Goal: Task Accomplishment & Management: Manage account settings

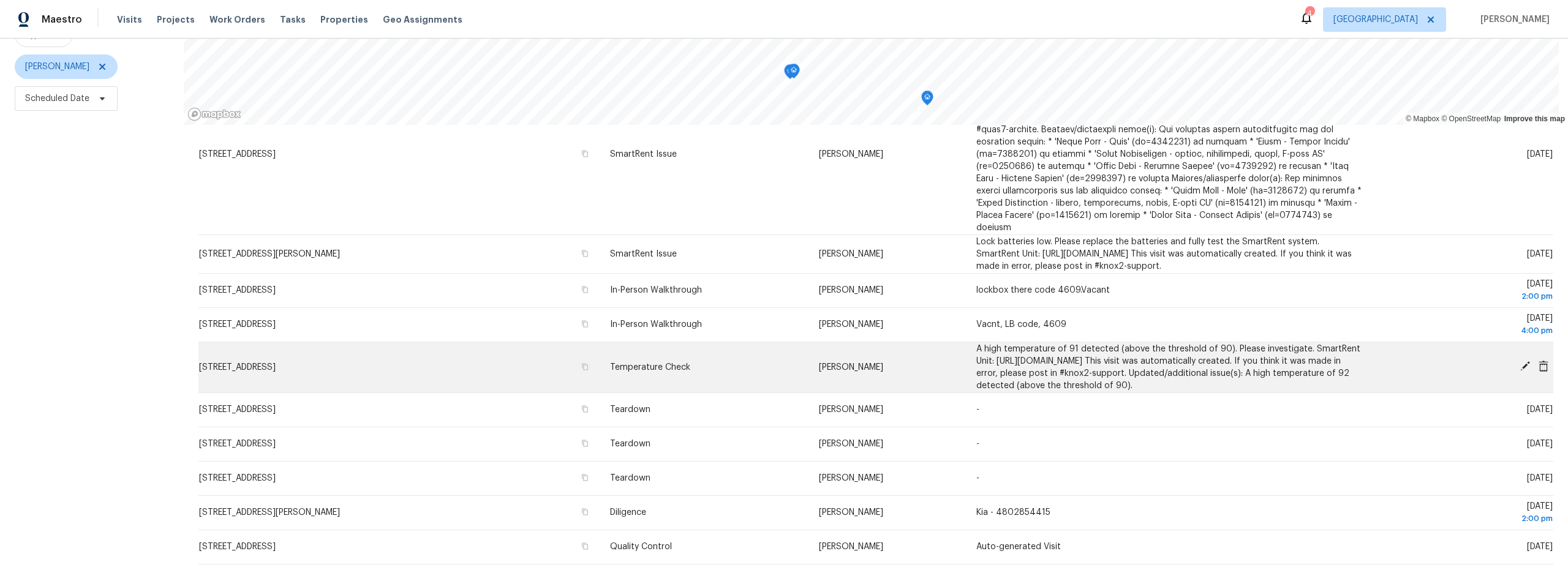
scroll to position [82, 0]
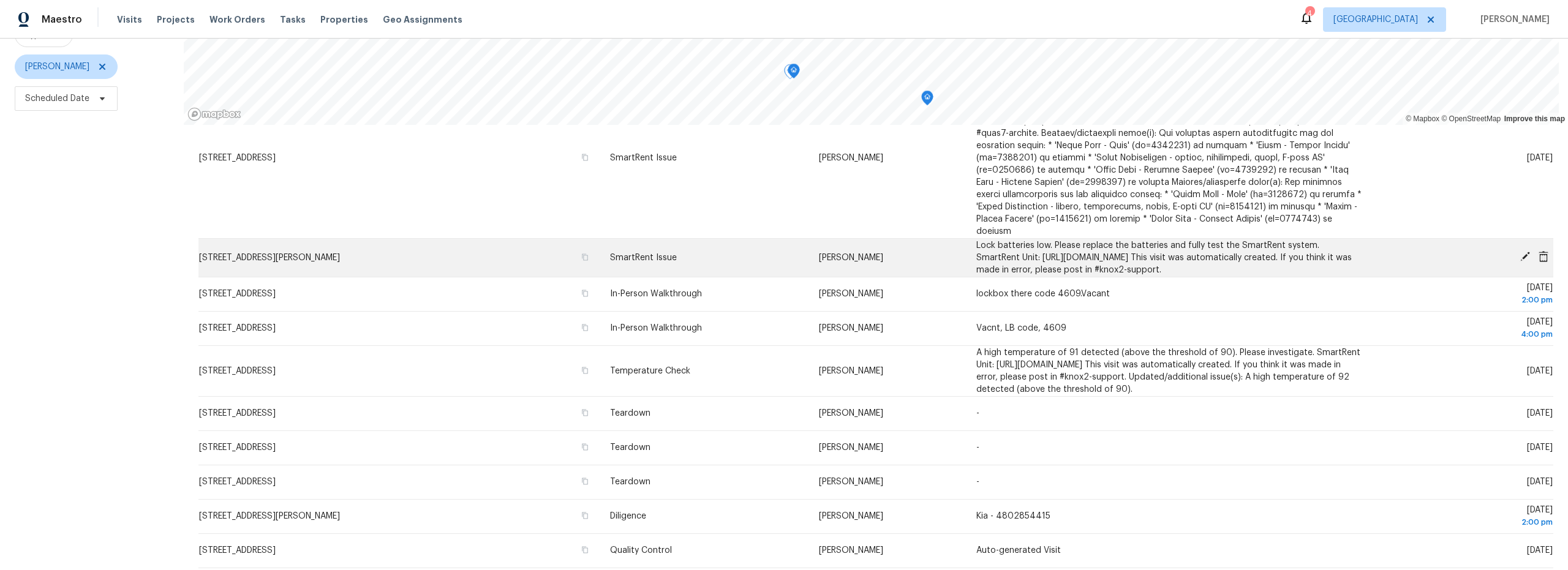
click at [1520, 252] on icon at bounding box center [1525, 256] width 9 height 9
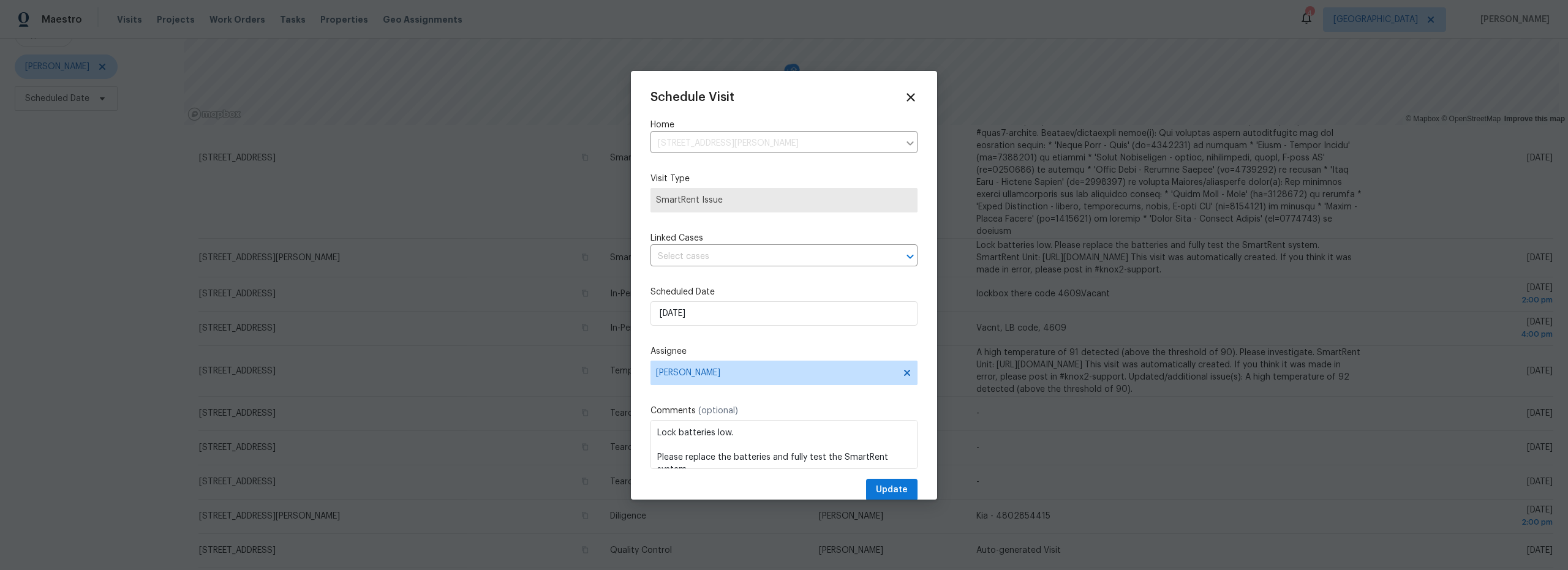
click at [756, 285] on label "Scheduled Date" at bounding box center [784, 291] width 267 height 12
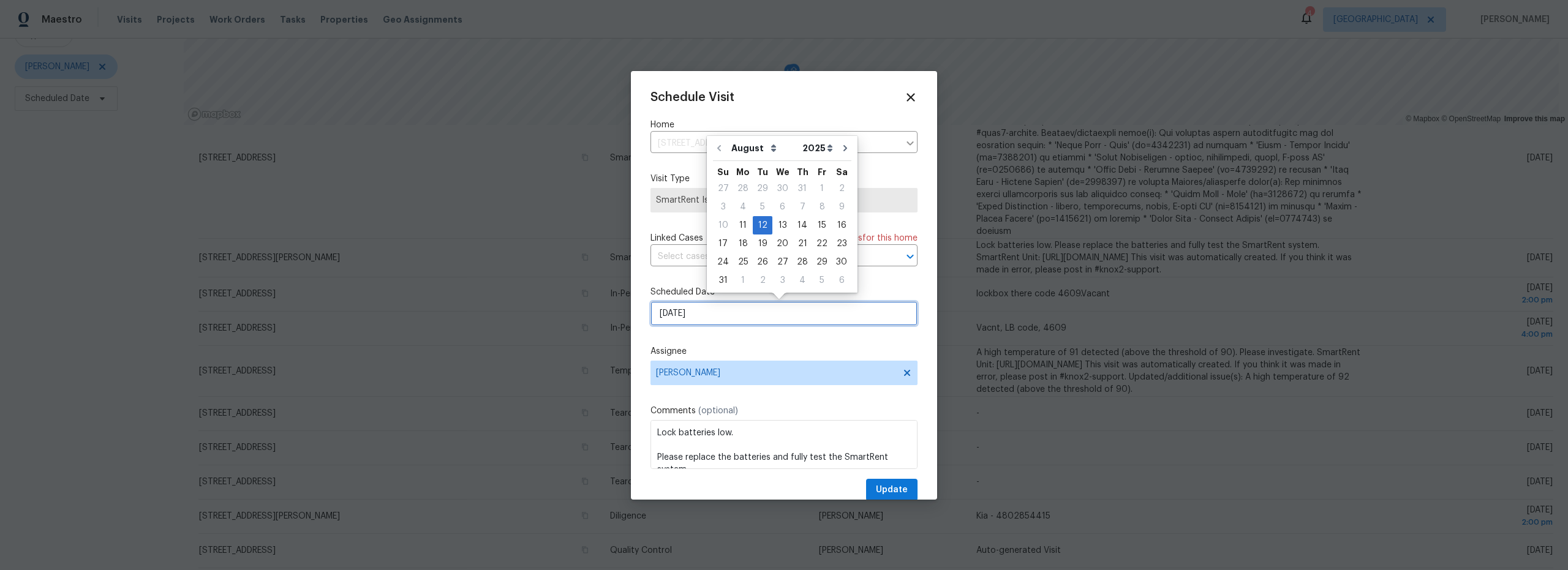
click at [756, 322] on input "8/12/2025" at bounding box center [784, 314] width 267 height 24
click at [812, 227] on div "15" at bounding box center [821, 225] width 20 height 17
type input "8/15/2025"
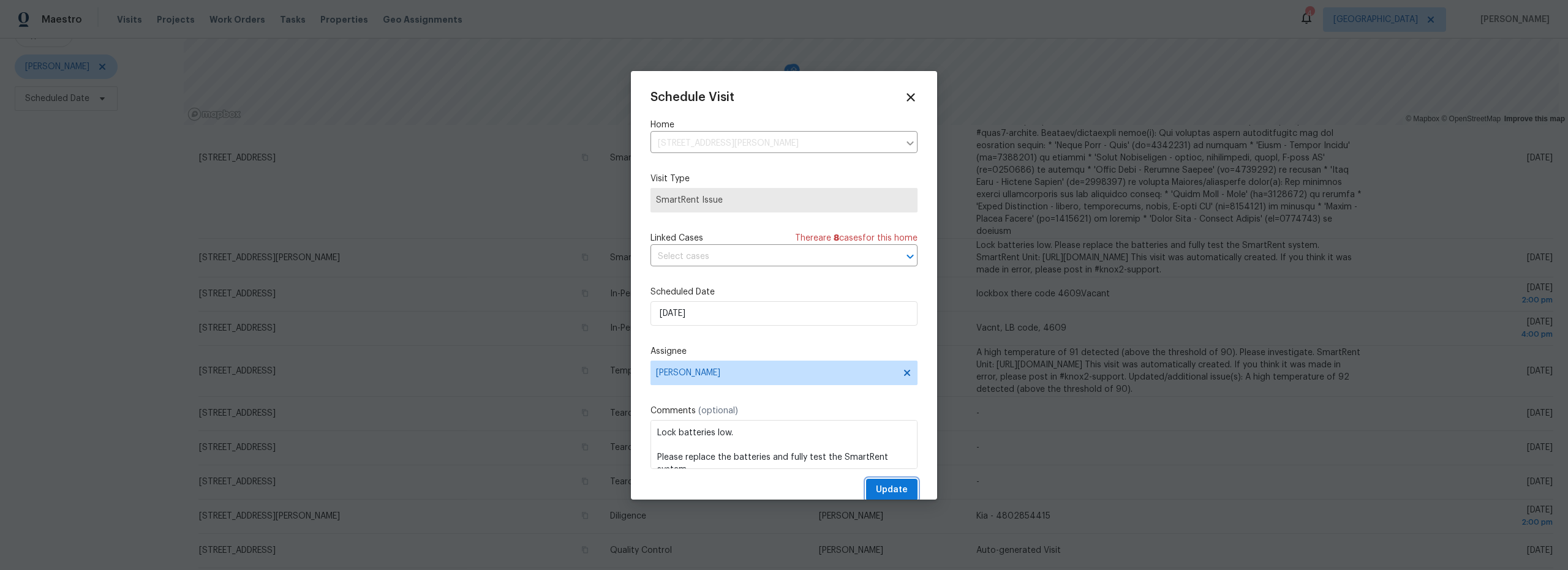
click at [883, 490] on span "Update" at bounding box center [892, 490] width 32 height 15
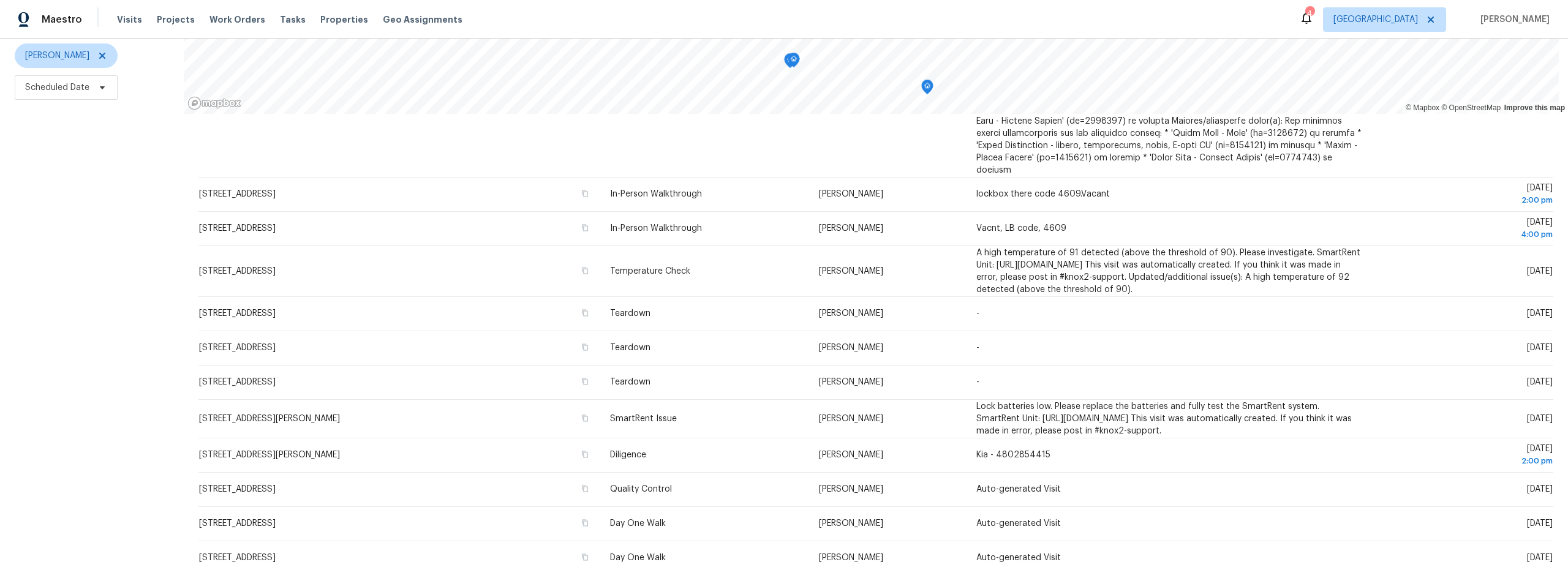
scroll to position [155, 0]
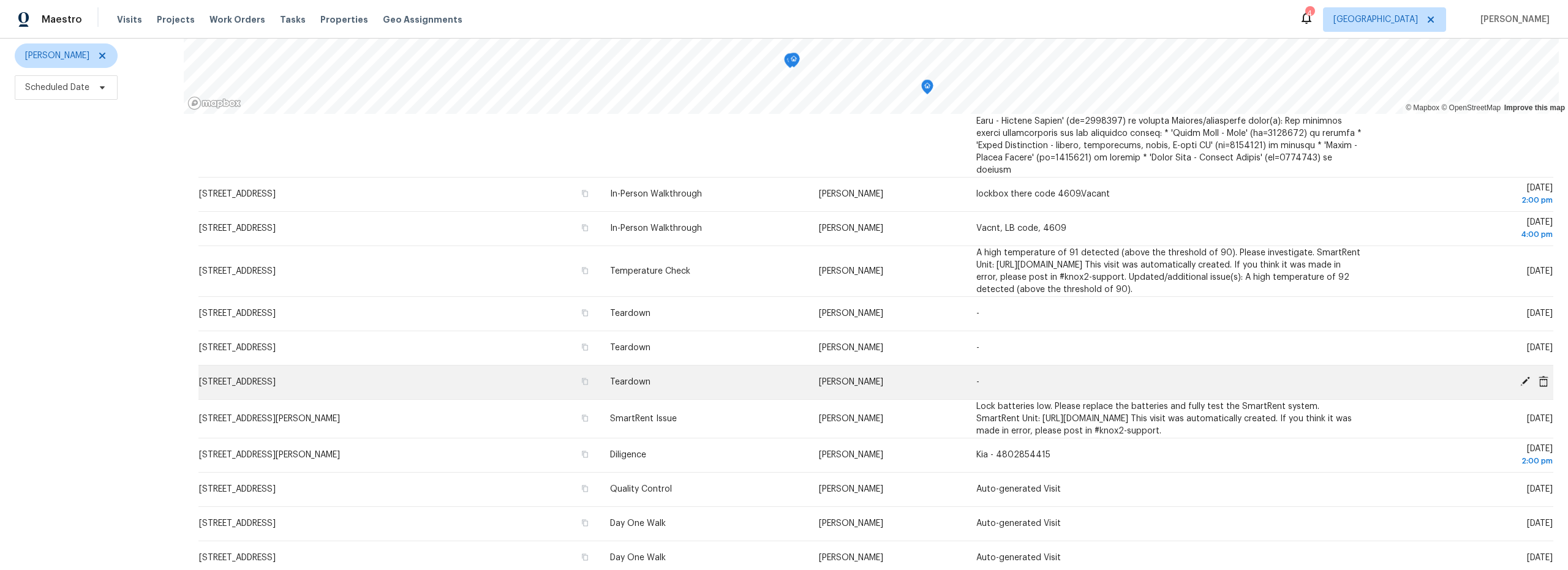
click at [1520, 376] on icon at bounding box center [1525, 381] width 9 height 9
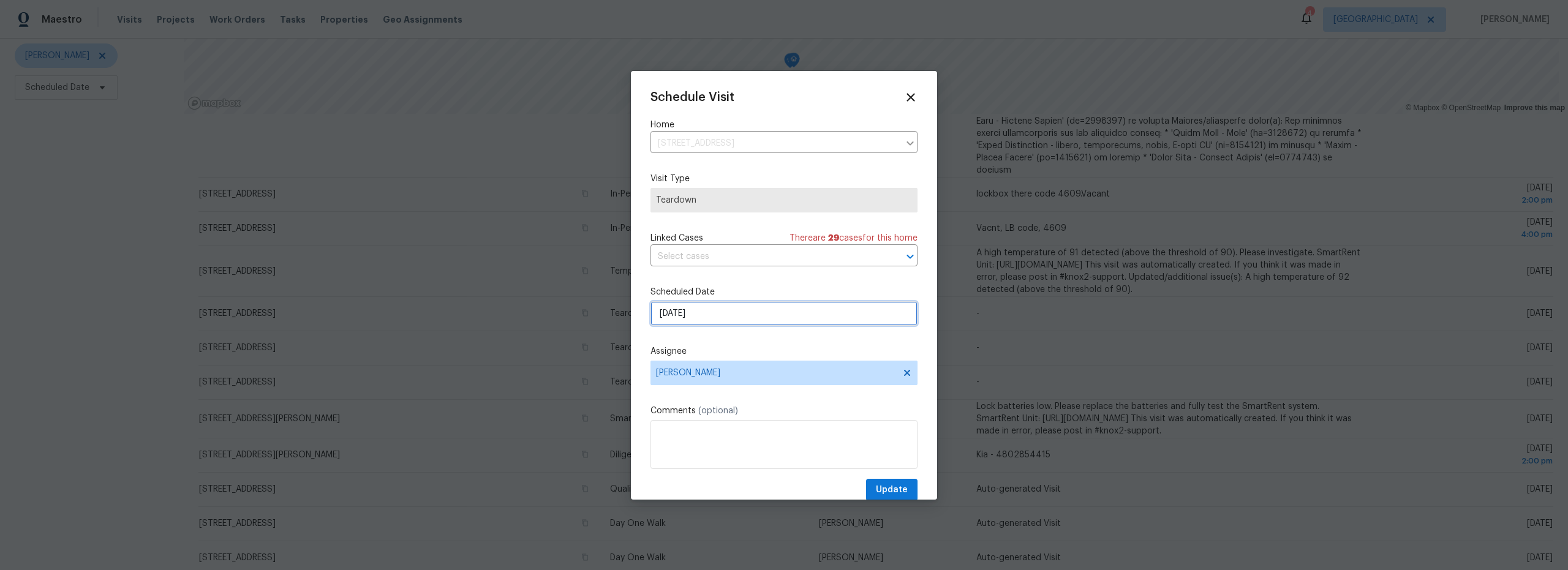
click at [733, 311] on input "8/14/2025" at bounding box center [784, 314] width 267 height 24
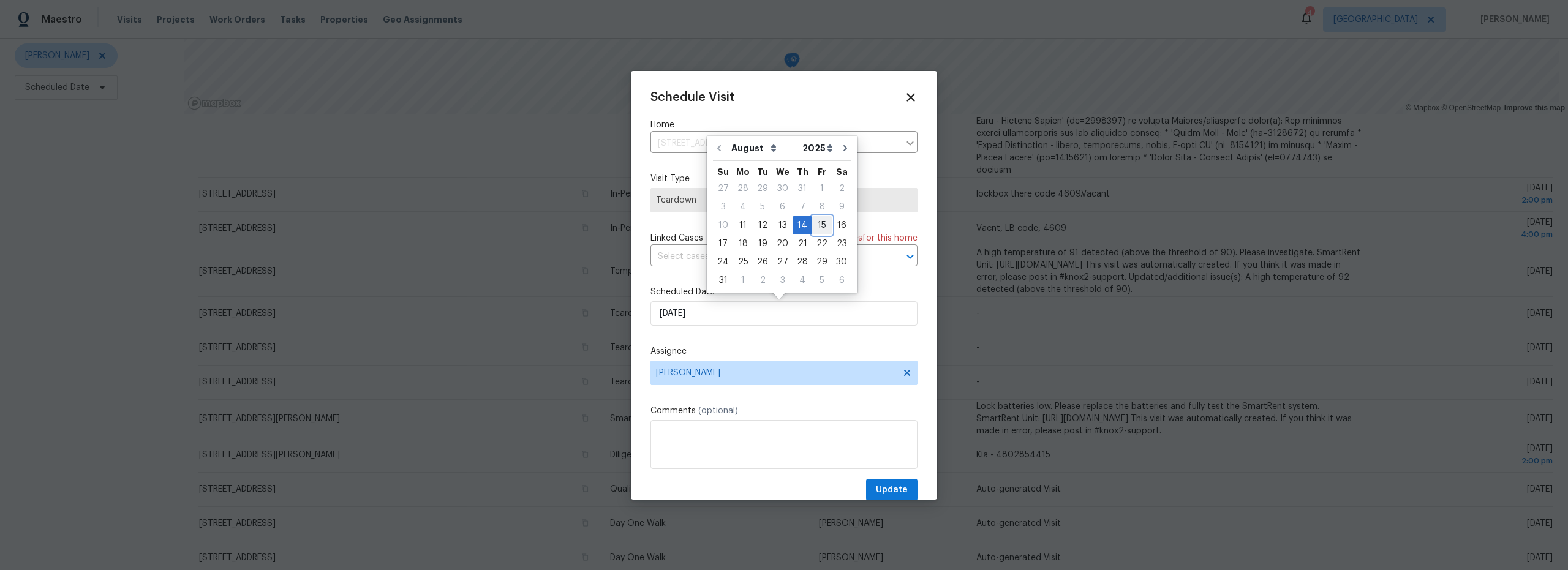
click at [813, 225] on div "15" at bounding box center [821, 225] width 20 height 17
type input "8/15/2025"
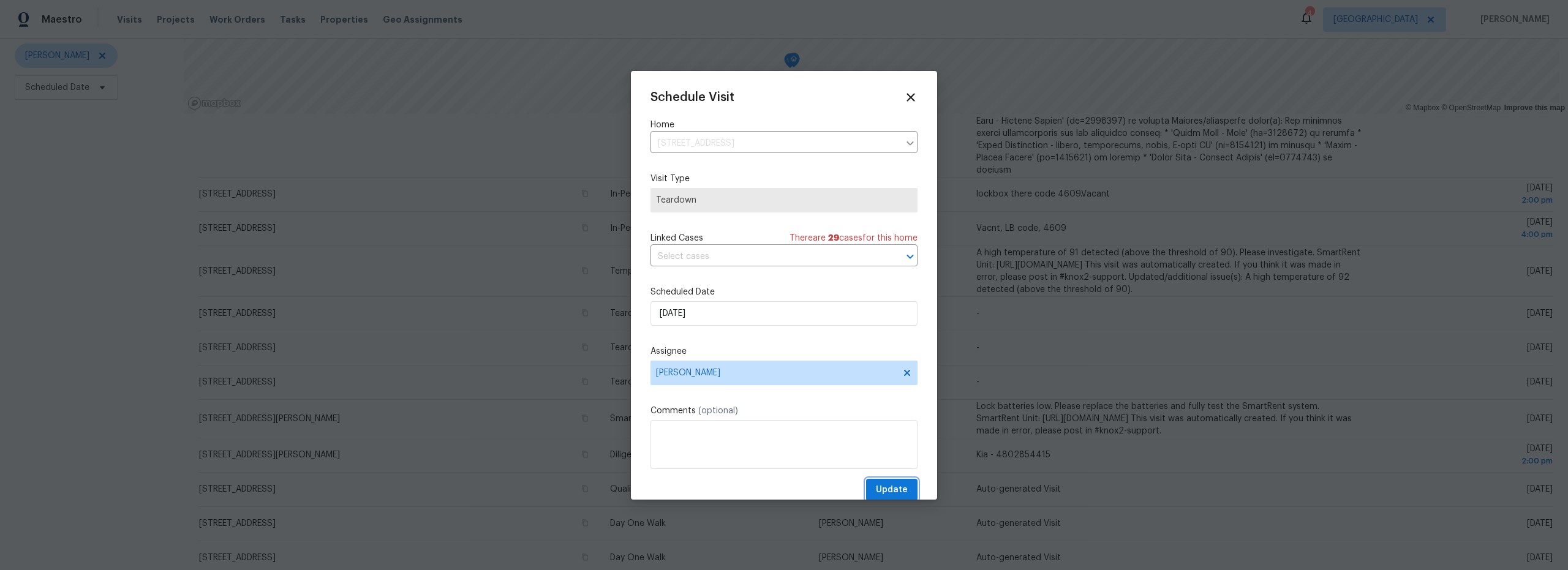
click at [886, 487] on span "Update" at bounding box center [892, 490] width 32 height 15
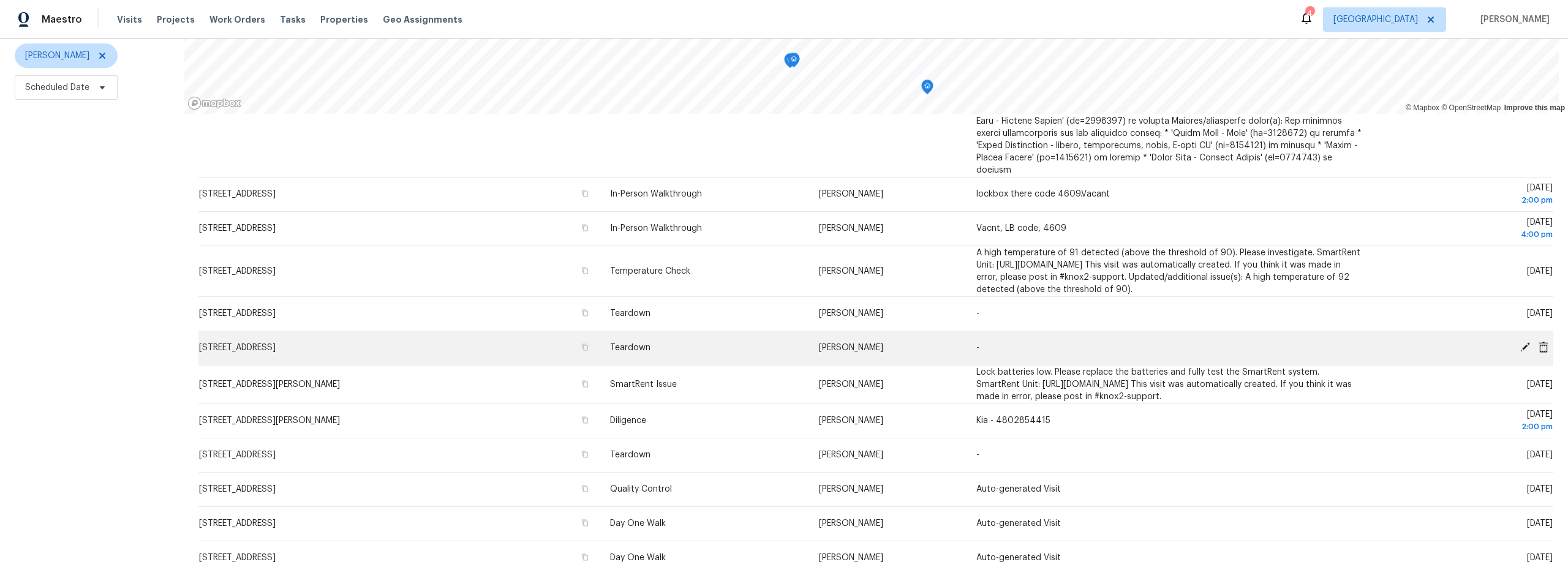
click at [1520, 342] on icon at bounding box center [1525, 347] width 9 height 9
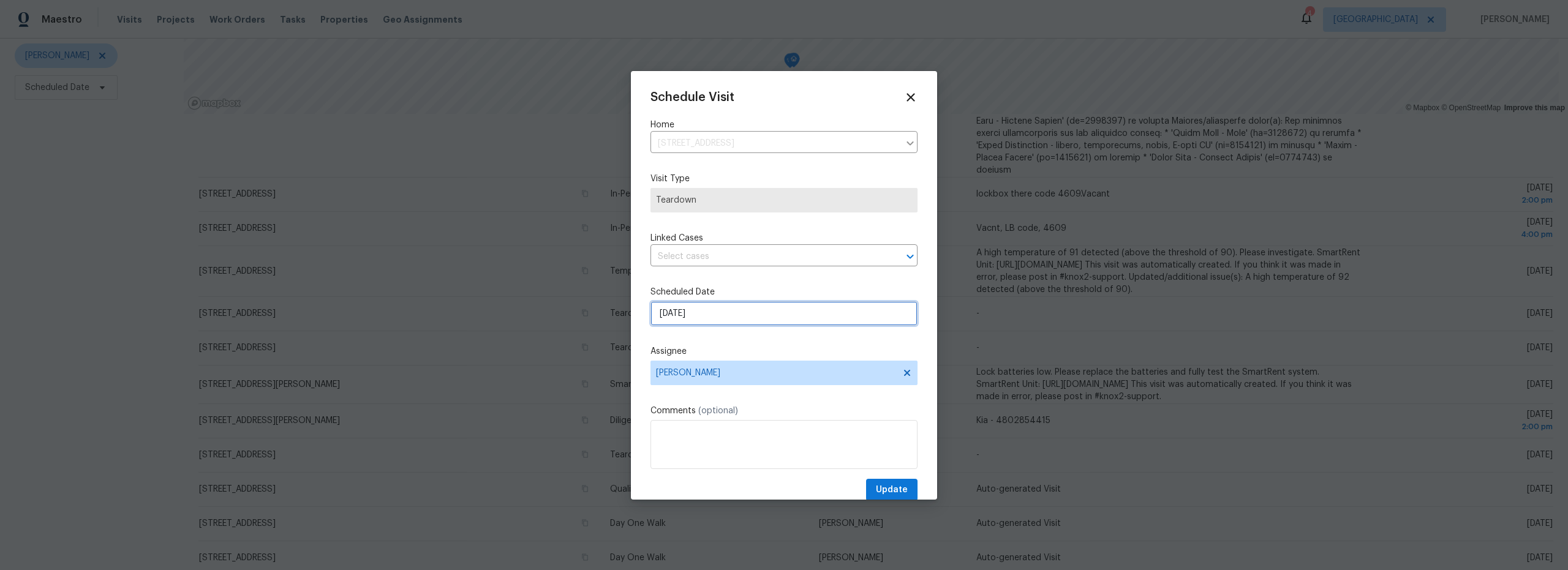
click at [720, 314] on input "8/14/2025" at bounding box center [784, 314] width 267 height 24
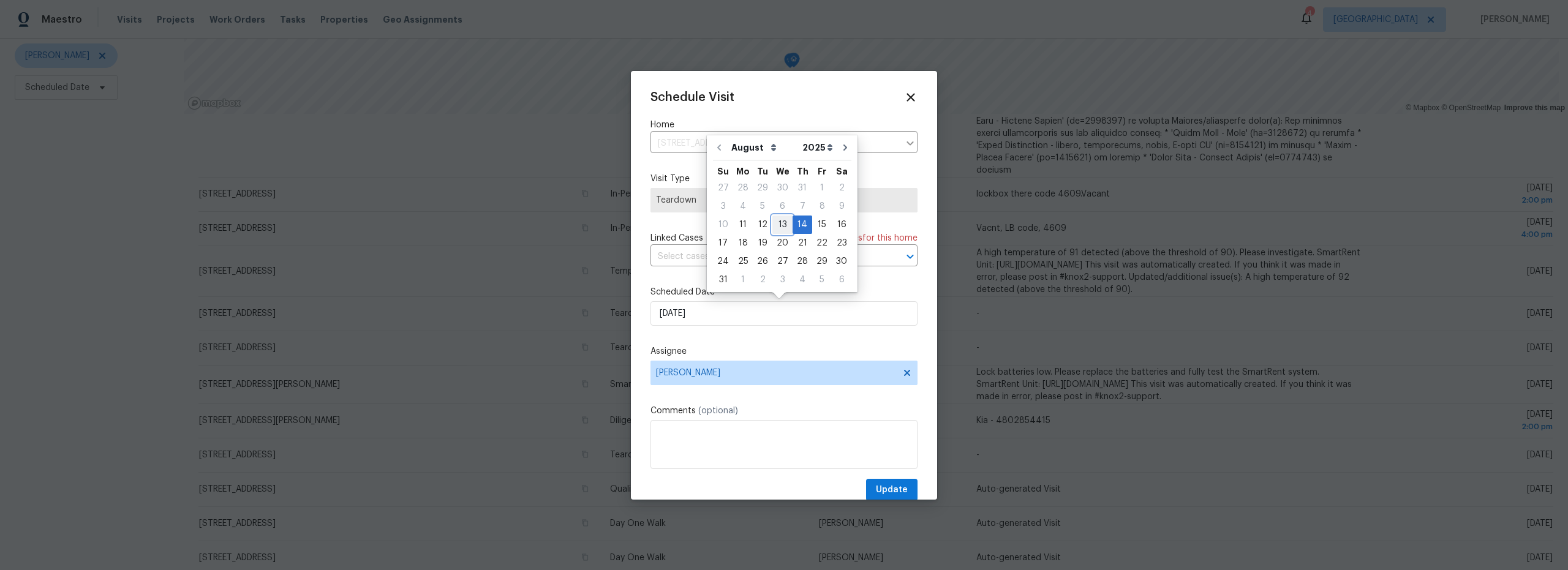
click at [782, 230] on div "13" at bounding box center [782, 224] width 20 height 17
type input "[DATE]"
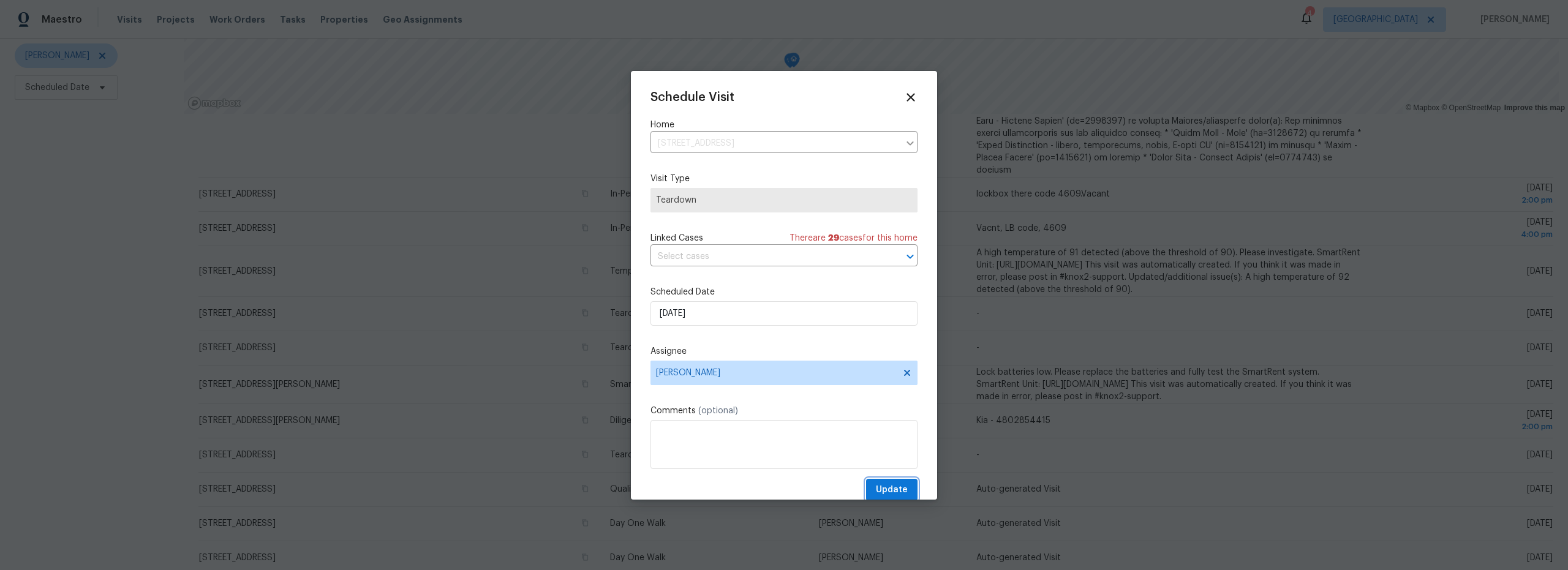
click at [892, 485] on span "Update" at bounding box center [892, 490] width 32 height 15
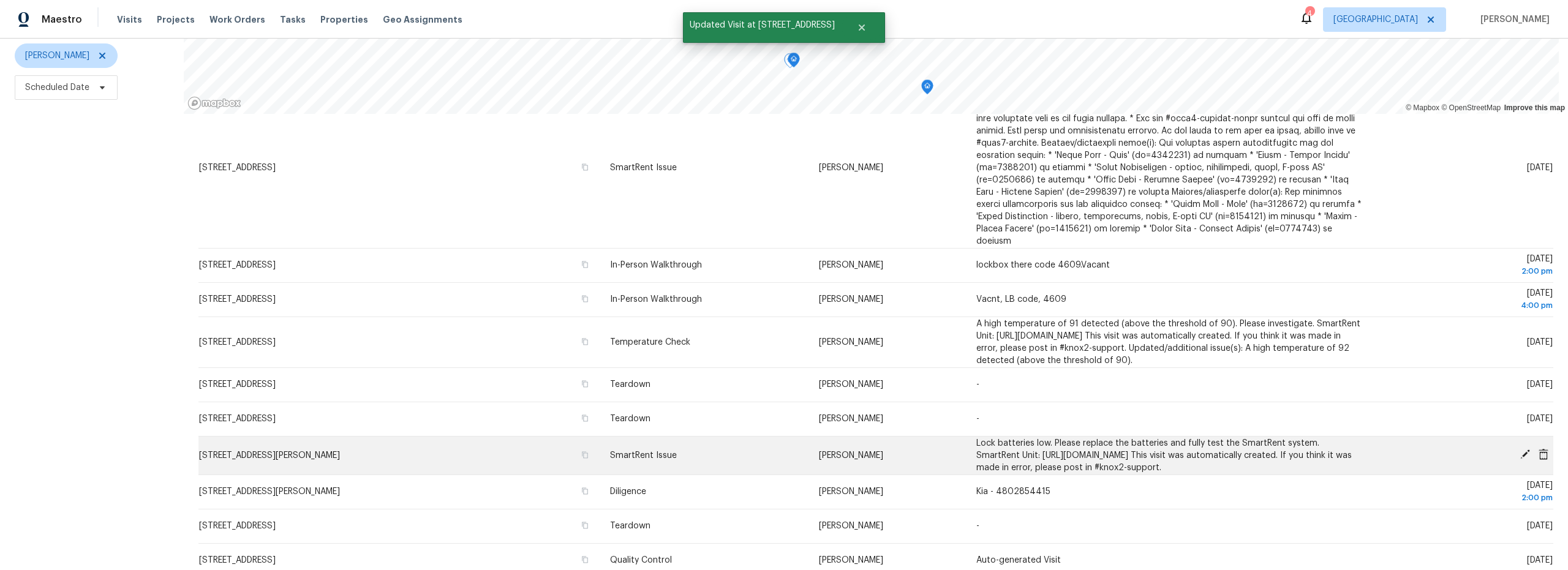
scroll to position [58, 0]
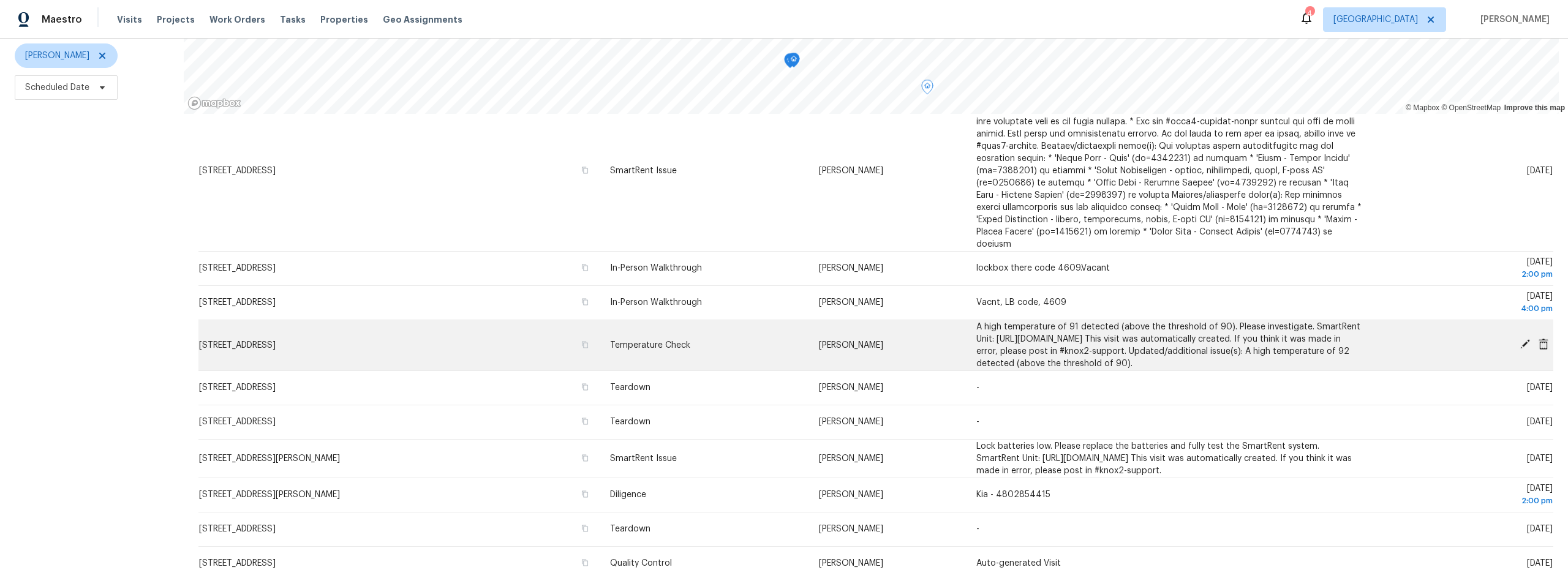
click at [1520, 339] on icon at bounding box center [1525, 344] width 9 height 9
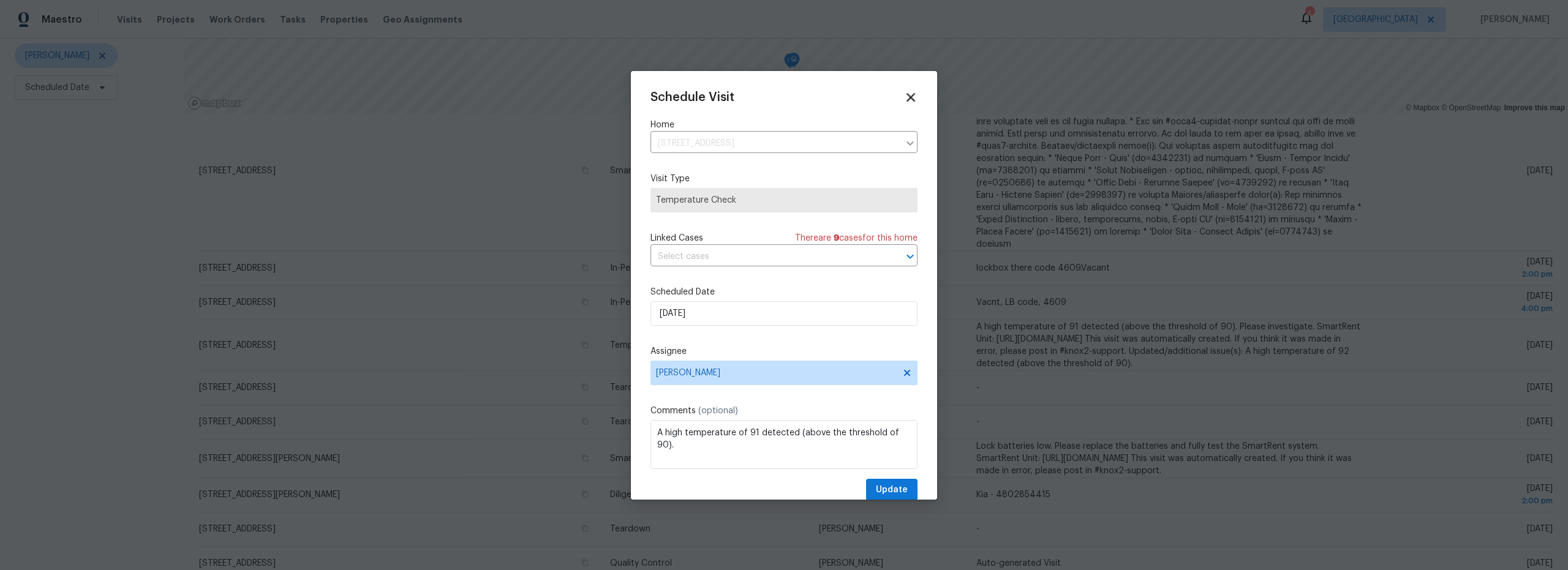
click at [906, 99] on icon at bounding box center [910, 97] width 8 height 8
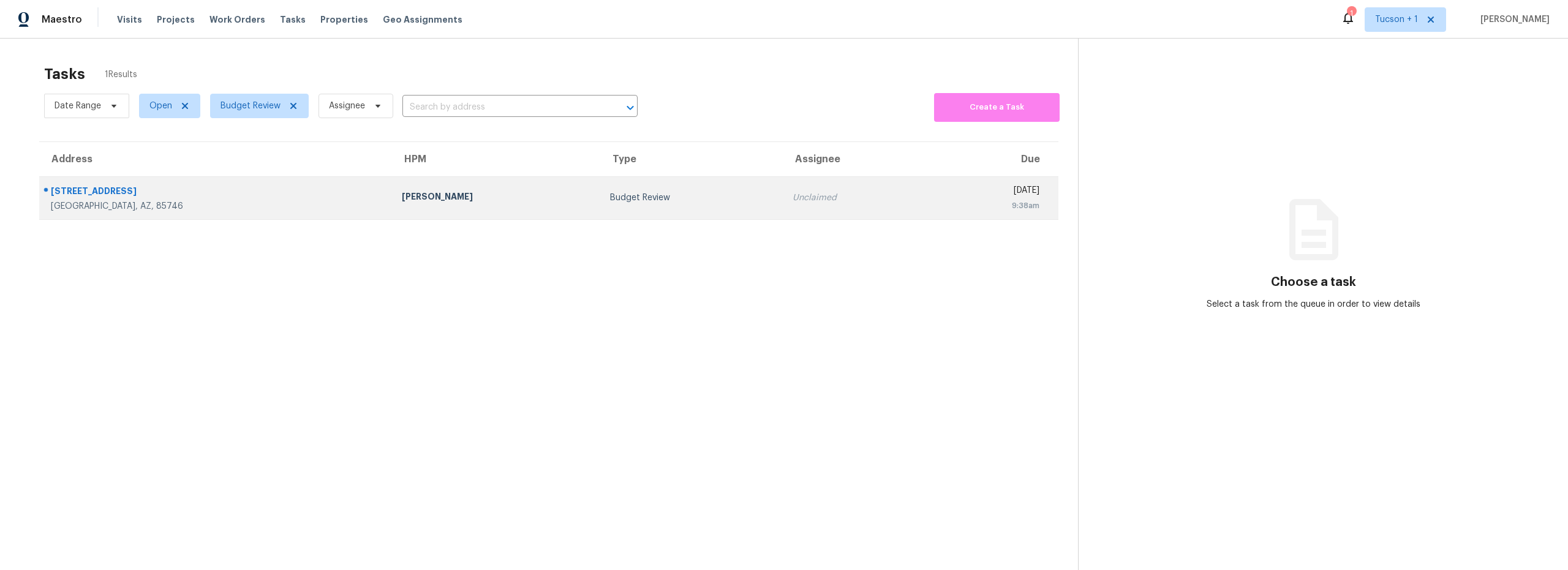
click at [226, 202] on div "Tucson, AZ, 85746" at bounding box center [216, 205] width 331 height 12
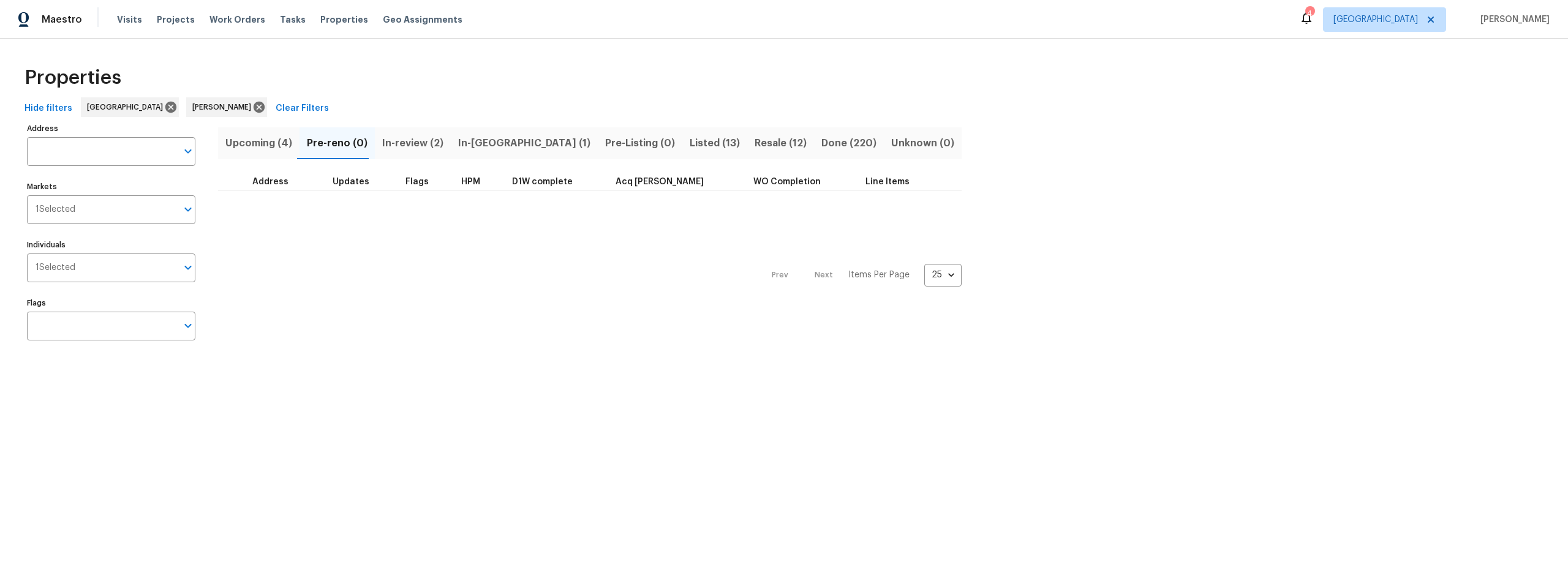
click at [754, 146] on span "Resale (12)" at bounding box center [780, 143] width 52 height 17
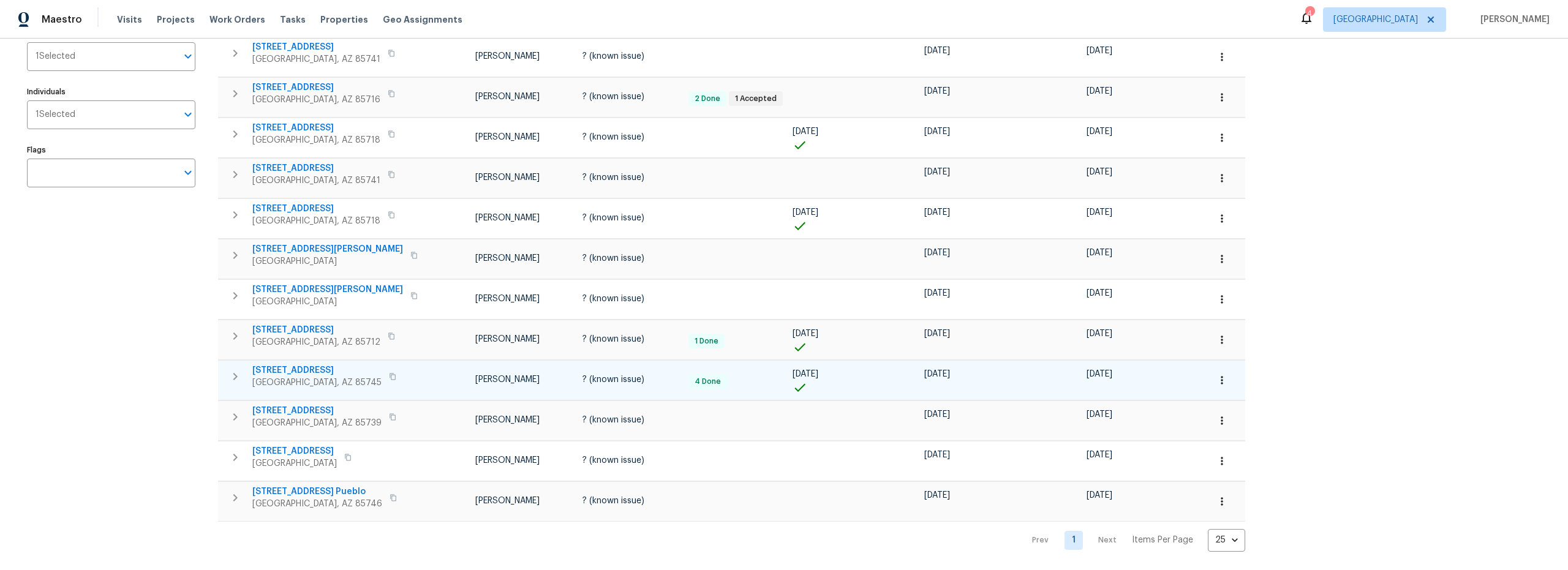
scroll to position [154, 0]
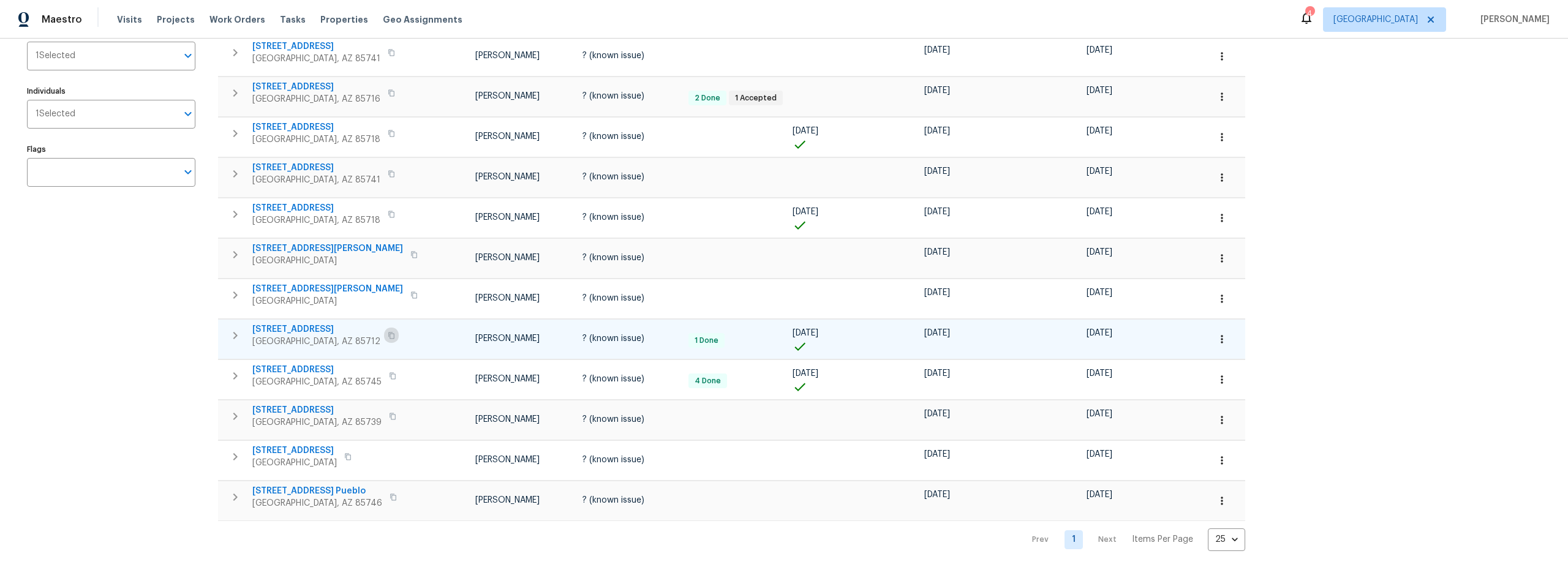
click at [388, 337] on icon "button" at bounding box center [391, 335] width 8 height 8
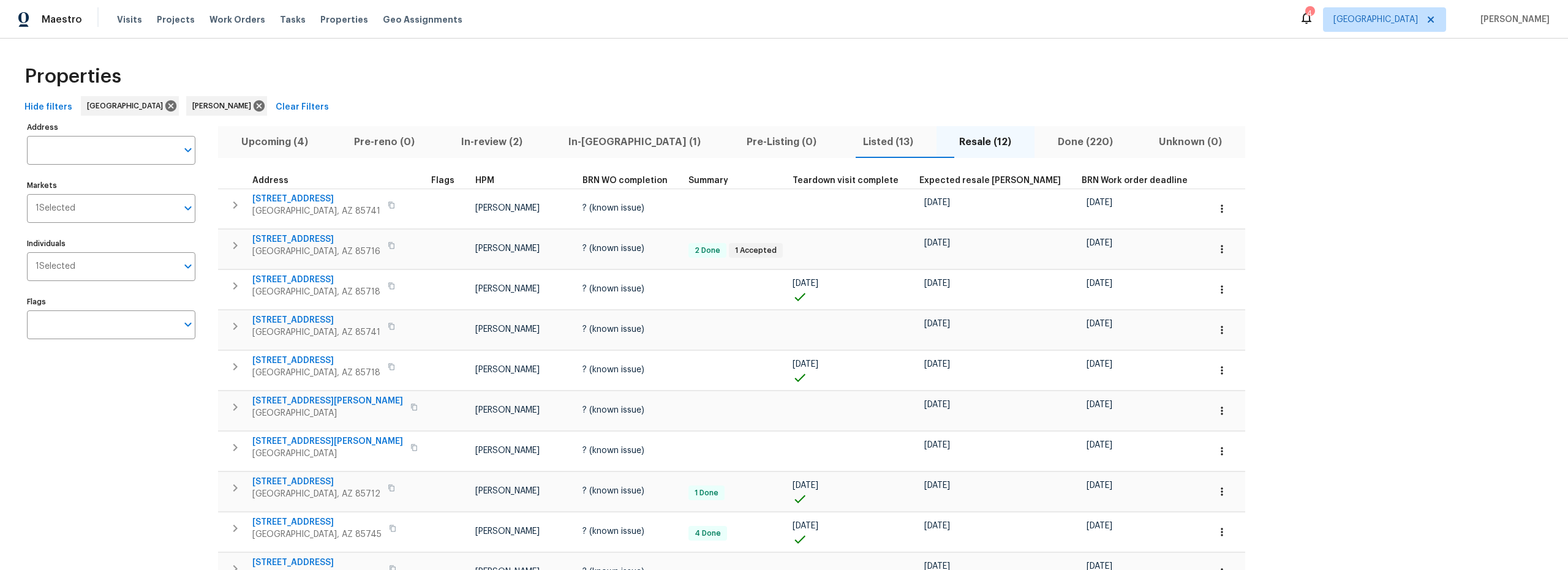
scroll to position [0, 0]
click at [287, 148] on span "Upcoming (4)" at bounding box center [274, 143] width 98 height 17
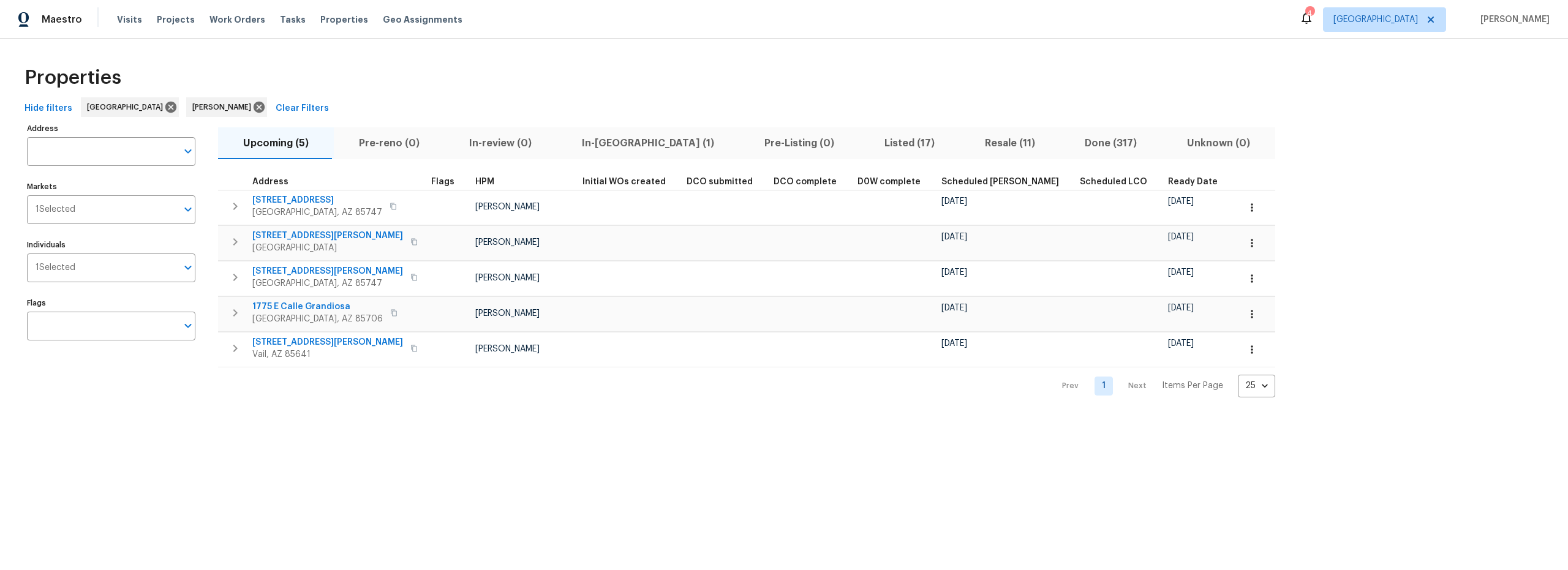
click at [967, 138] on span "Resale (11)" at bounding box center [1010, 143] width 86 height 17
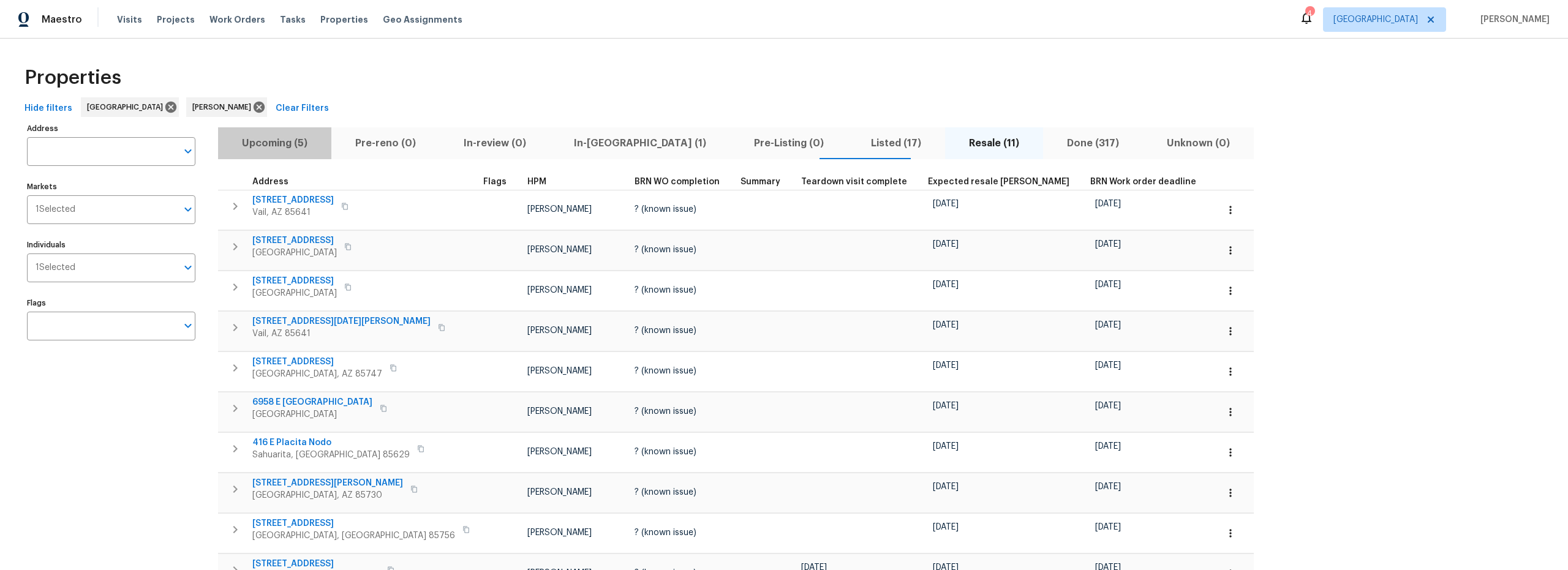
click at [275, 140] on span "Upcoming (5)" at bounding box center [274, 143] width 99 height 17
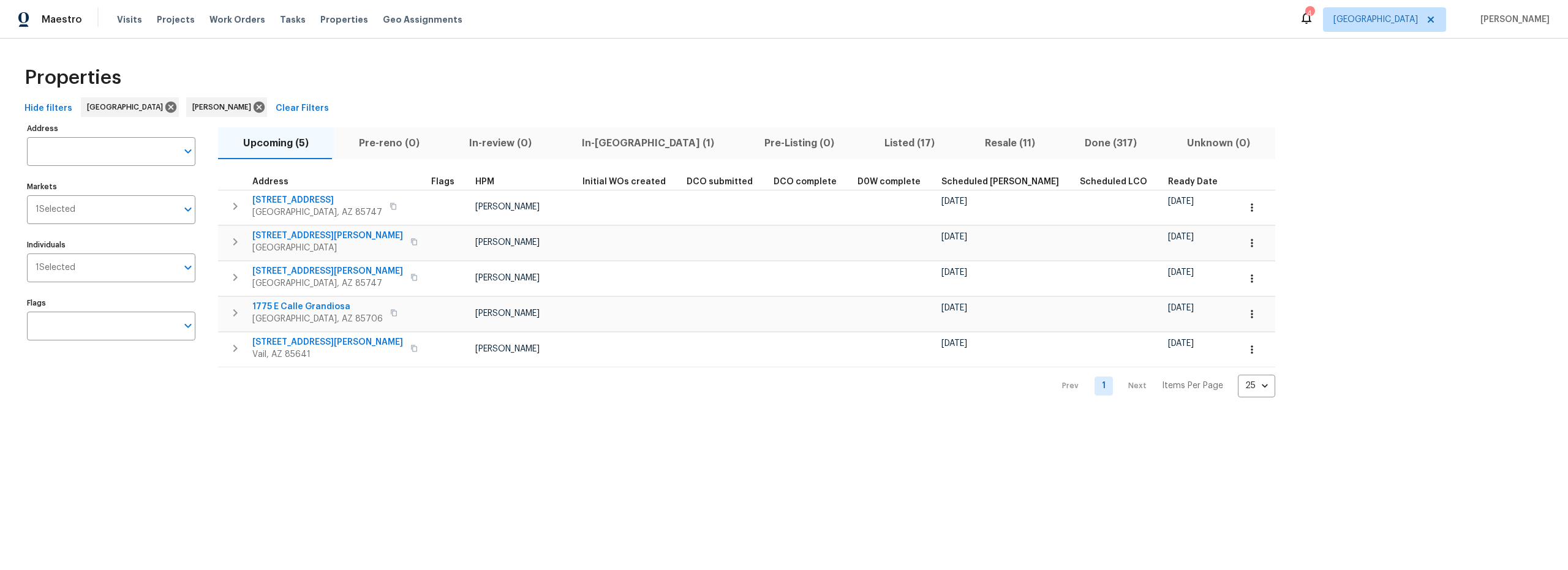
click at [967, 142] on span "Resale (11)" at bounding box center [1010, 143] width 86 height 17
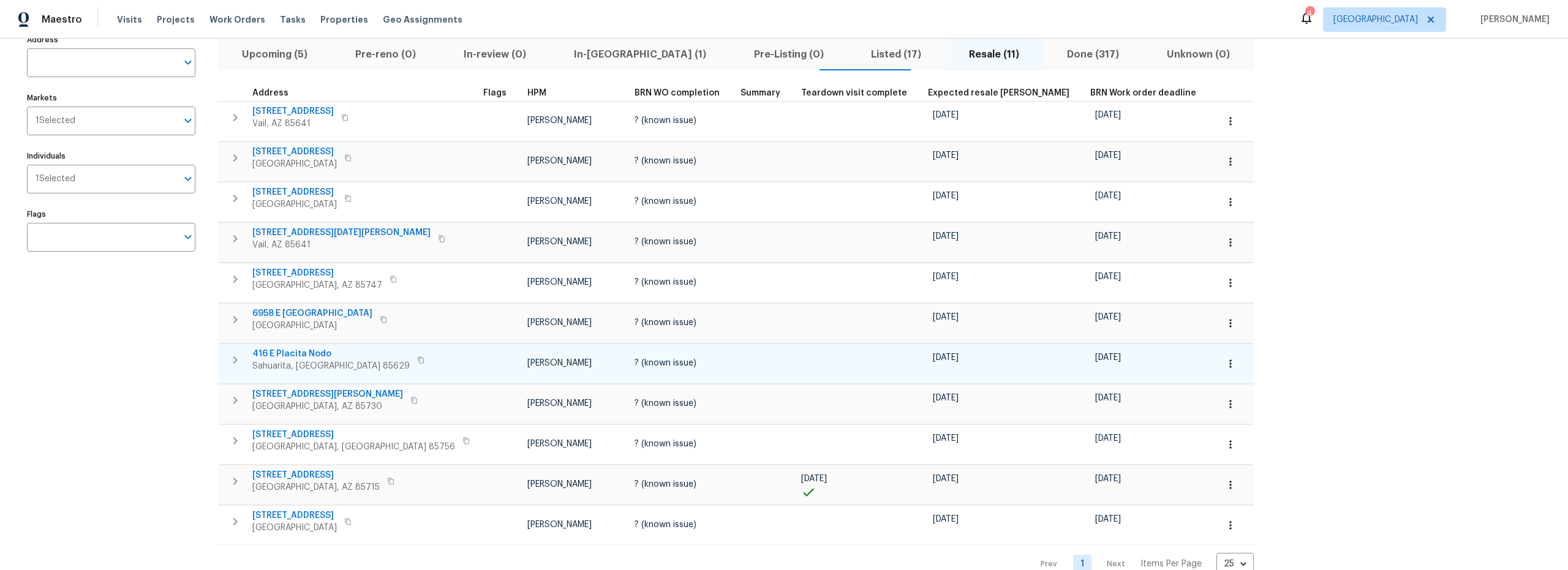
scroll to position [92, 0]
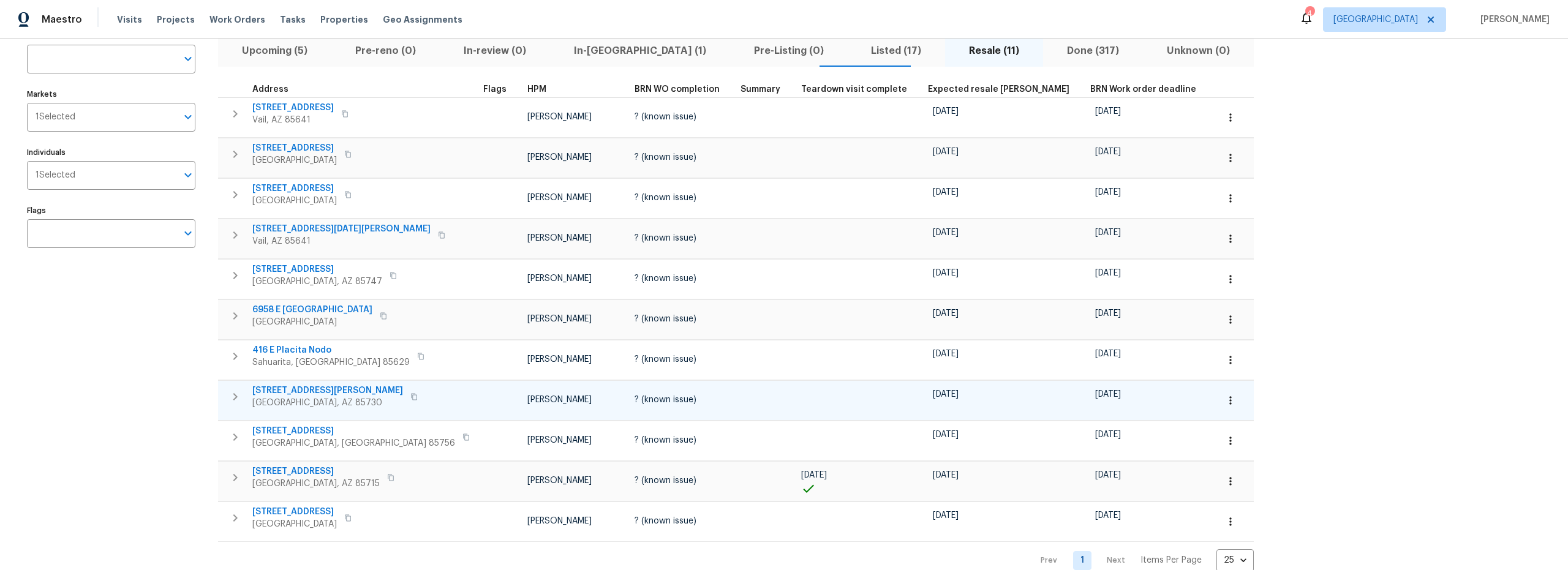
click at [305, 388] on span "3040 S Quinn Dr" at bounding box center [328, 390] width 151 height 12
click at [176, 338] on div "Address Address Markets 1 Selected Markets Individuals 1 Selected Individuals F…" at bounding box center [119, 299] width 184 height 544
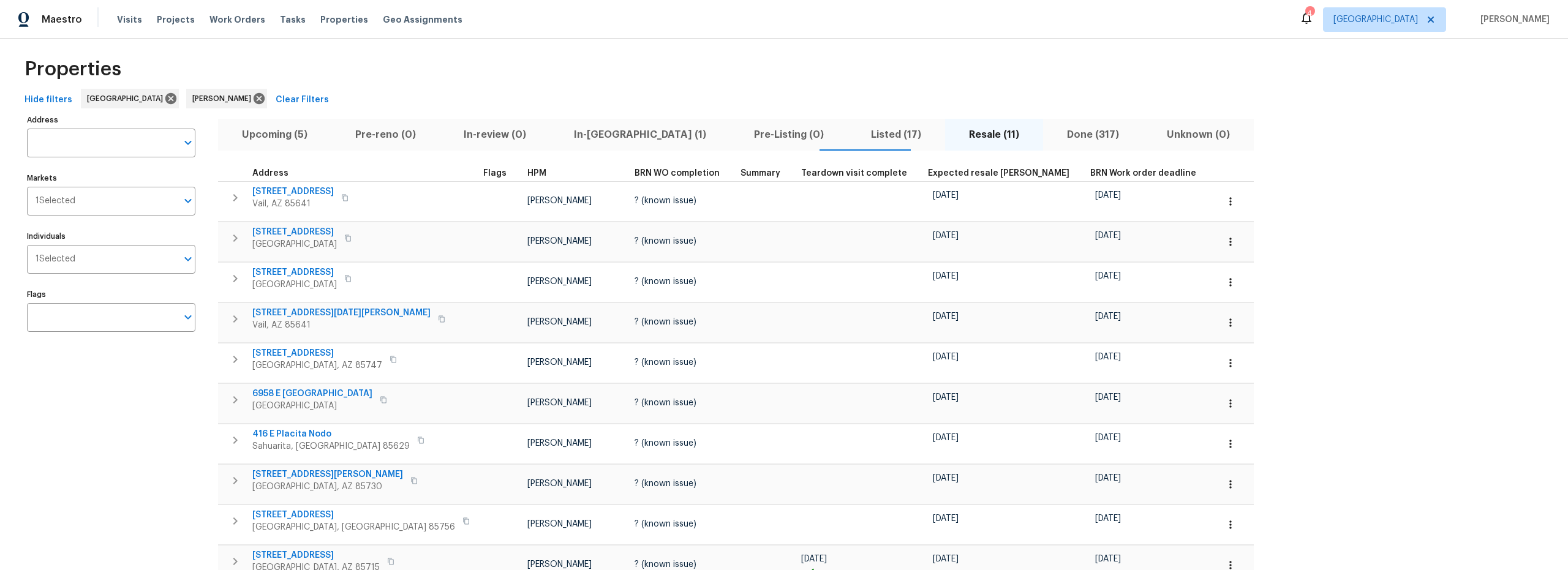
scroll to position [0, 0]
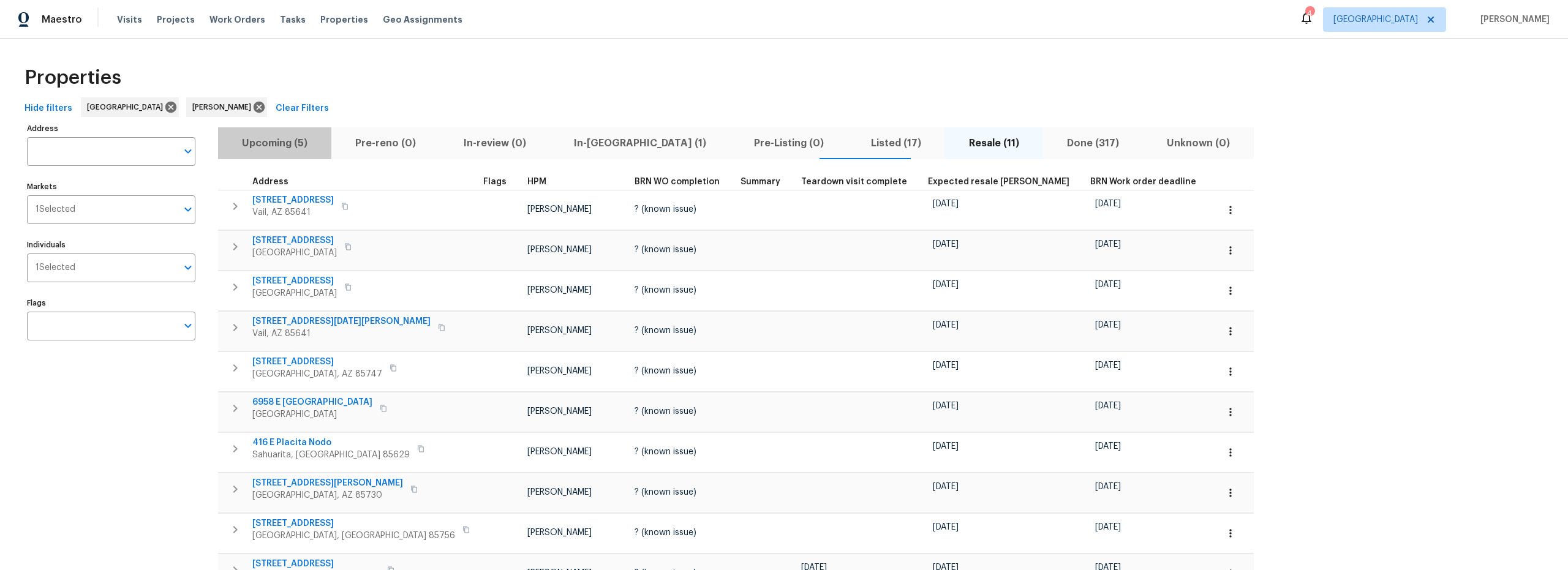
click at [286, 144] on span "Upcoming (5)" at bounding box center [274, 143] width 99 height 17
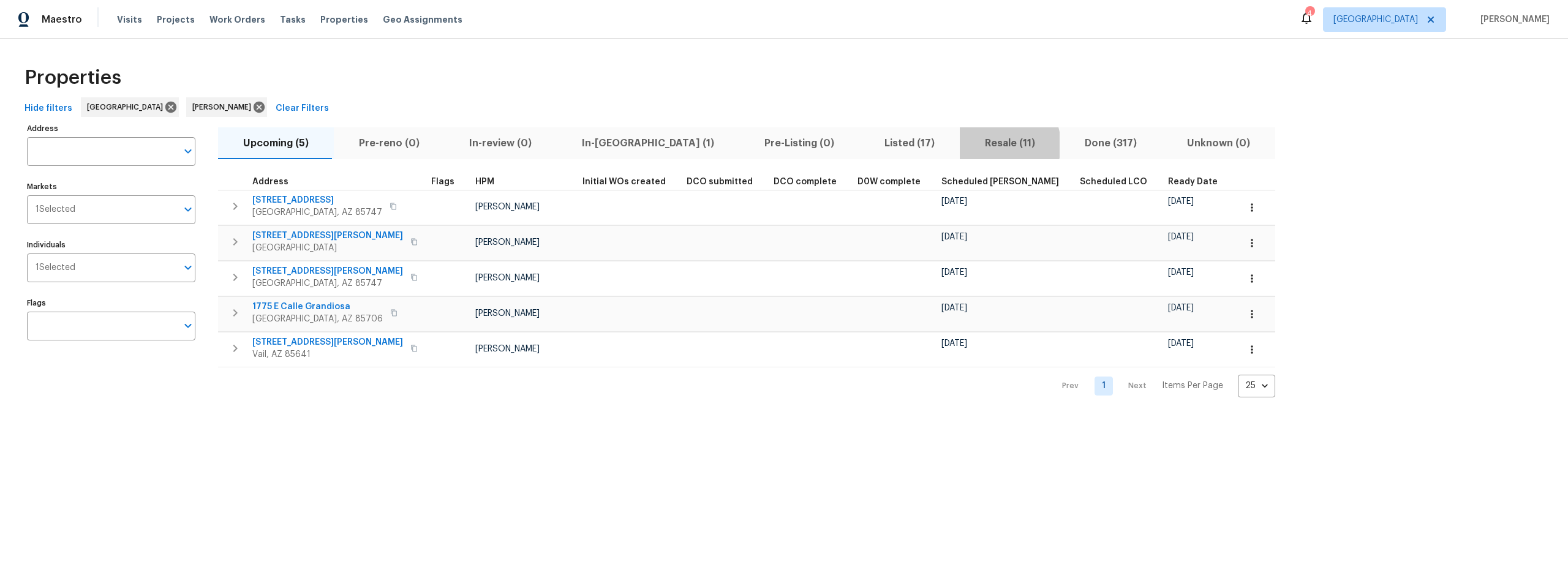
drag, startPoint x: 898, startPoint y: 144, endPoint x: 878, endPoint y: 146, distance: 20.1
click at [967, 145] on span "Resale (11)" at bounding box center [1010, 143] width 86 height 17
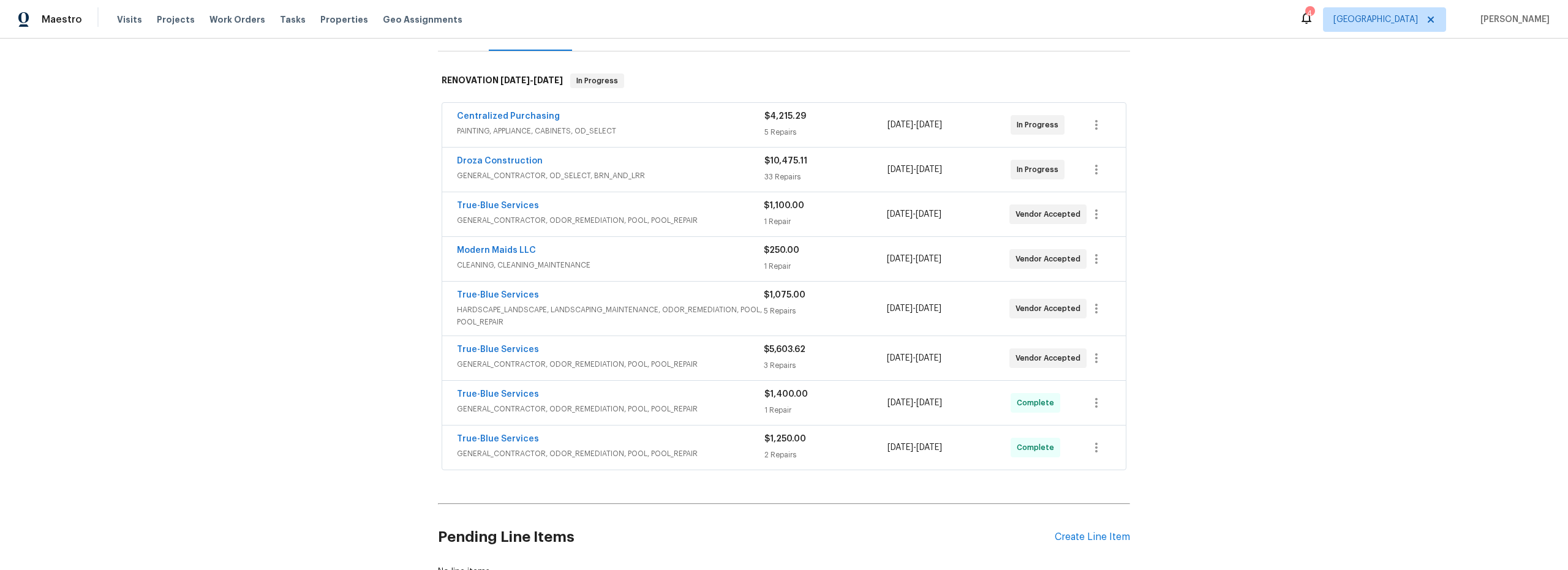
scroll to position [167, 0]
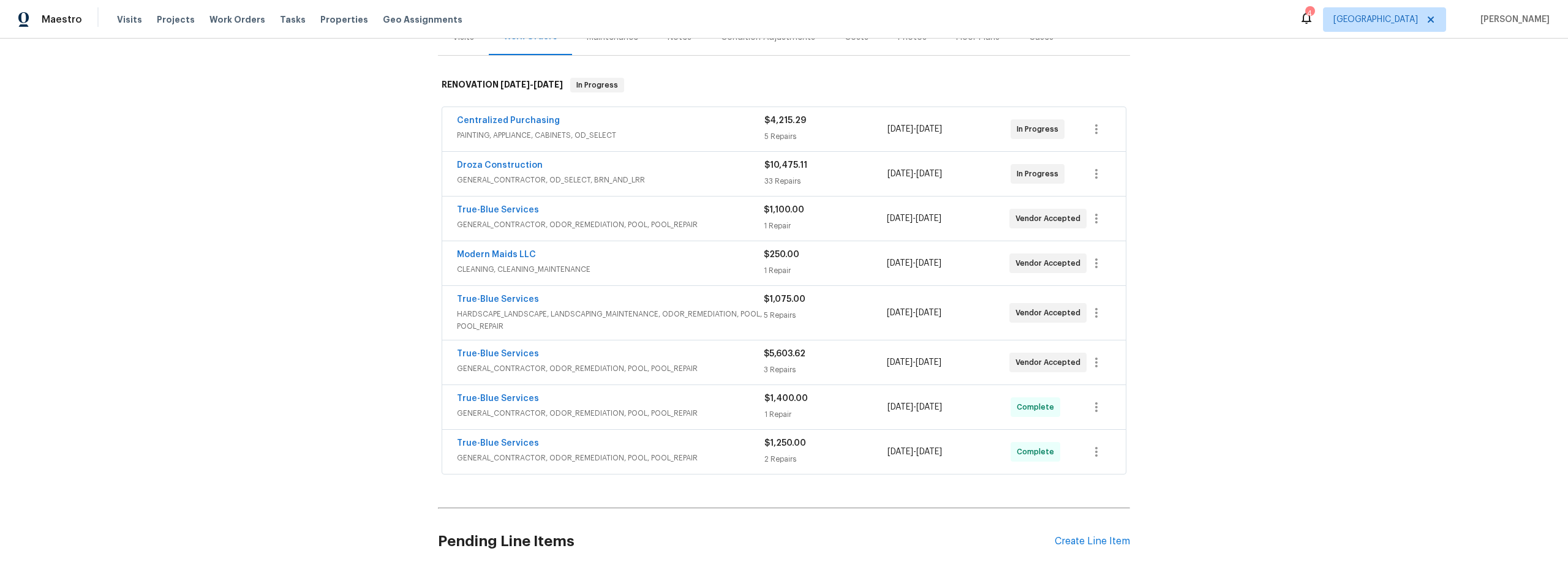
click at [680, 177] on span "GENERAL_CONTRACTOR, OD_SELECT, BRN_AND_LRR" at bounding box center [611, 179] width 307 height 12
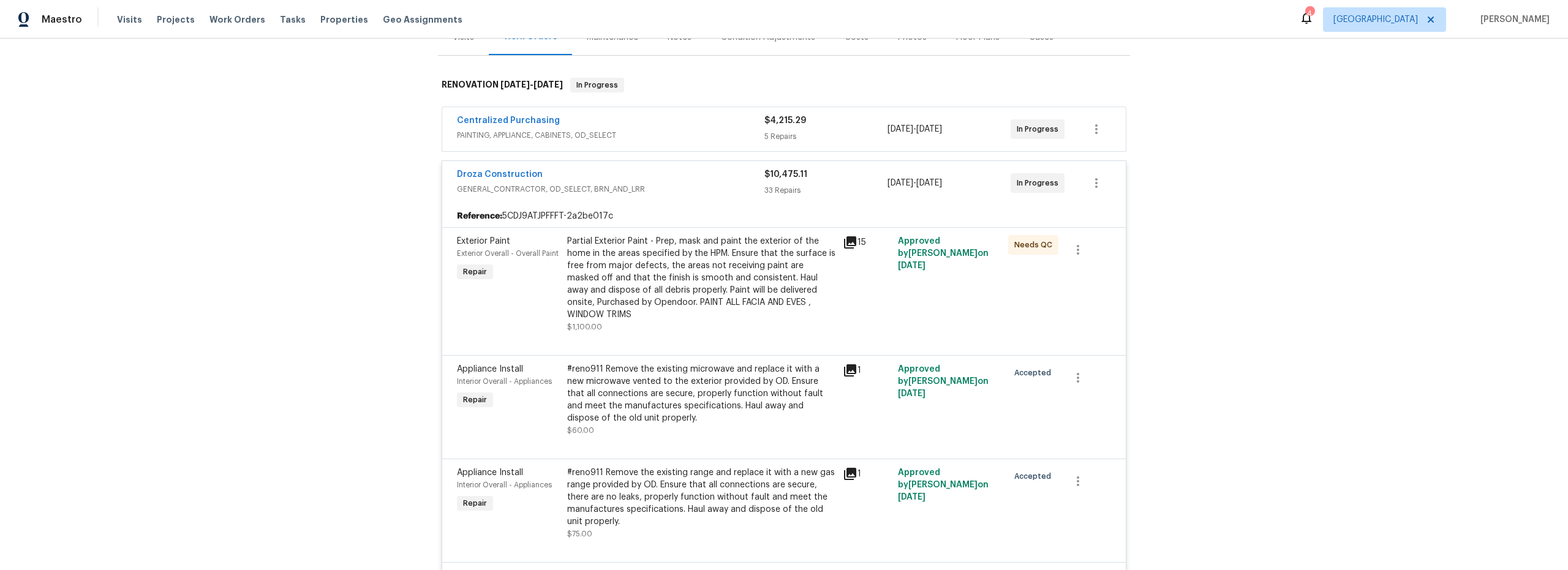
click at [681, 327] on div "Partial Exterior Paint - Prep, mask and paint the exterior of the home in the a…" at bounding box center [701, 284] width 268 height 98
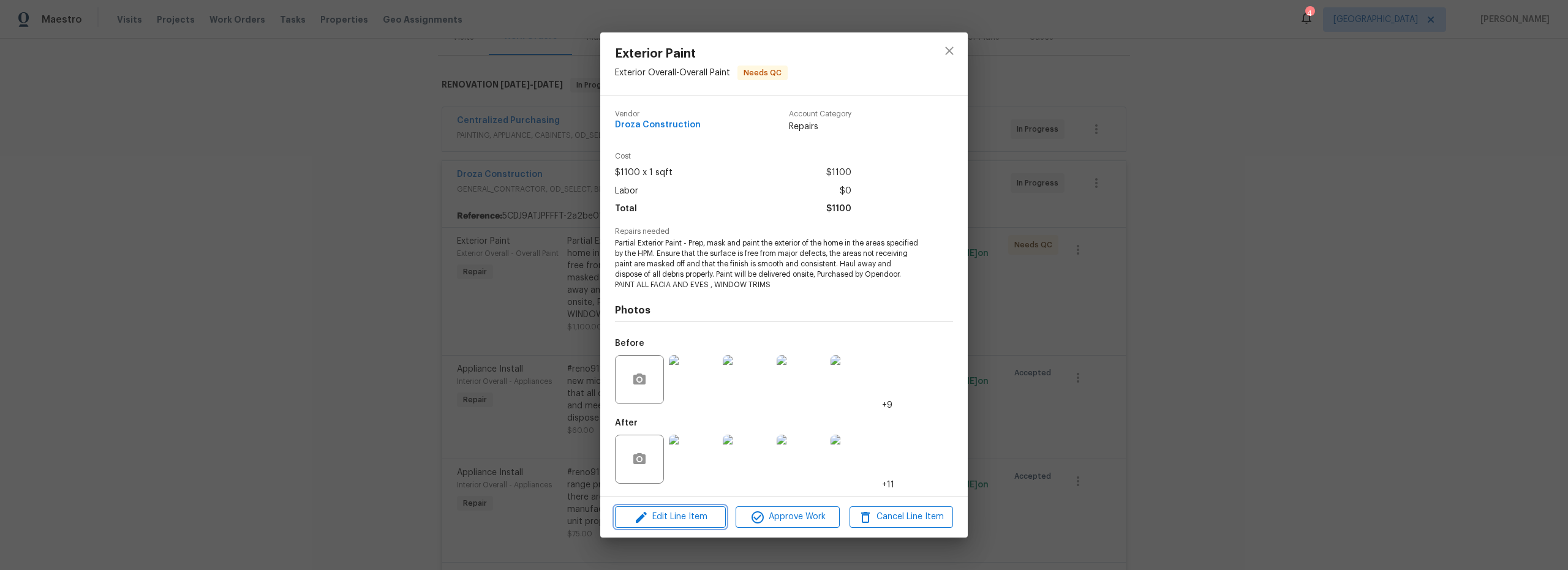
click at [689, 517] on span "Edit Line Item" at bounding box center [670, 516] width 104 height 15
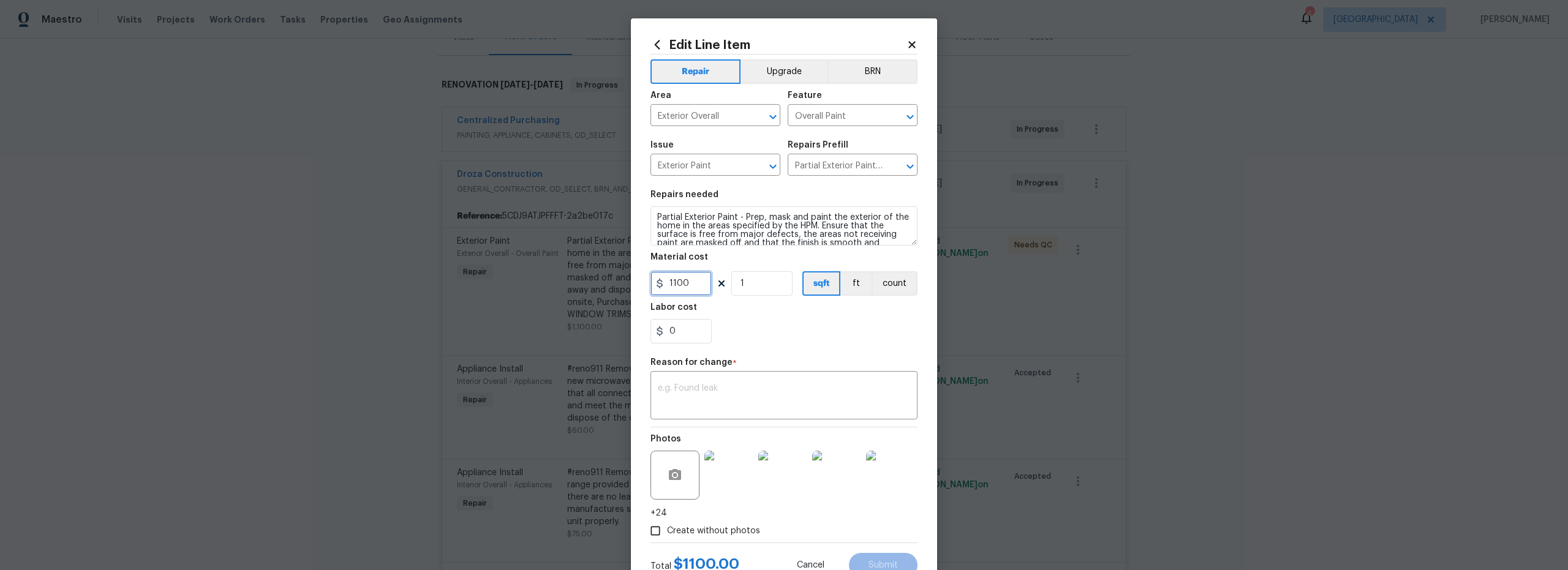
click at [689, 284] on input "1100" at bounding box center [681, 284] width 61 height 24
click at [911, 45] on icon at bounding box center [912, 45] width 11 height 11
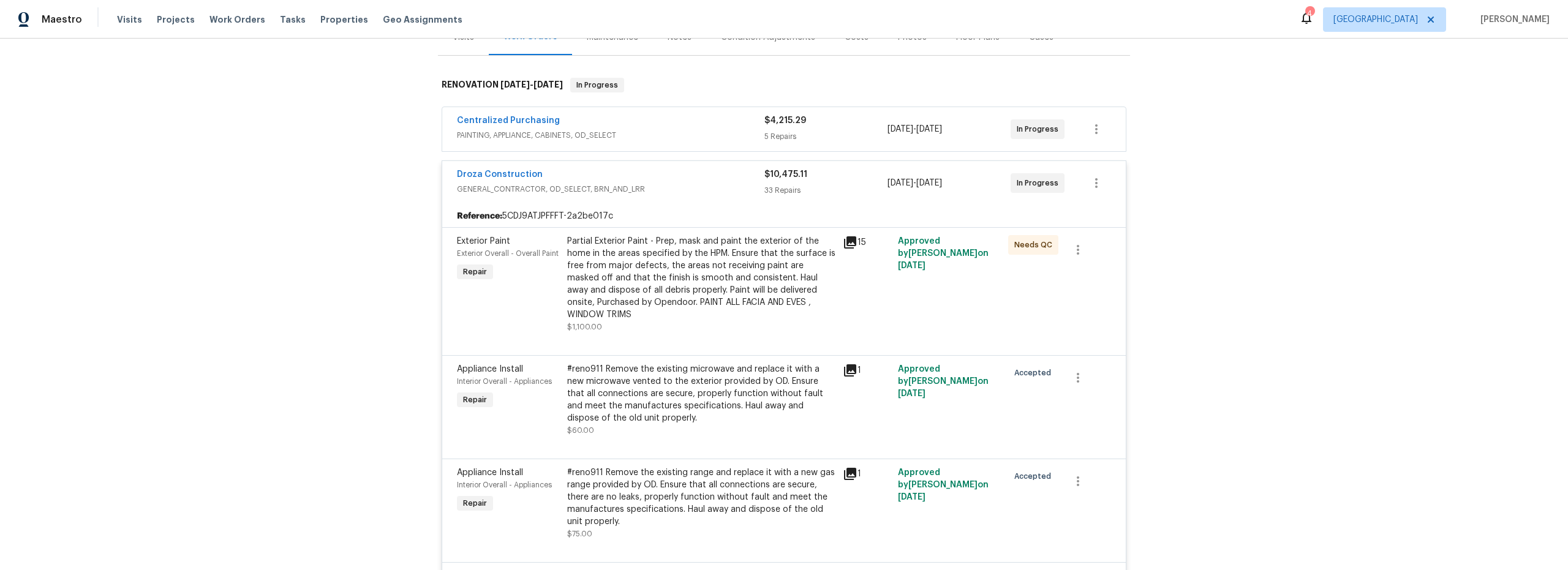
click at [727, 316] on div "Partial Exterior Paint - Prep, mask and paint the exterior of the home in the a…" at bounding box center [701, 277] width 268 height 86
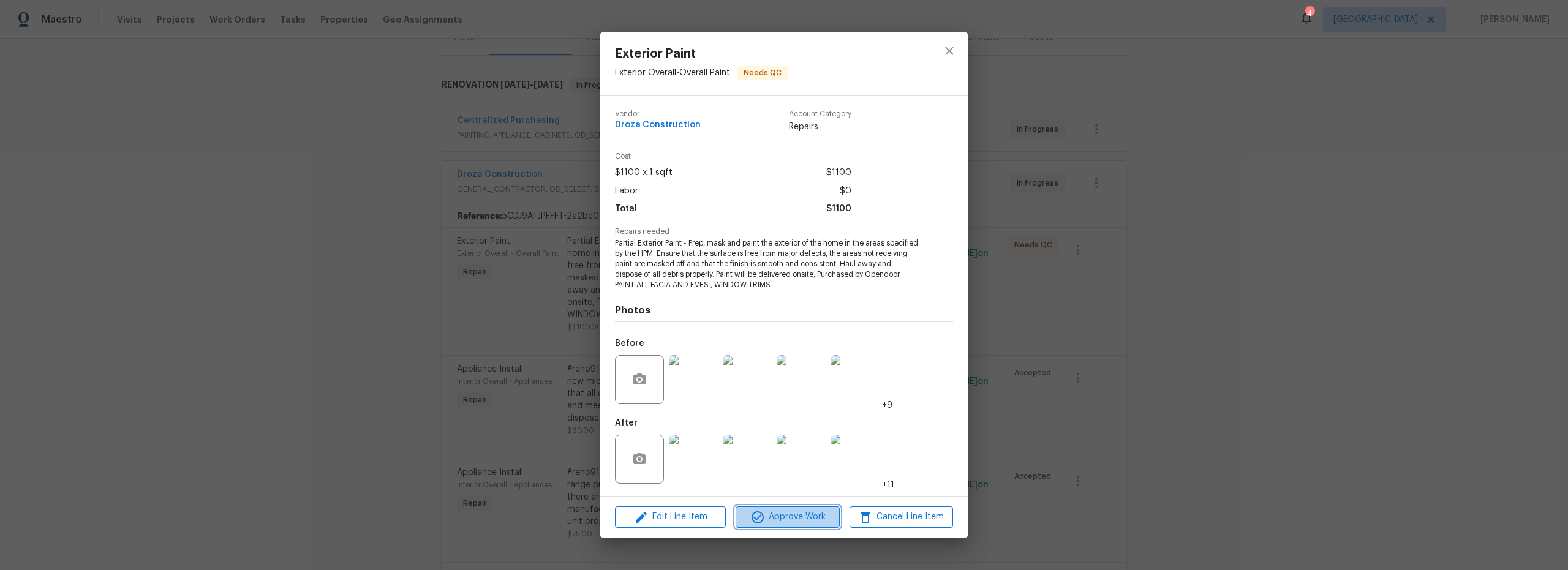
click at [808, 511] on span "Approve Work" at bounding box center [787, 516] width 96 height 15
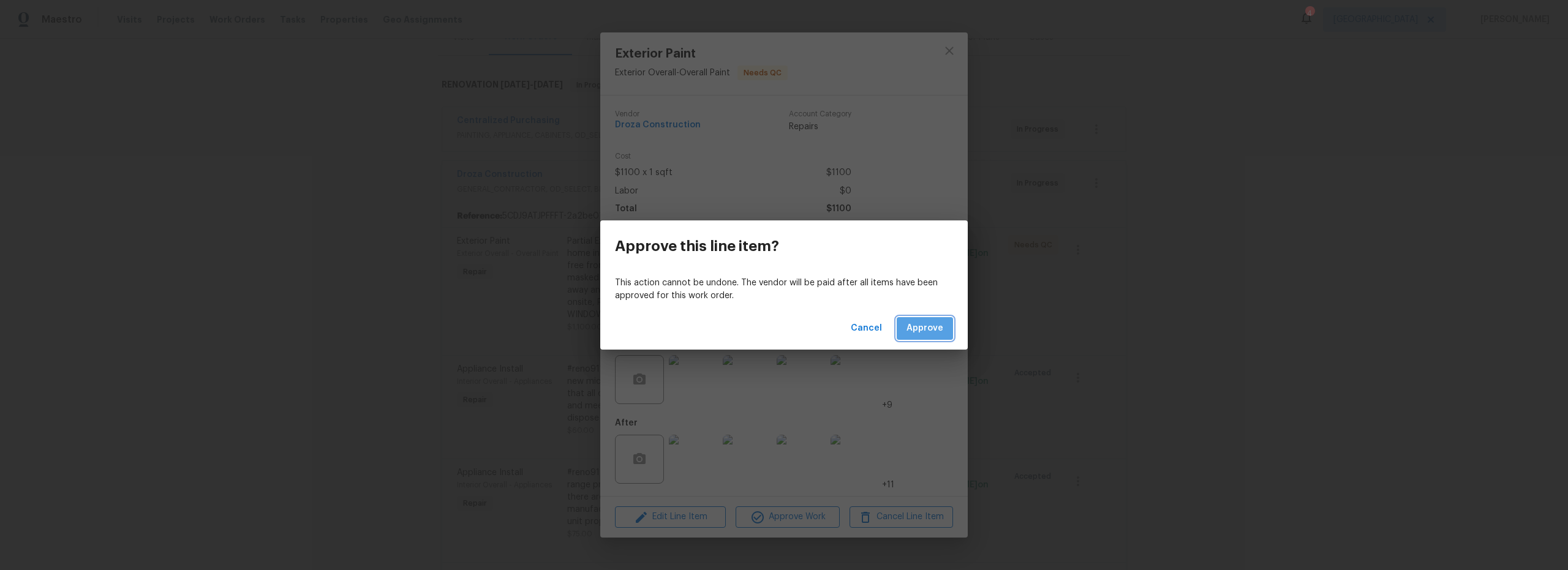
click at [927, 336] on button "Approve" at bounding box center [925, 328] width 57 height 23
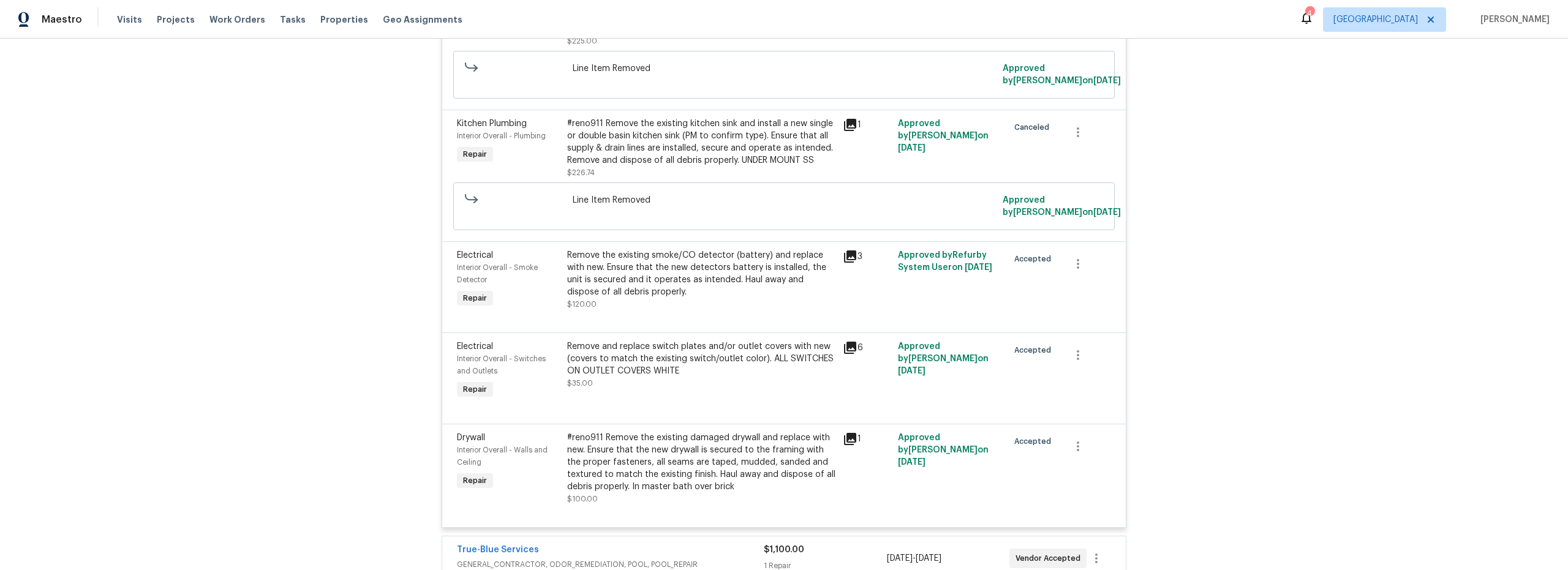
scroll to position [3823, 0]
click at [718, 451] on div "#reno911 Remove the existing damaged drywall and replace with new. Ensure that …" at bounding box center [701, 463] width 268 height 61
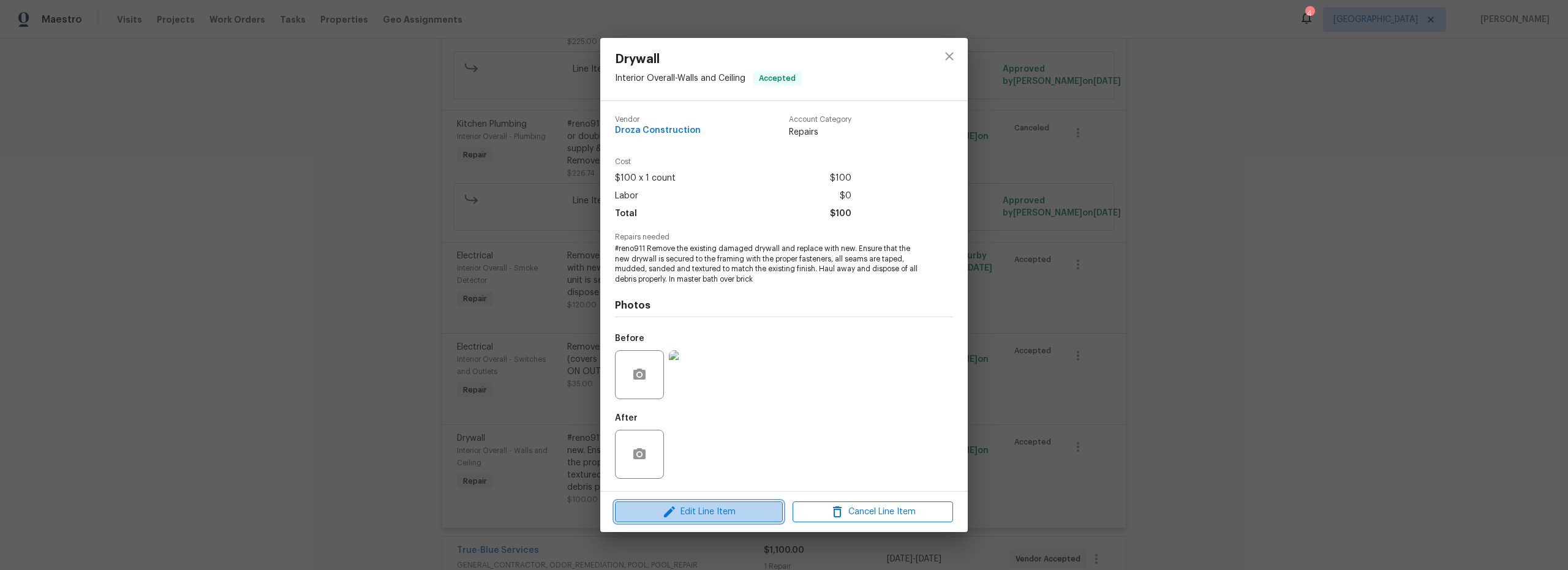
click at [712, 513] on span "Edit Line Item" at bounding box center [699, 512] width 160 height 15
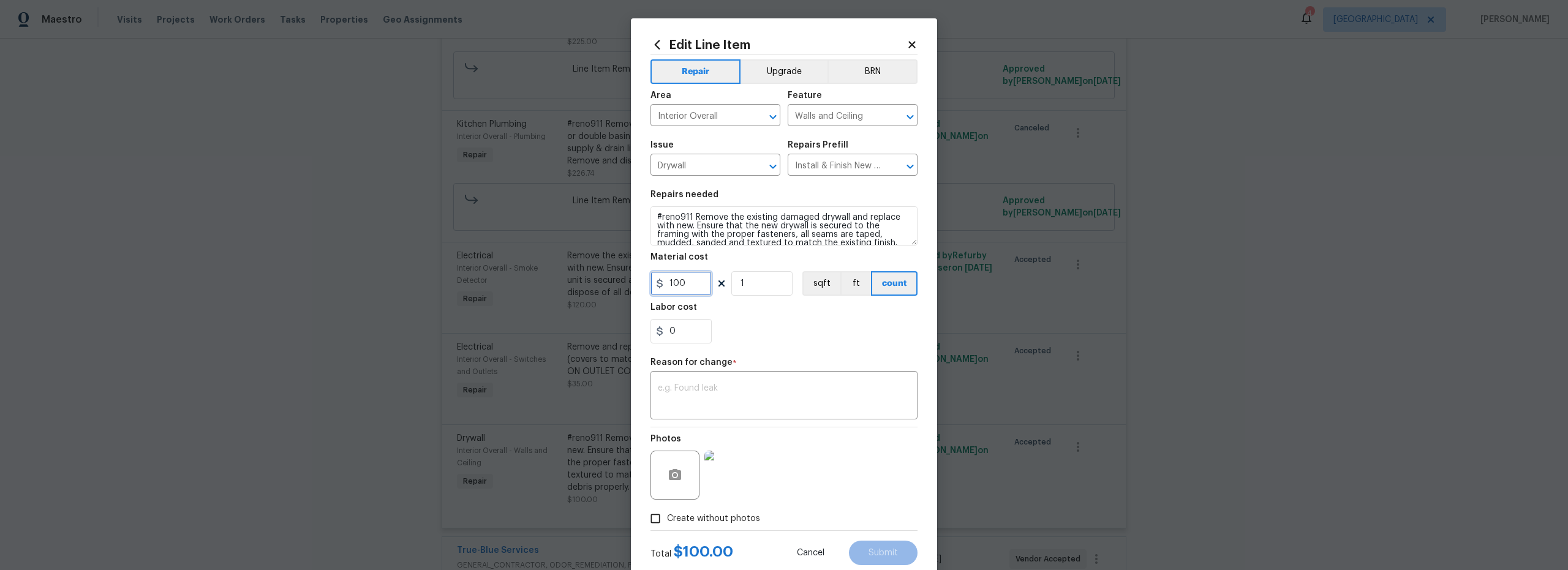
click at [687, 285] on input "100" at bounding box center [681, 284] width 61 height 24
type input "200"
click at [765, 453] on div "Photos" at bounding box center [784, 466] width 267 height 79
click at [722, 410] on div "x ​" at bounding box center [784, 397] width 267 height 45
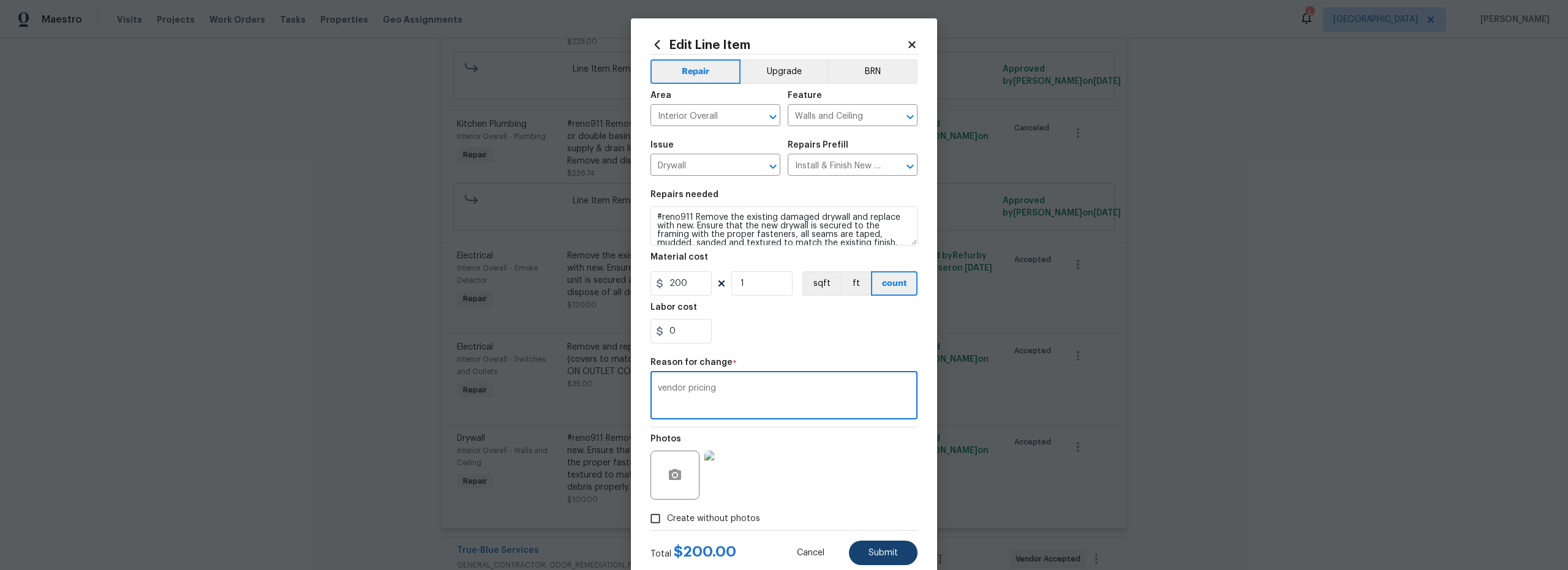
type textarea "vendor pricing"
click at [880, 552] on span "Submit" at bounding box center [883, 553] width 29 height 9
type input "100"
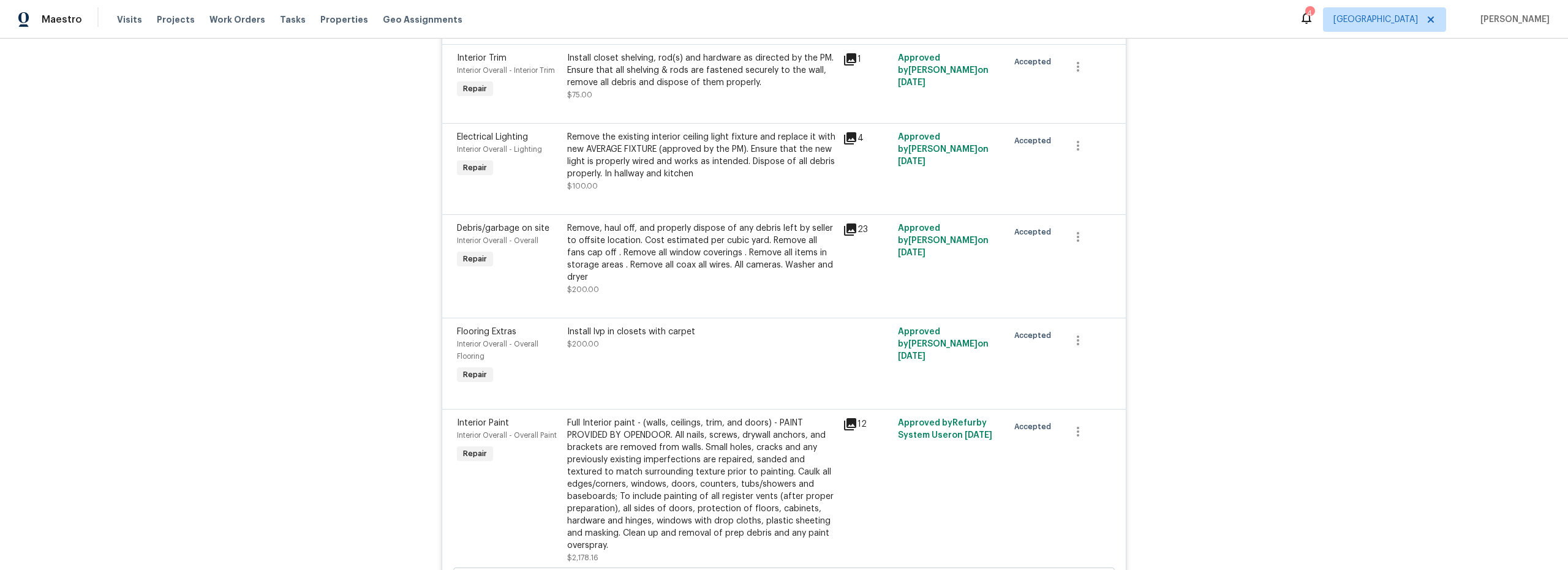
scroll to position [2422, 0]
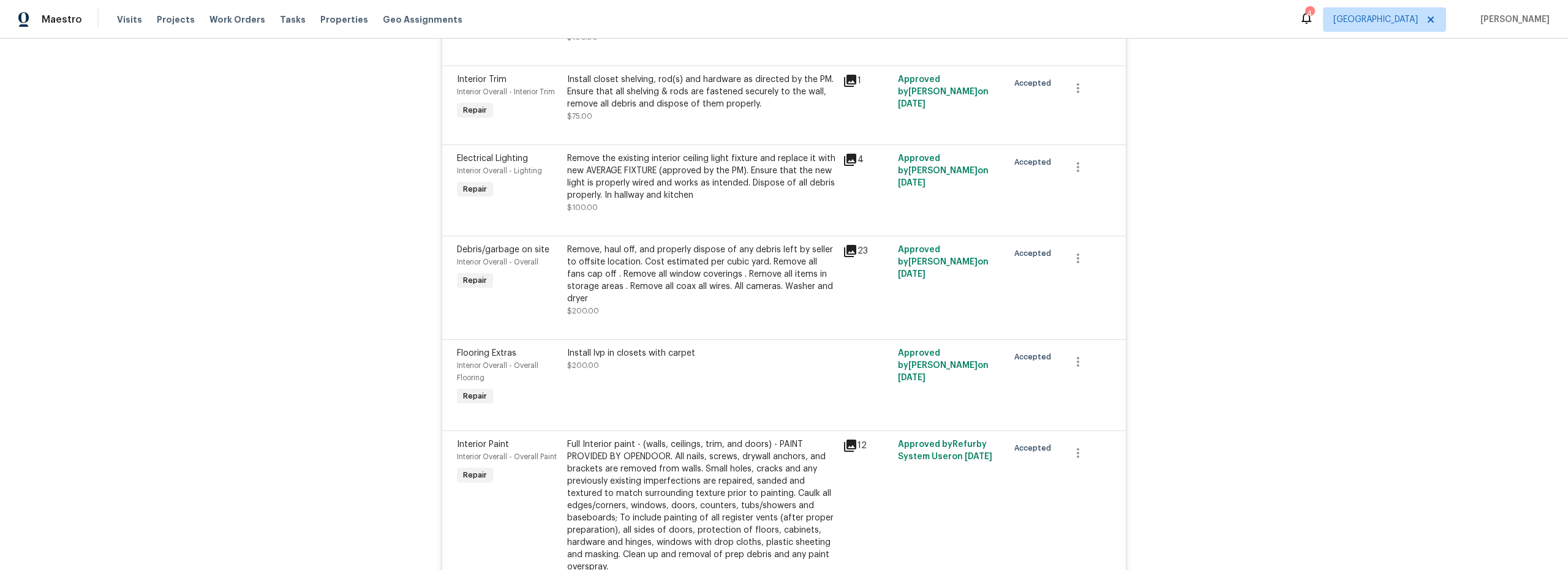
click at [716, 350] on div "Install lvp in closets with carpet $200.00" at bounding box center [701, 377] width 275 height 69
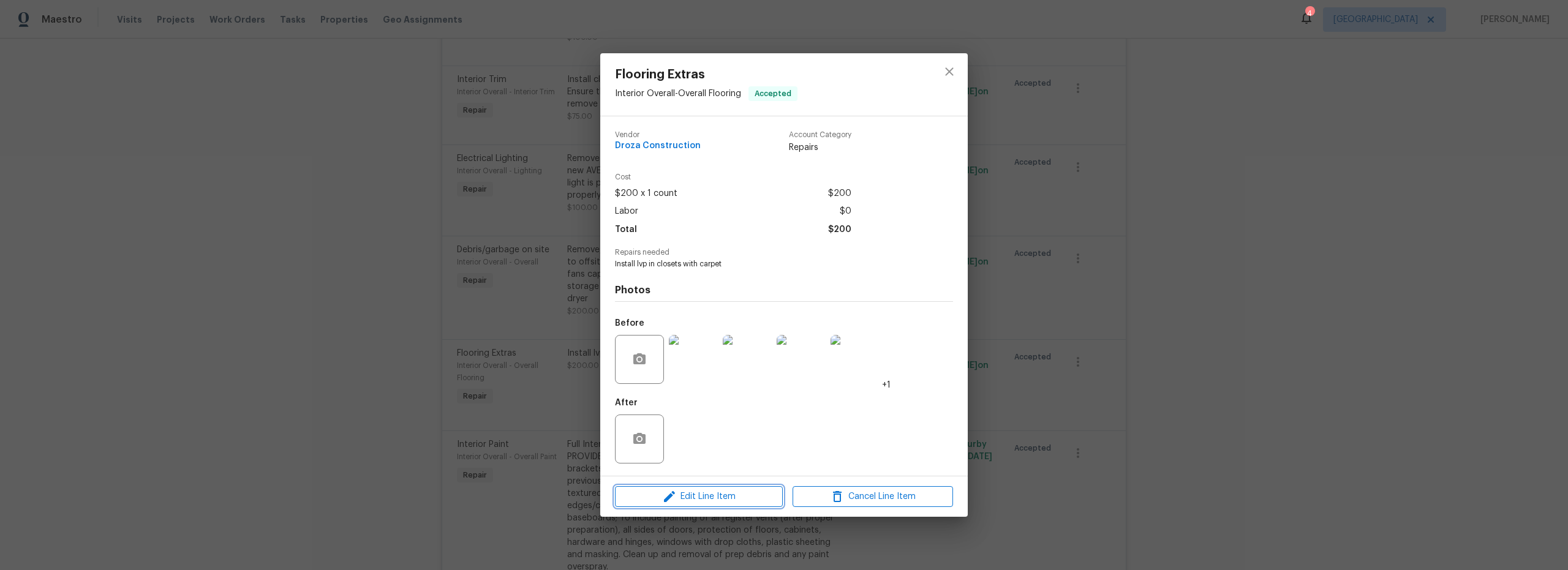
click at [708, 497] on span "Edit Line Item" at bounding box center [699, 497] width 160 height 15
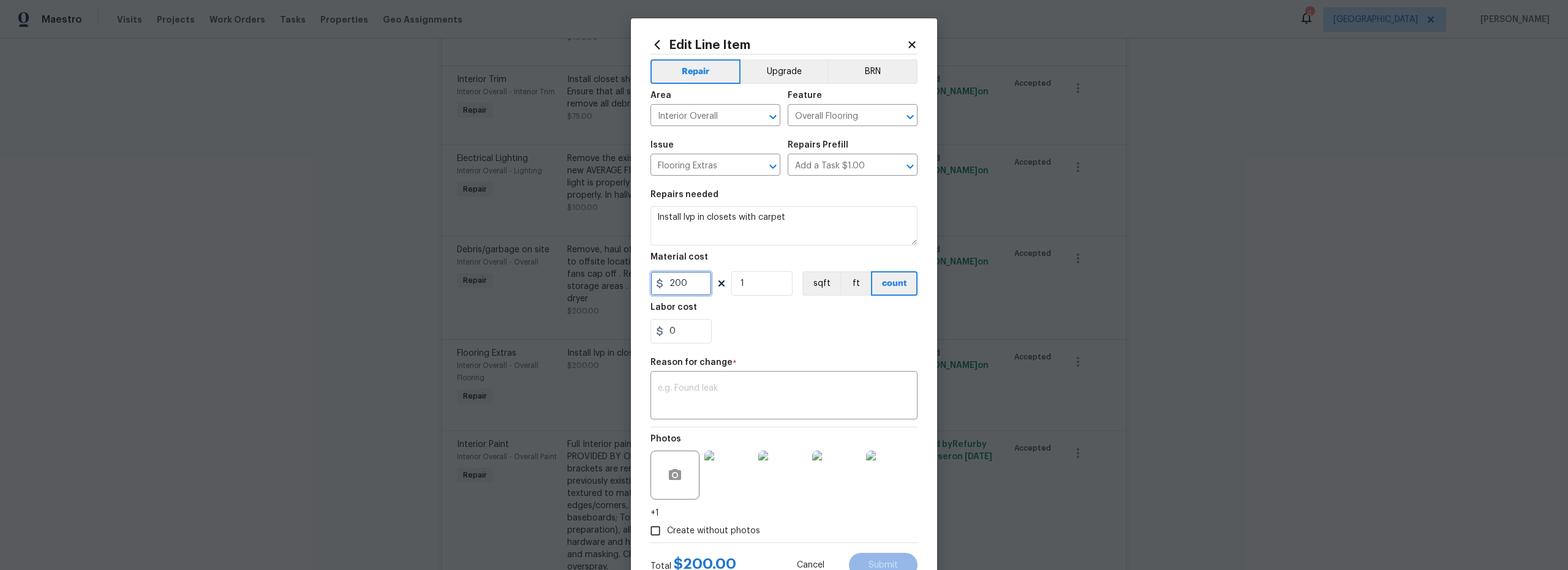
drag, startPoint x: 667, startPoint y: 282, endPoint x: 592, endPoint y: 282, distance: 75.0
click at [631, 282] on div "Edit Line Item Repair Upgrade BRN Area Interior Overall ​ Feature Overall Floor…" at bounding box center [784, 307] width 306 height 578
type input "300"
click at [745, 392] on textarea at bounding box center [784, 396] width 253 height 25
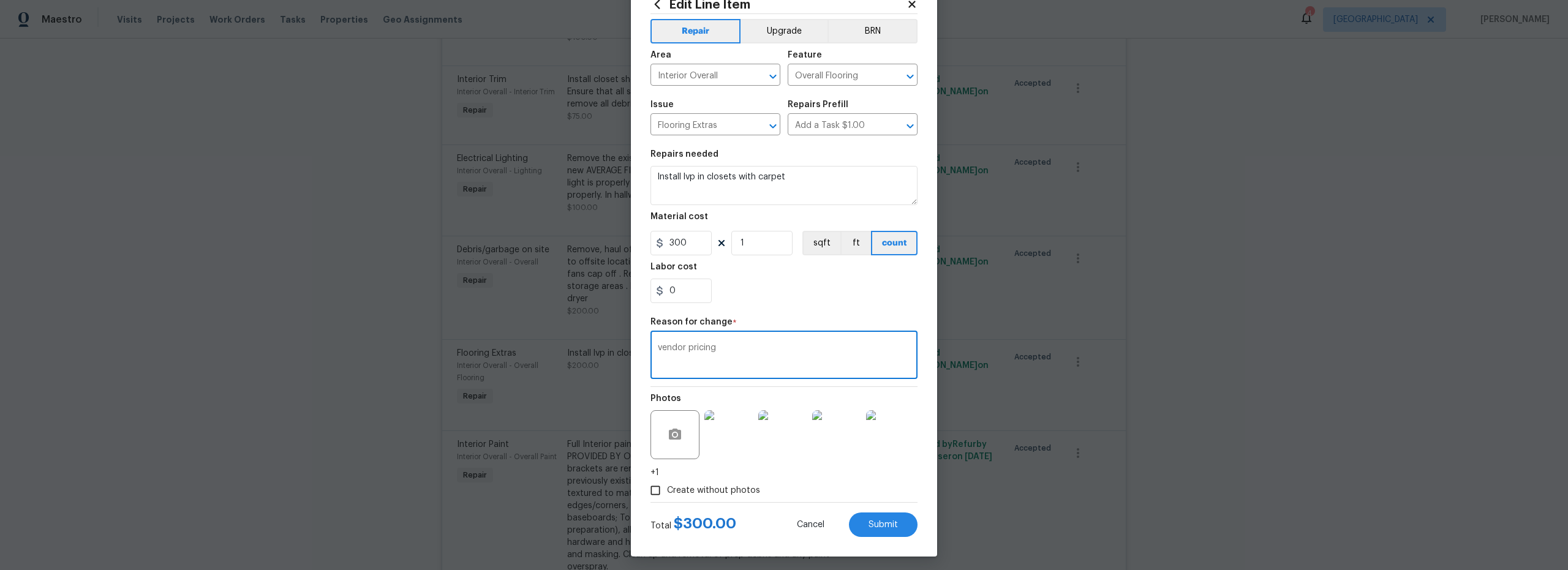
scroll to position [45, 0]
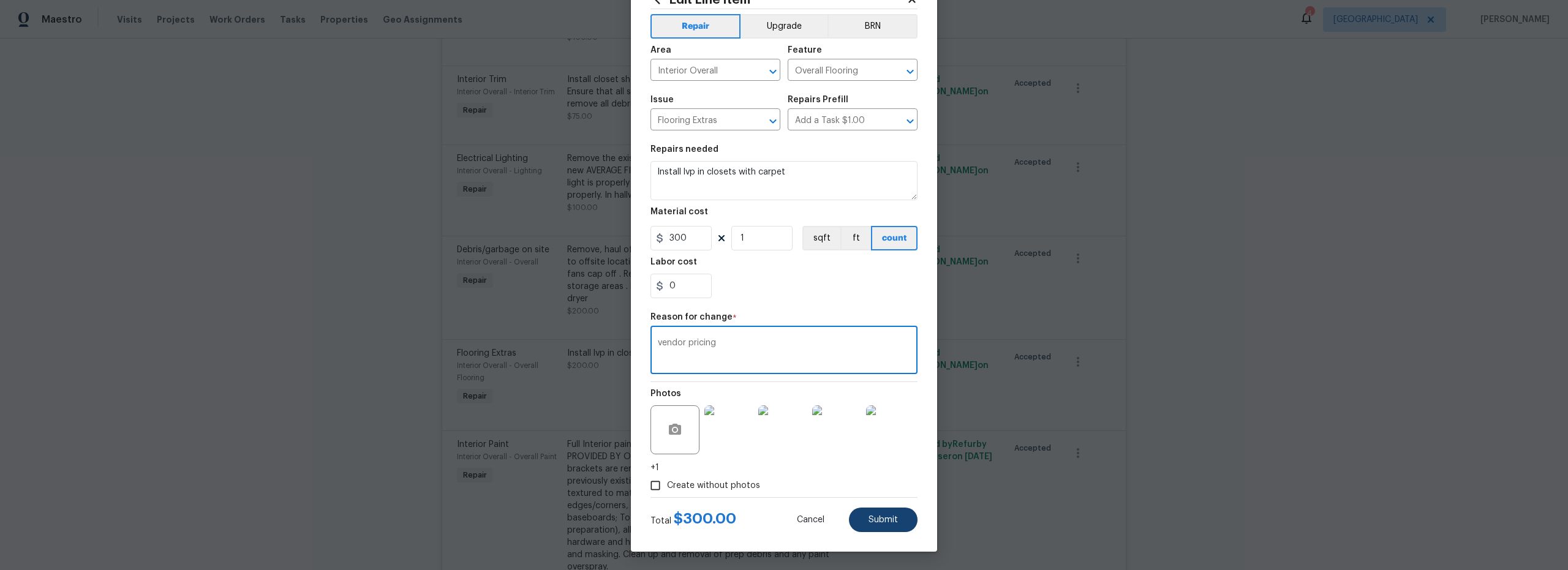
type textarea "vendor pricing"
click at [883, 525] on button "Submit" at bounding box center [883, 519] width 69 height 24
type input "200"
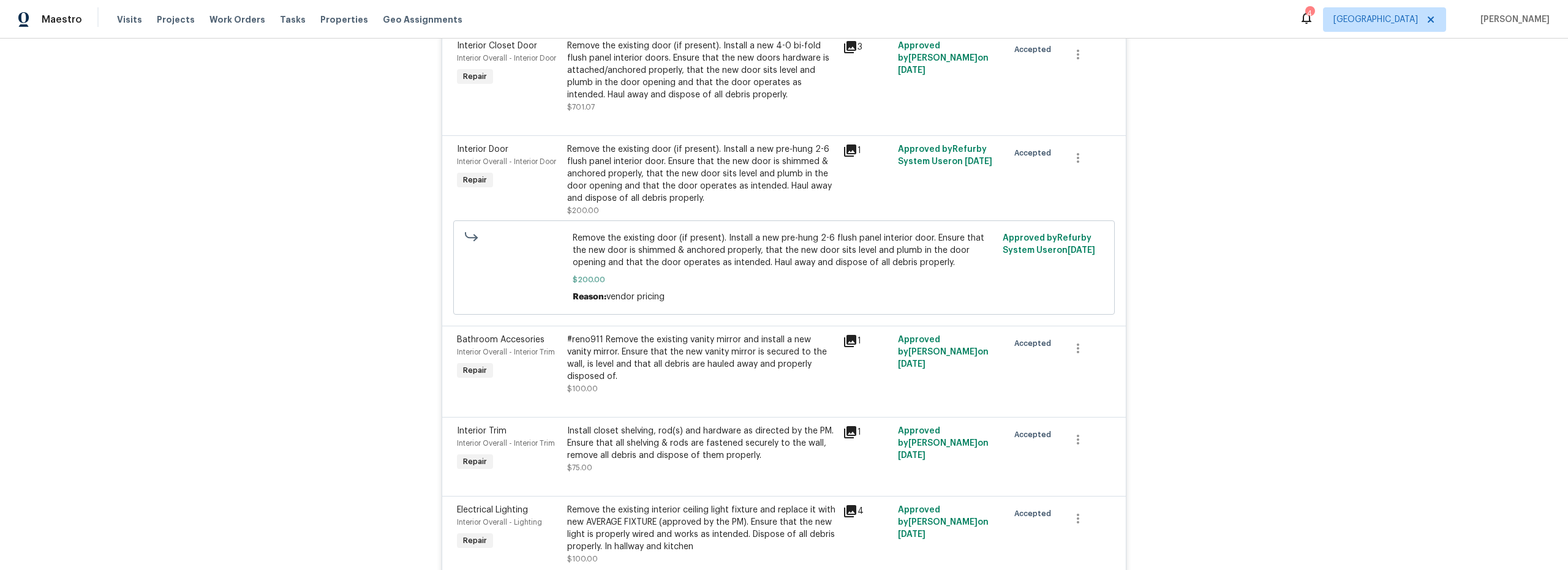
scroll to position [2218, 0]
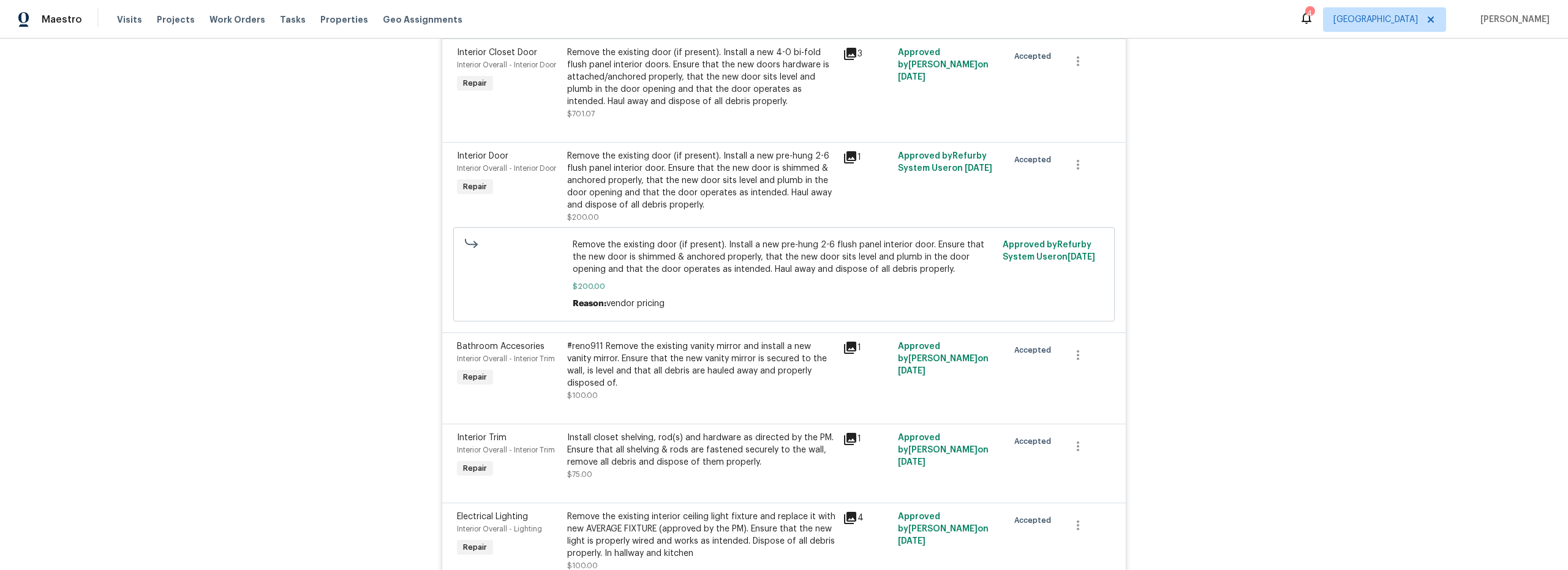
click at [937, 364] on div "Approved by Steven Long on 7/28/2025" at bounding box center [949, 370] width 110 height 69
click at [716, 356] on div "#reno911 Remove the existing vanity mirror and install a new vanity mirror. Ens…" at bounding box center [701, 370] width 268 height 61
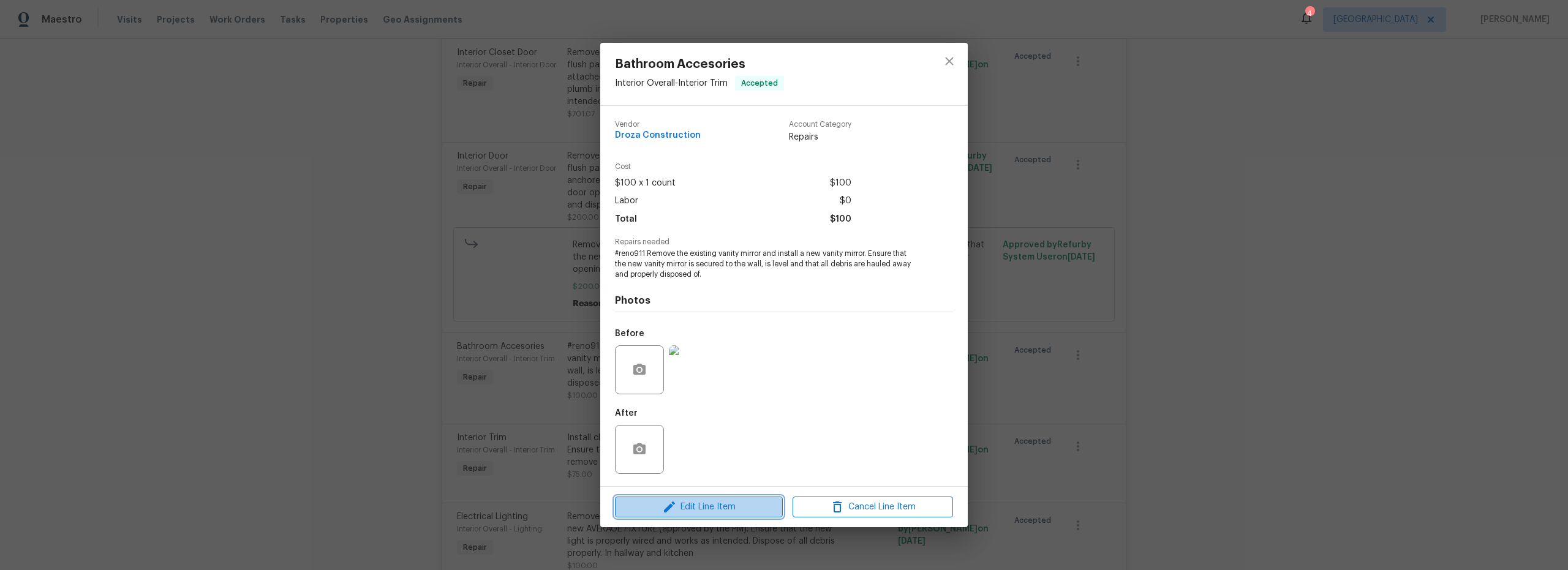
click at [723, 513] on span "Edit Line Item" at bounding box center [699, 507] width 160 height 15
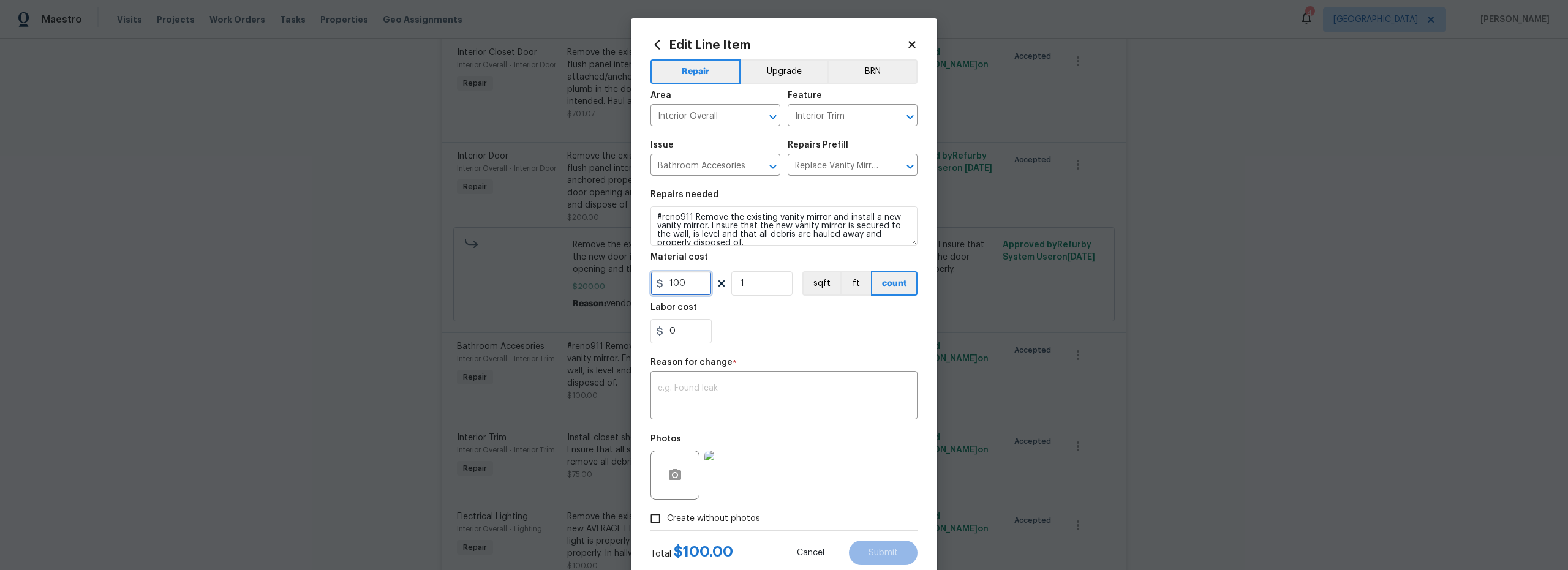
drag, startPoint x: 664, startPoint y: 282, endPoint x: 600, endPoint y: 283, distance: 64.0
click at [631, 282] on div "Edit Line Item Repair Upgrade BRN Area Interior Overall ​ Feature Interior Trim…" at bounding box center [784, 301] width 306 height 566
click at [908, 48] on icon at bounding box center [912, 45] width 11 height 11
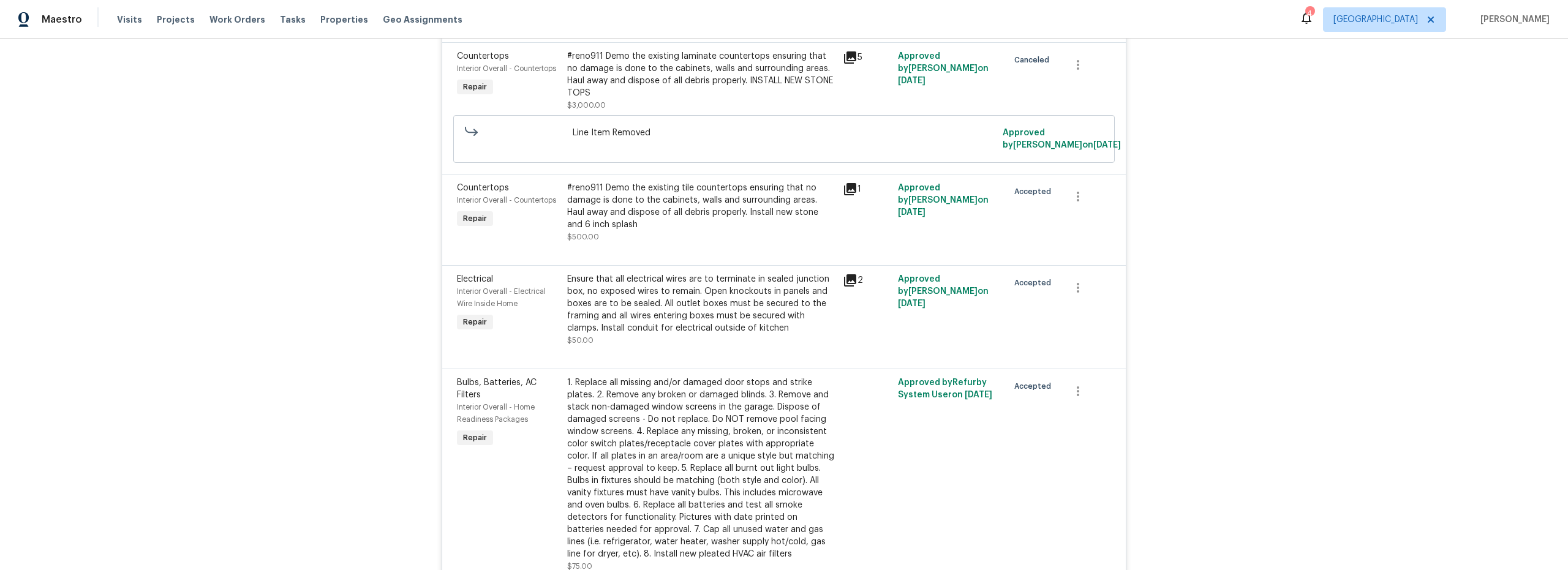
scroll to position [1656, 0]
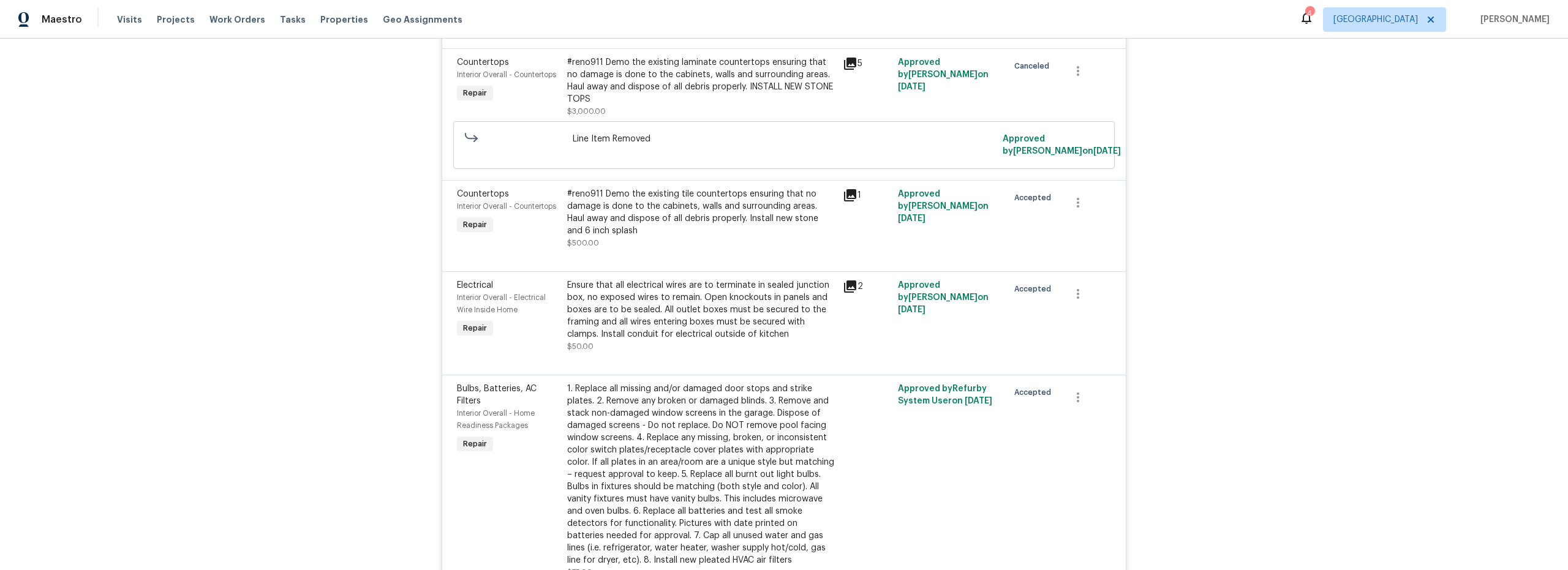
click at [703, 319] on div "Ensure that all electrical wires are to terminate in sealed junction box, no ex…" at bounding box center [701, 316] width 268 height 73
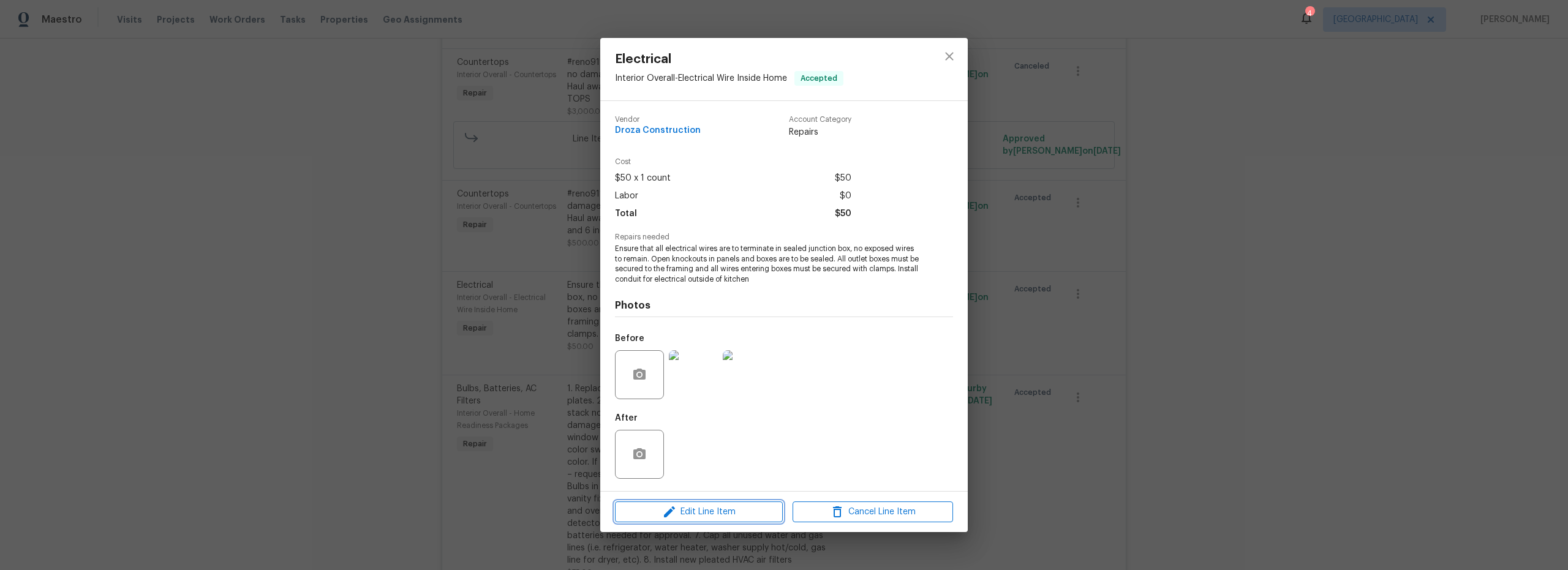
click at [737, 512] on span "Edit Line Item" at bounding box center [699, 512] width 160 height 15
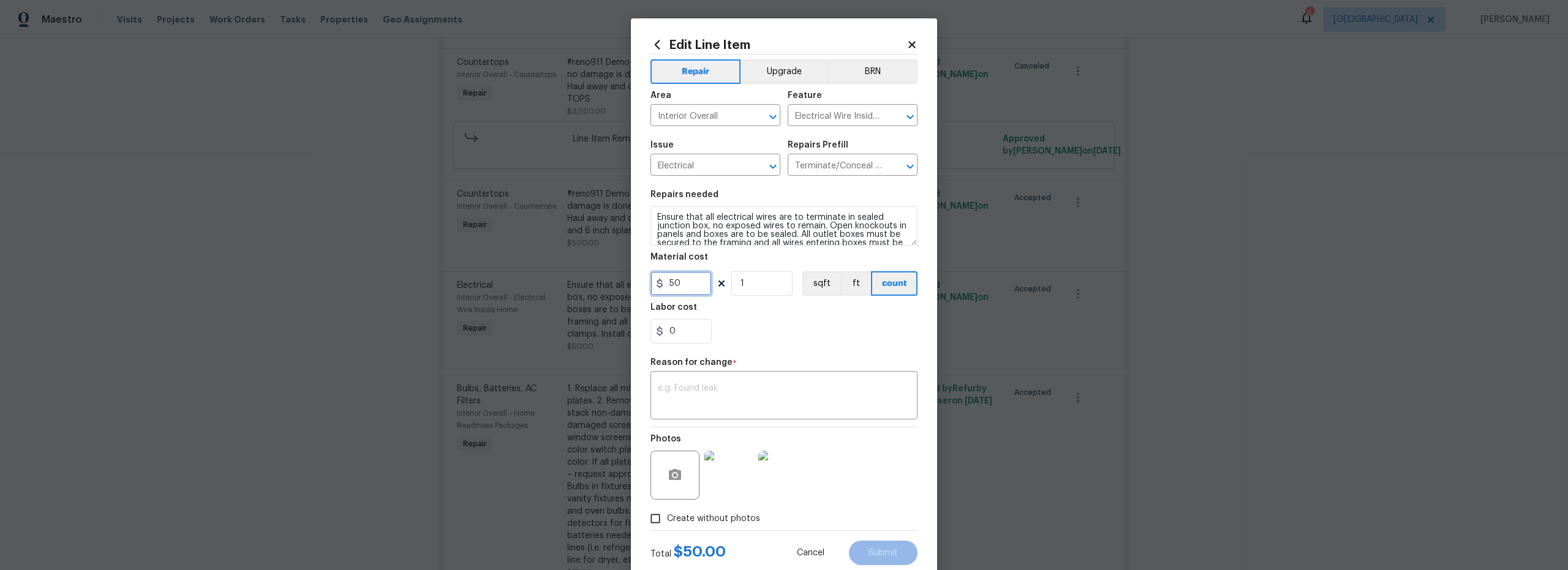
drag, startPoint x: 685, startPoint y: 281, endPoint x: 608, endPoint y: 285, distance: 77.1
click at [654, 283] on div "50" at bounding box center [681, 284] width 61 height 24
type input "150"
click at [736, 395] on textarea at bounding box center [784, 396] width 253 height 25
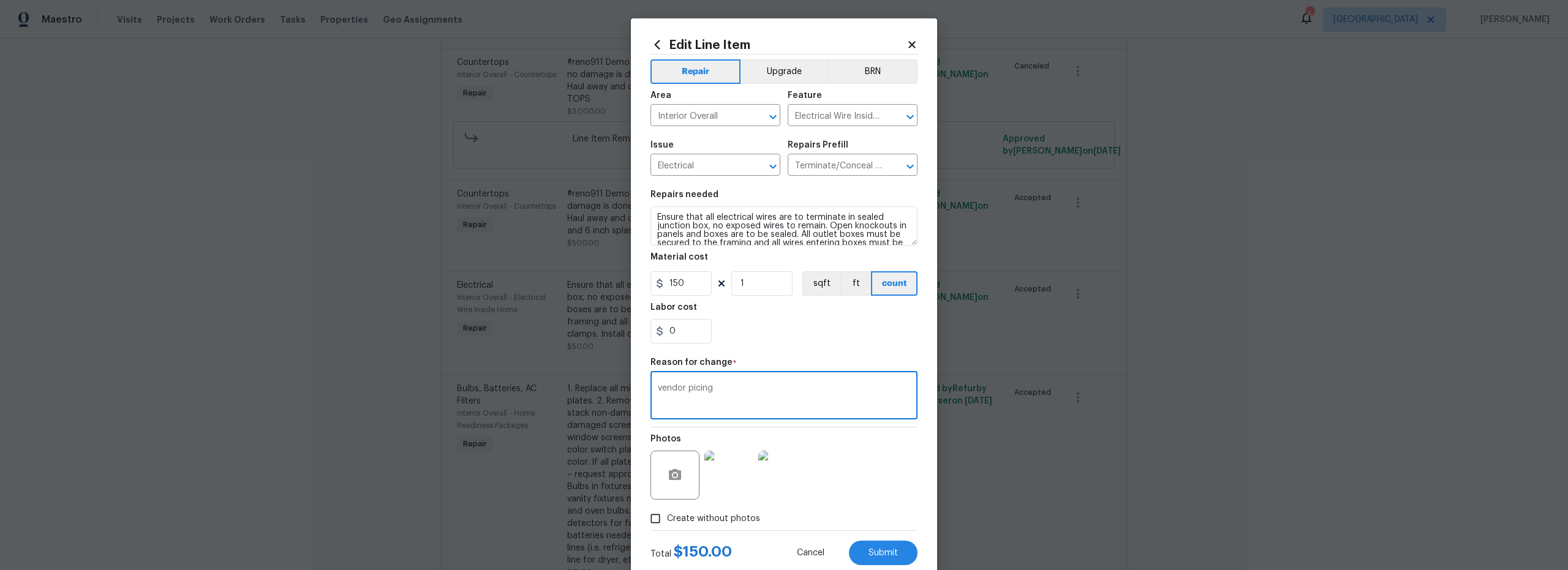
click at [687, 387] on textarea "vendor picing" at bounding box center [784, 396] width 253 height 25
type textarea "vendor pricing"
click at [868, 550] on span "Submit" at bounding box center [883, 553] width 29 height 9
type input "50"
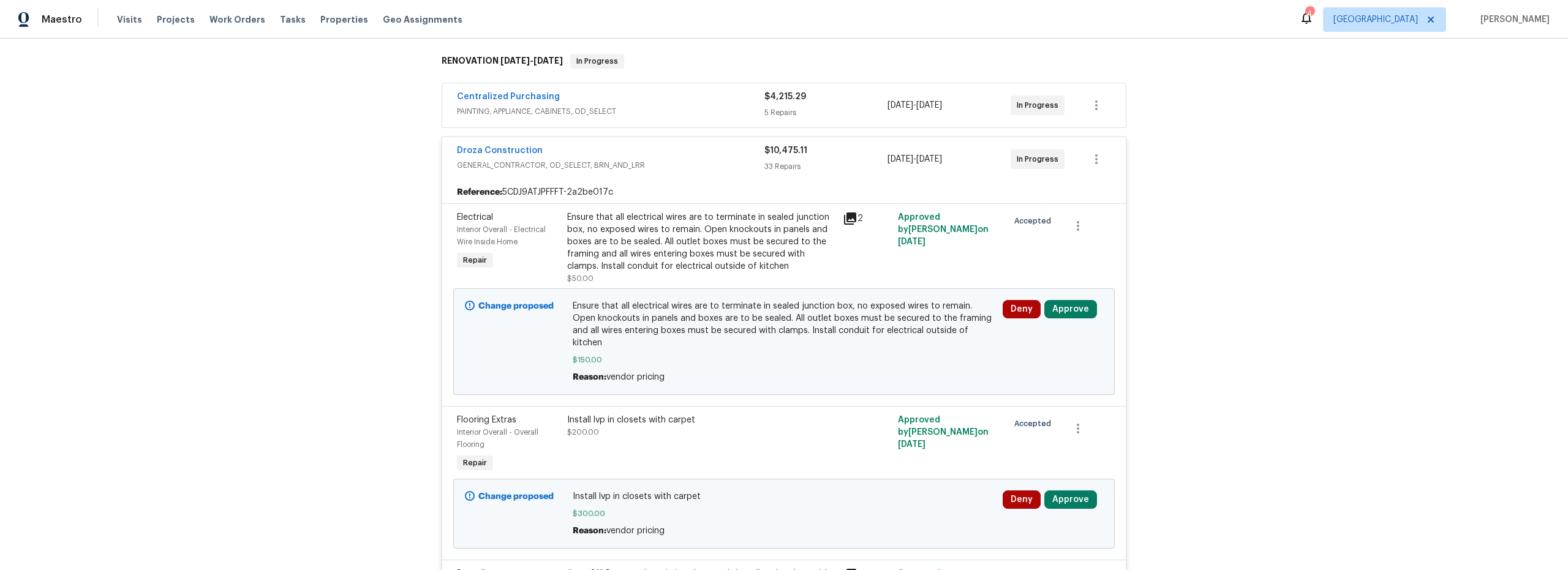
scroll to position [181, 0]
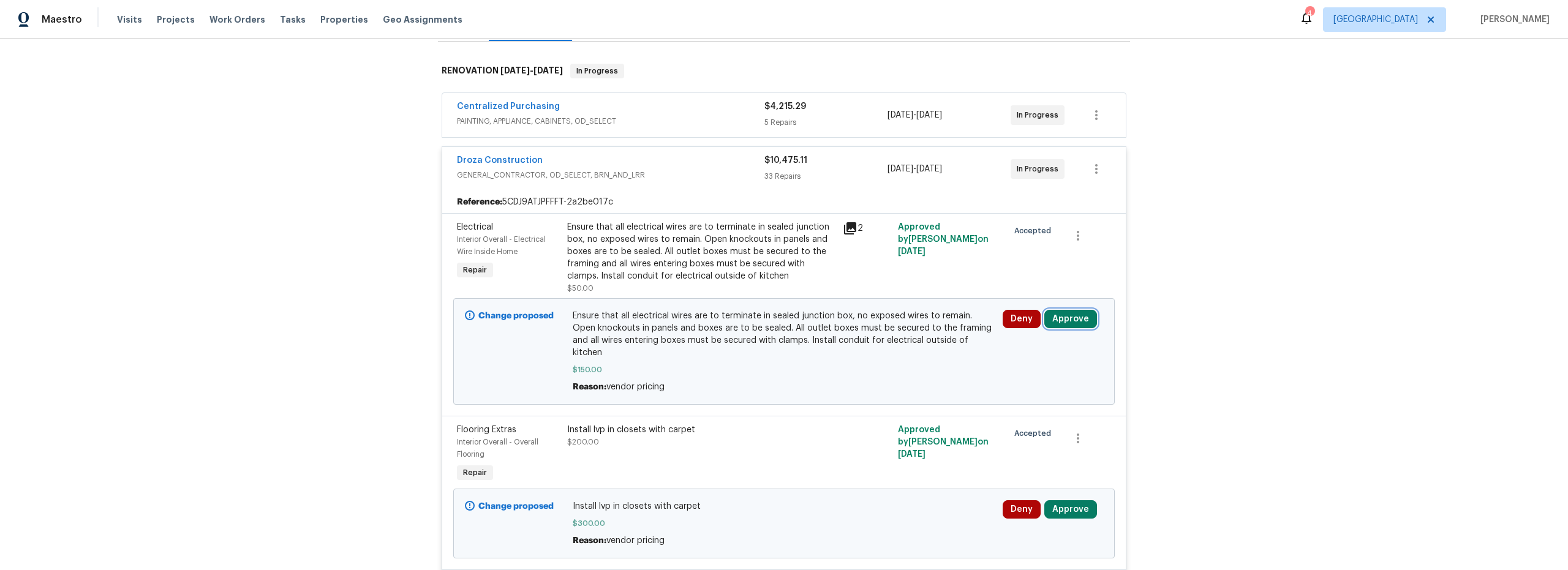
click at [1072, 319] on button "Approve" at bounding box center [1070, 318] width 53 height 18
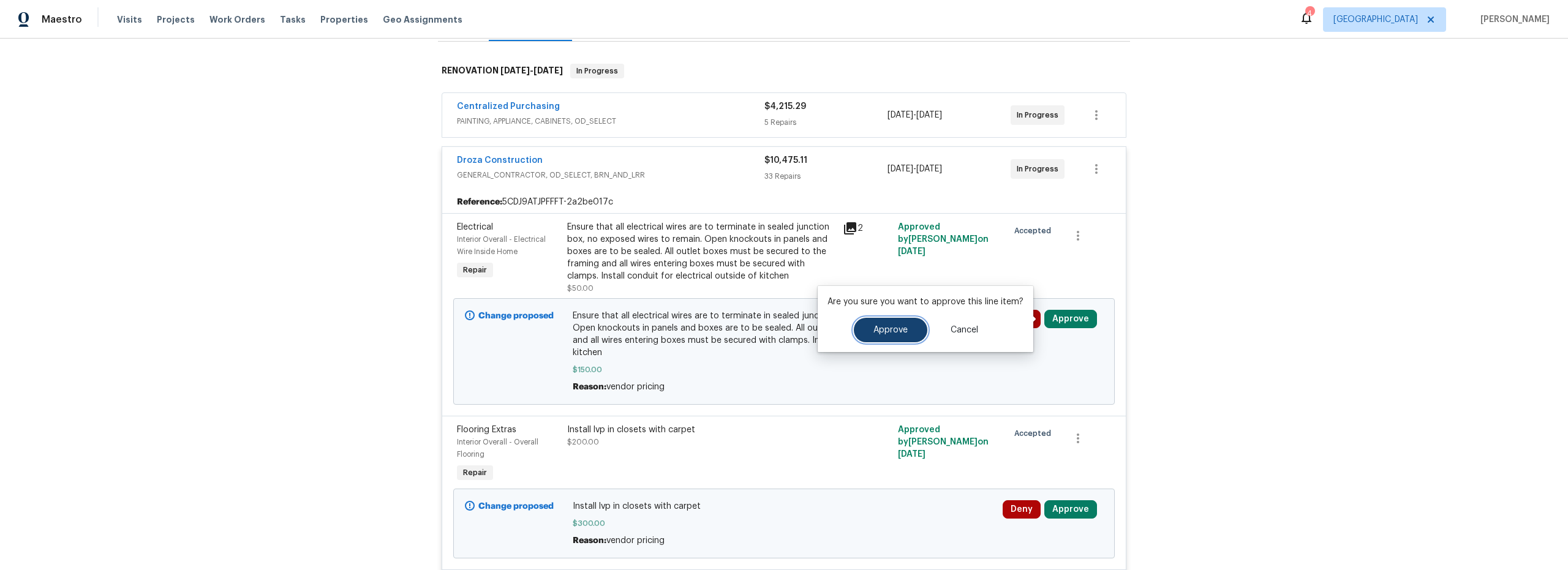
click at [873, 329] on span "Approve" at bounding box center [890, 331] width 34 height 9
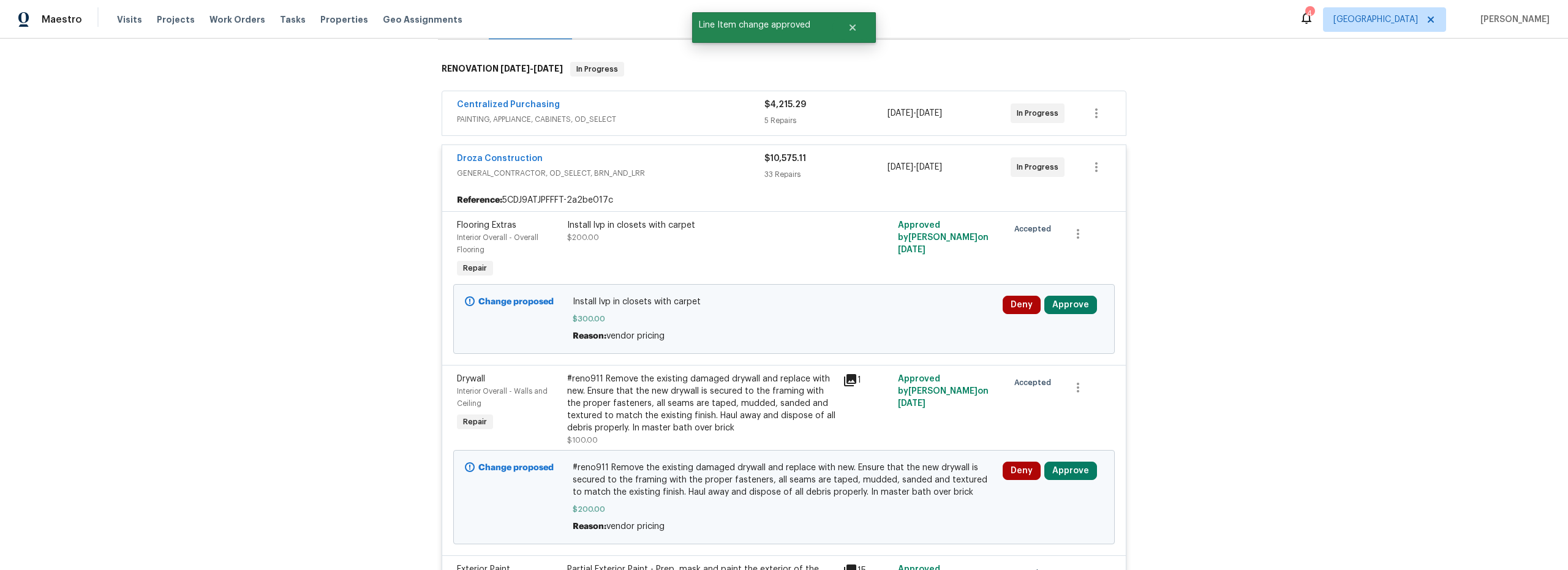
scroll to position [183, 0]
click at [1070, 306] on button "Approve" at bounding box center [1070, 303] width 53 height 18
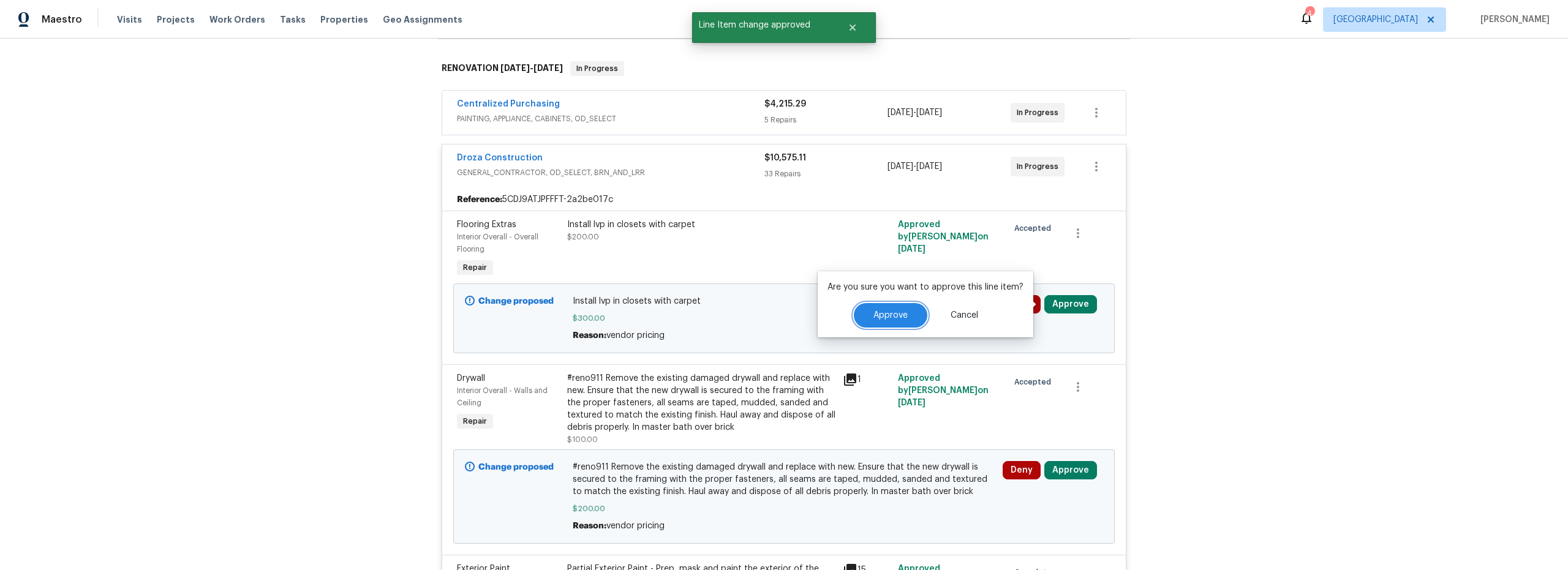
click at [878, 318] on span "Approve" at bounding box center [890, 316] width 34 height 9
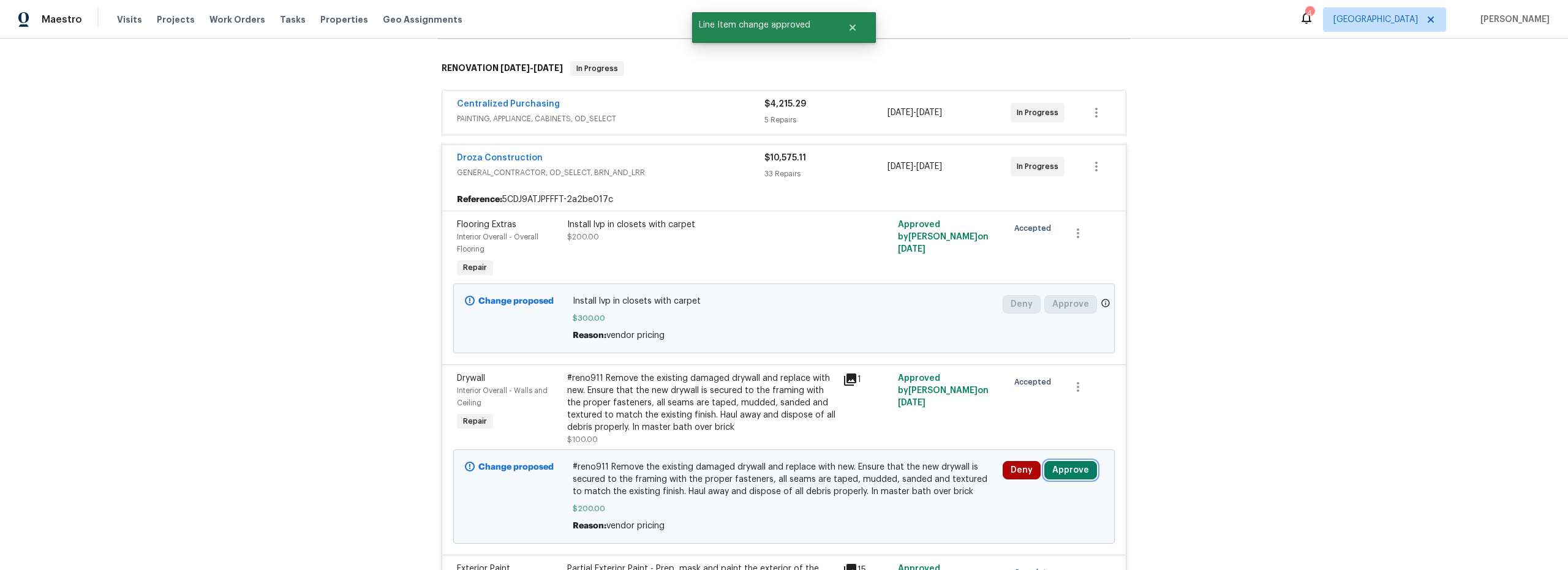
click at [1066, 474] on button "Approve" at bounding box center [1070, 469] width 53 height 18
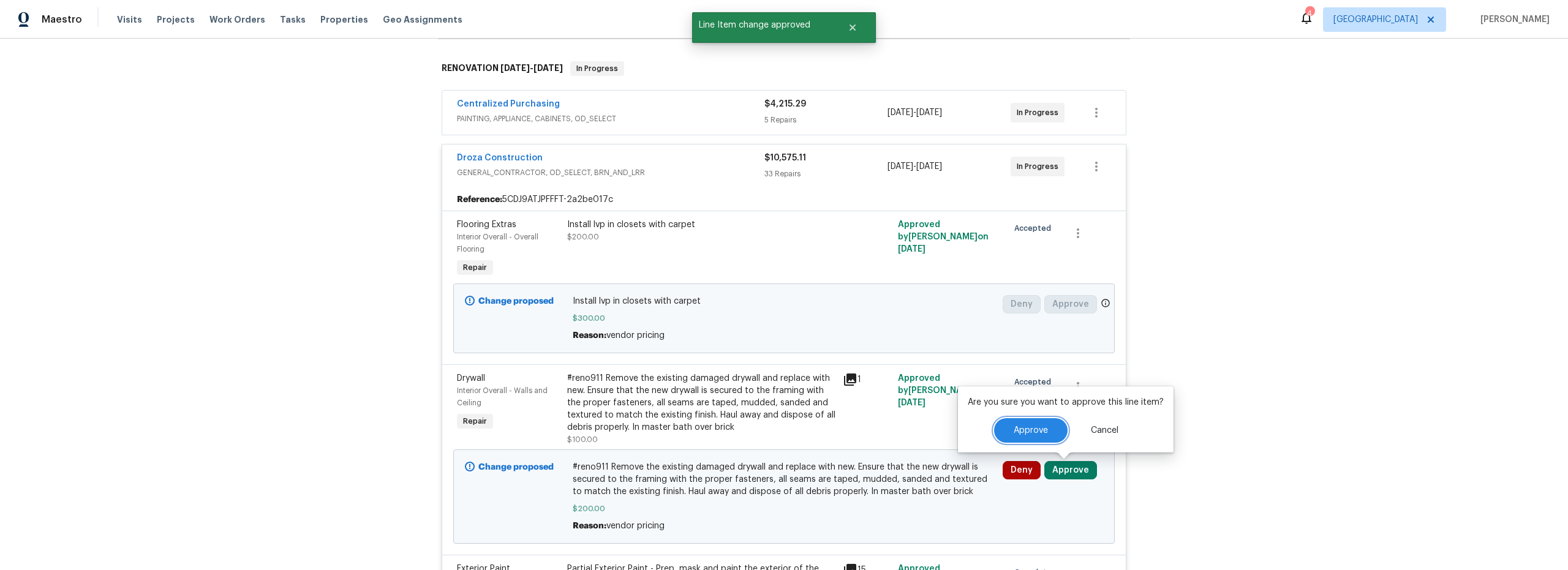
click at [1042, 427] on span "Approve" at bounding box center [1031, 431] width 34 height 9
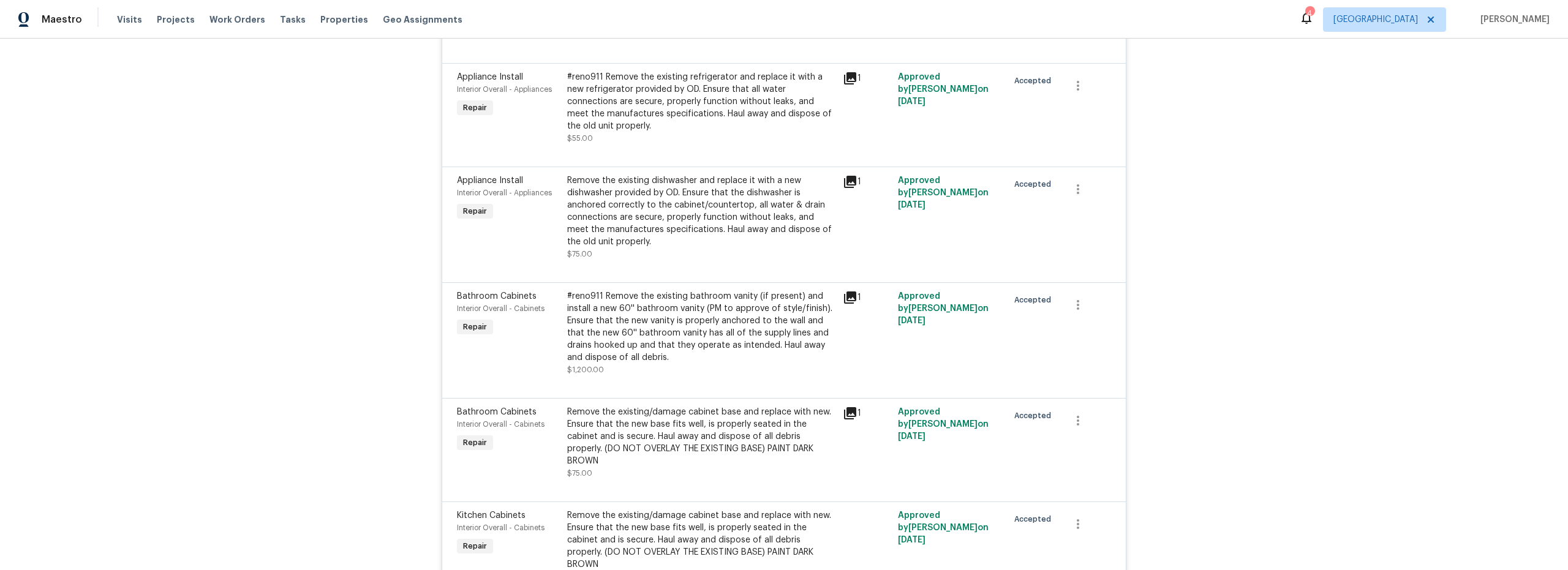
scroll to position [692, 0]
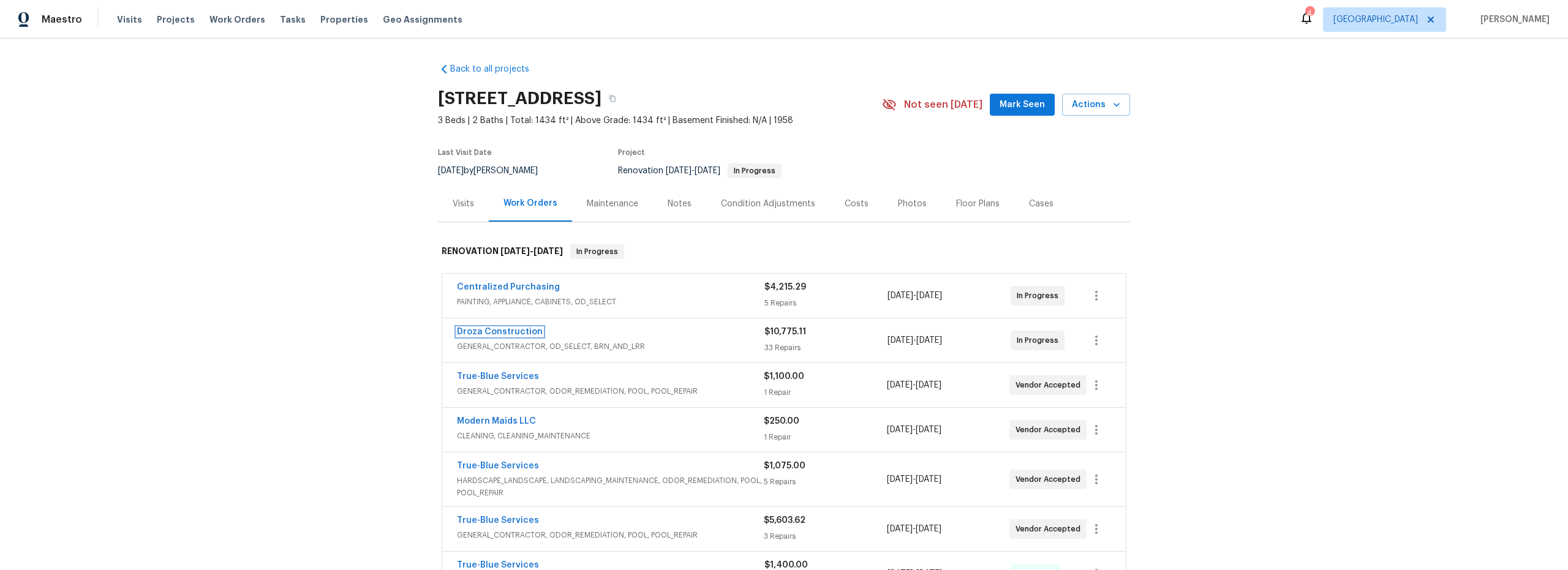
click at [499, 331] on link "Droza Construction" at bounding box center [500, 331] width 86 height 8
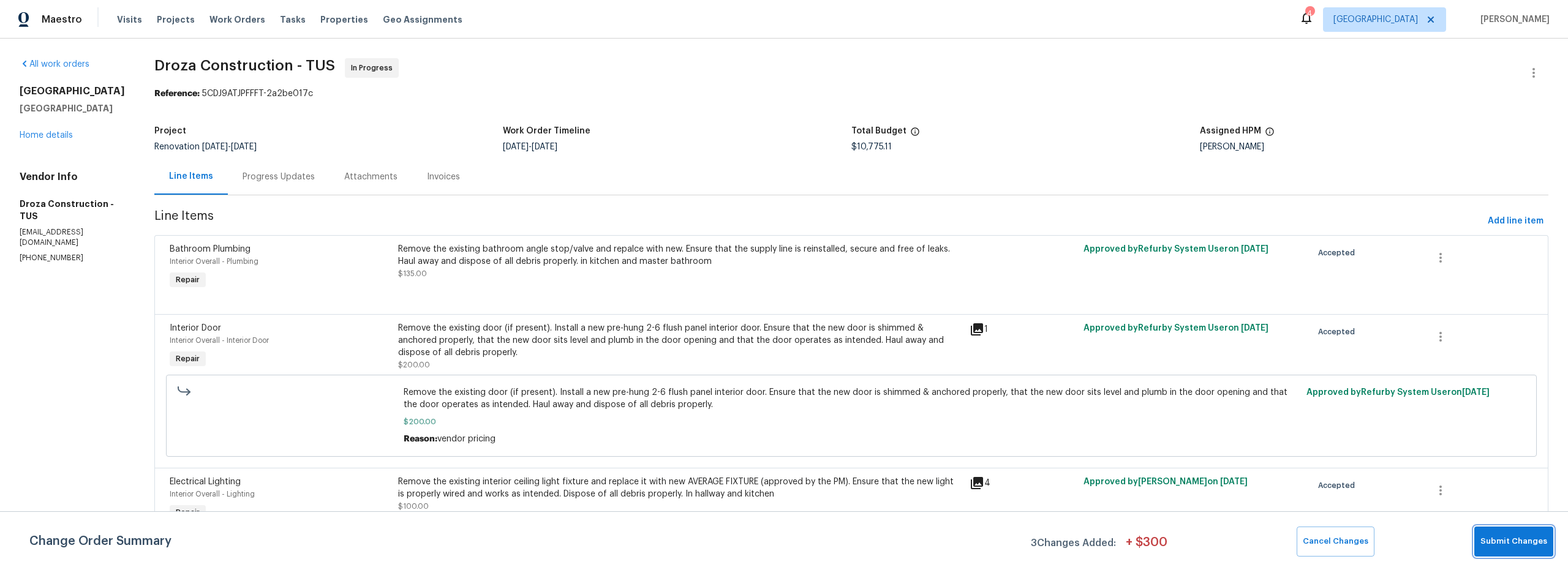
click at [1525, 542] on span "Submit Changes" at bounding box center [1513, 541] width 67 height 14
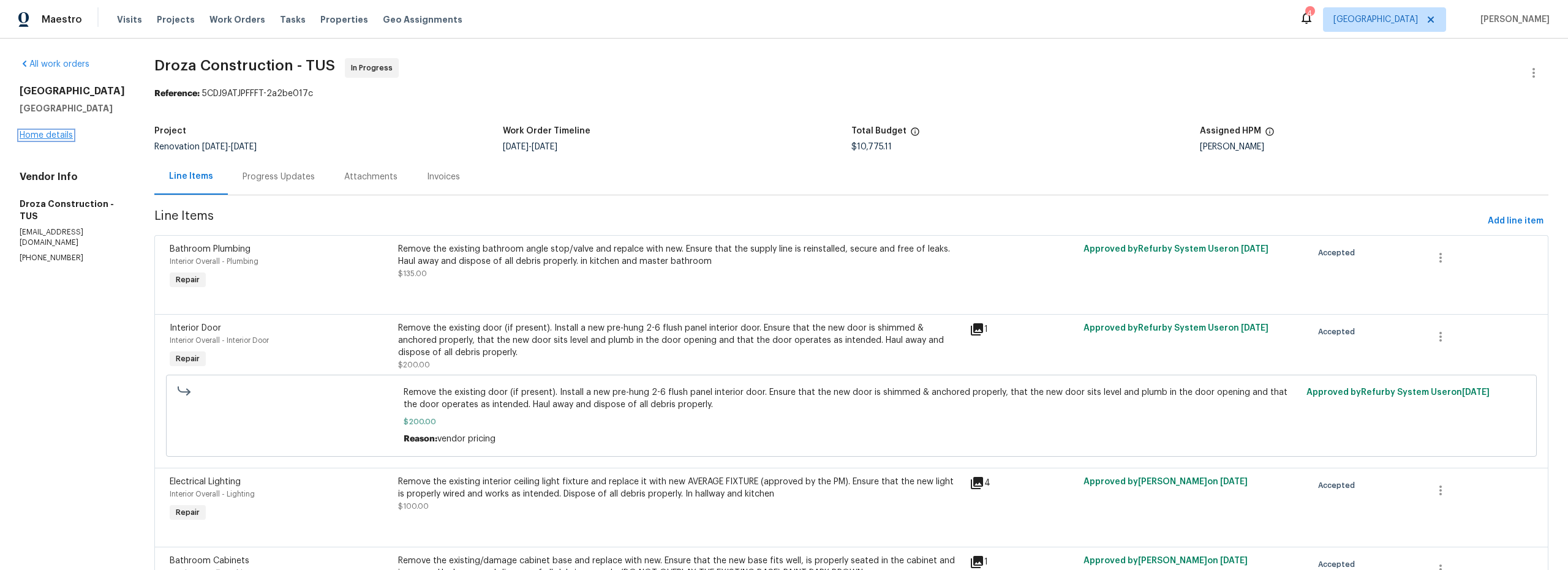
click at [55, 138] on link "Home details" at bounding box center [46, 135] width 54 height 8
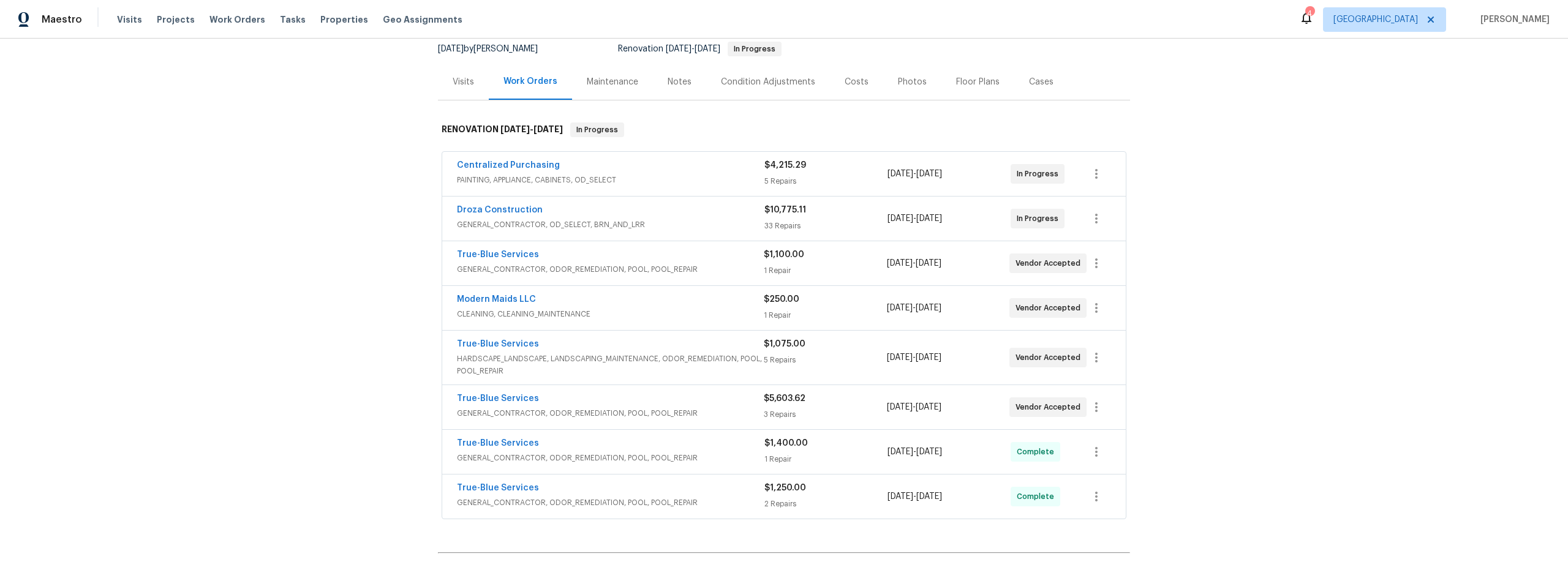
scroll to position [122, 0]
click at [687, 232] on div "Droza Construction GENERAL_CONTRACTOR, OD_SELECT, BRN_AND_LRR" at bounding box center [611, 219] width 307 height 29
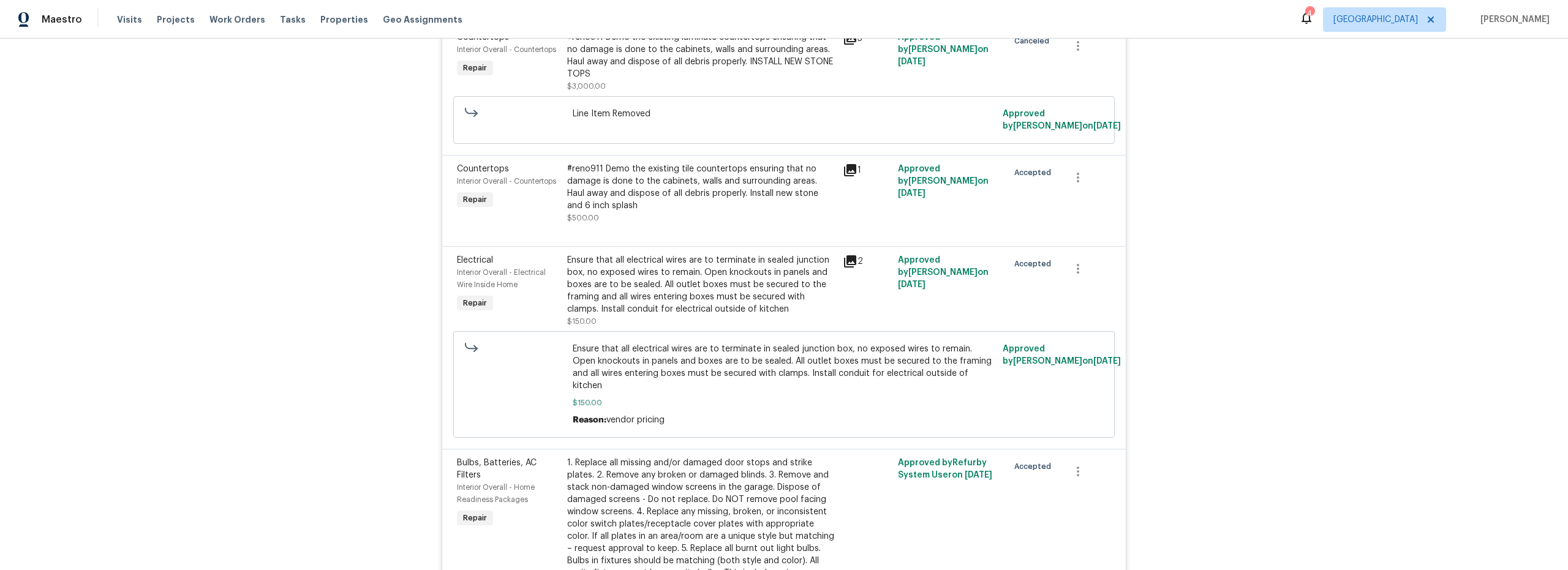
scroll to position [1340, 0]
click at [688, 188] on div "#reno911 Demo the existing tile countertops ensuring that no damage is done to …" at bounding box center [701, 190] width 268 height 61
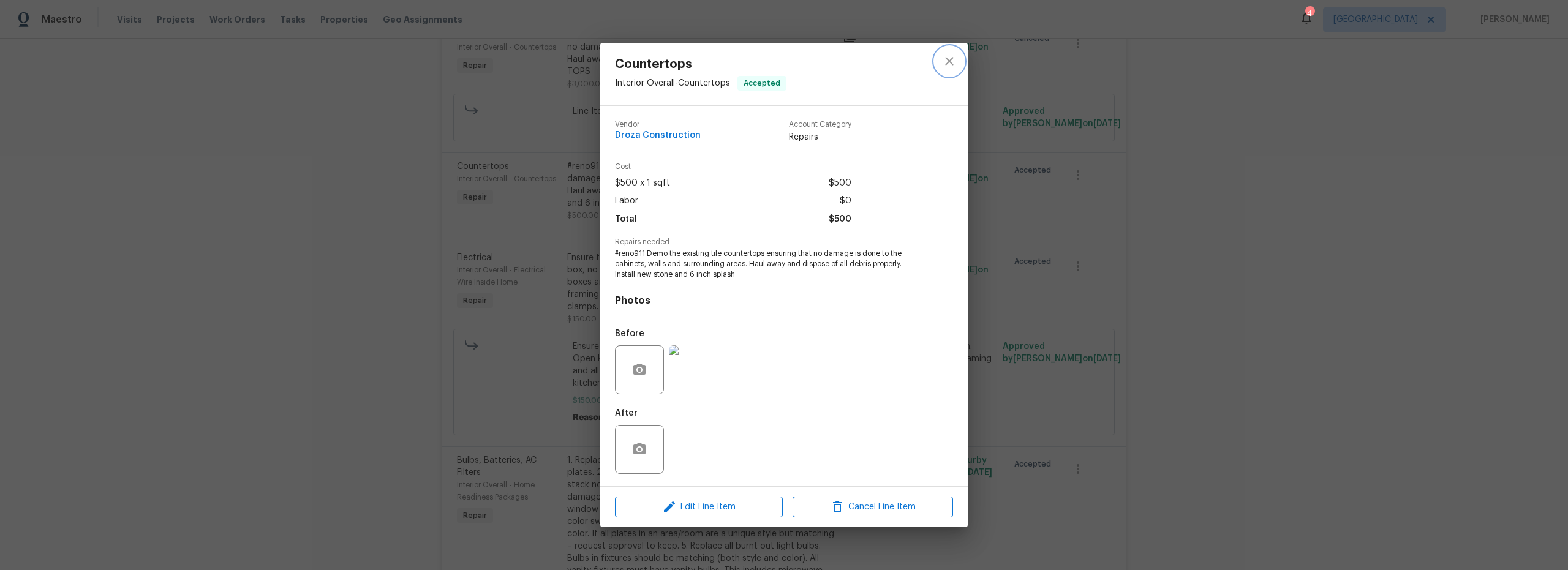
click at [949, 67] on icon "close" at bounding box center [949, 61] width 15 height 15
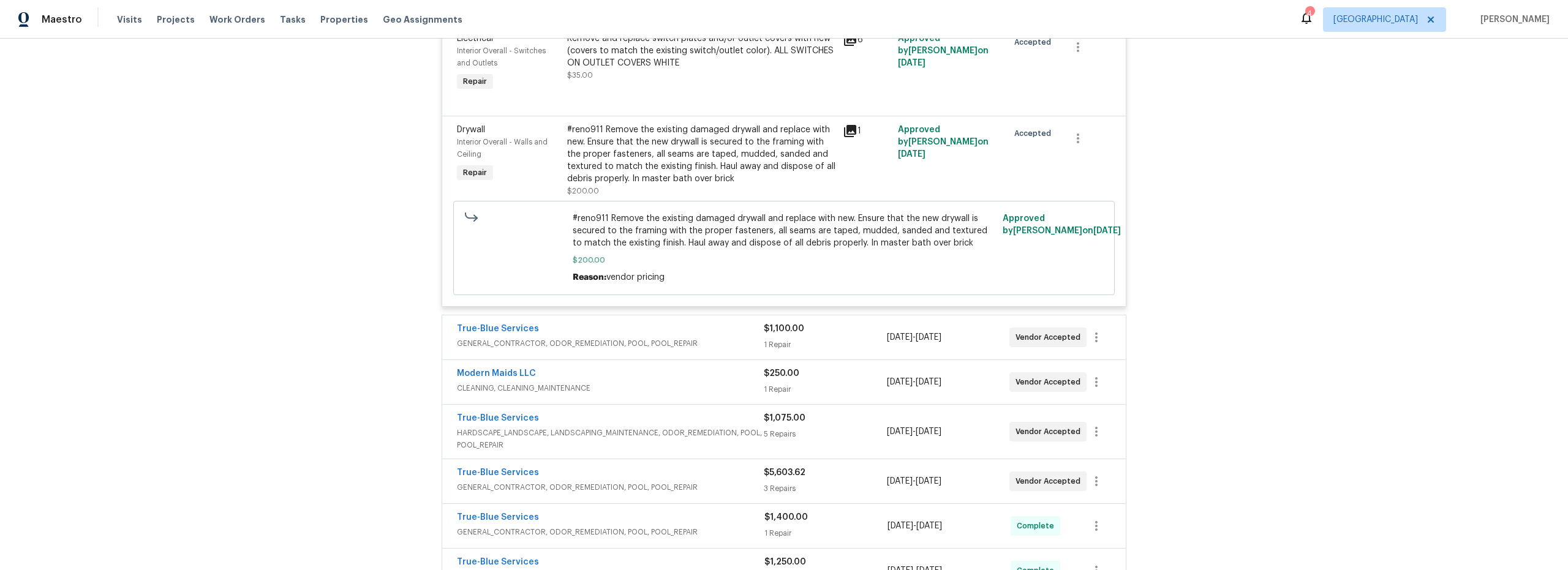
scroll to position [4081, 0]
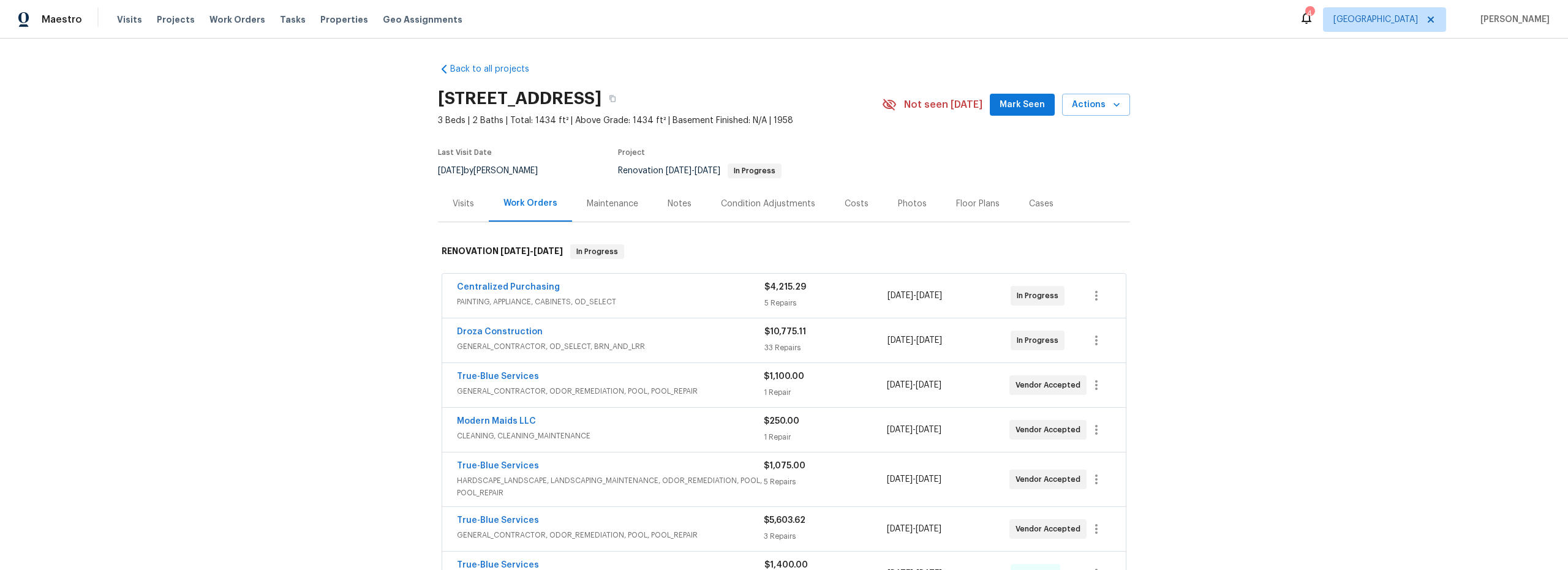
click at [849, 207] on div "Costs" at bounding box center [856, 204] width 24 height 12
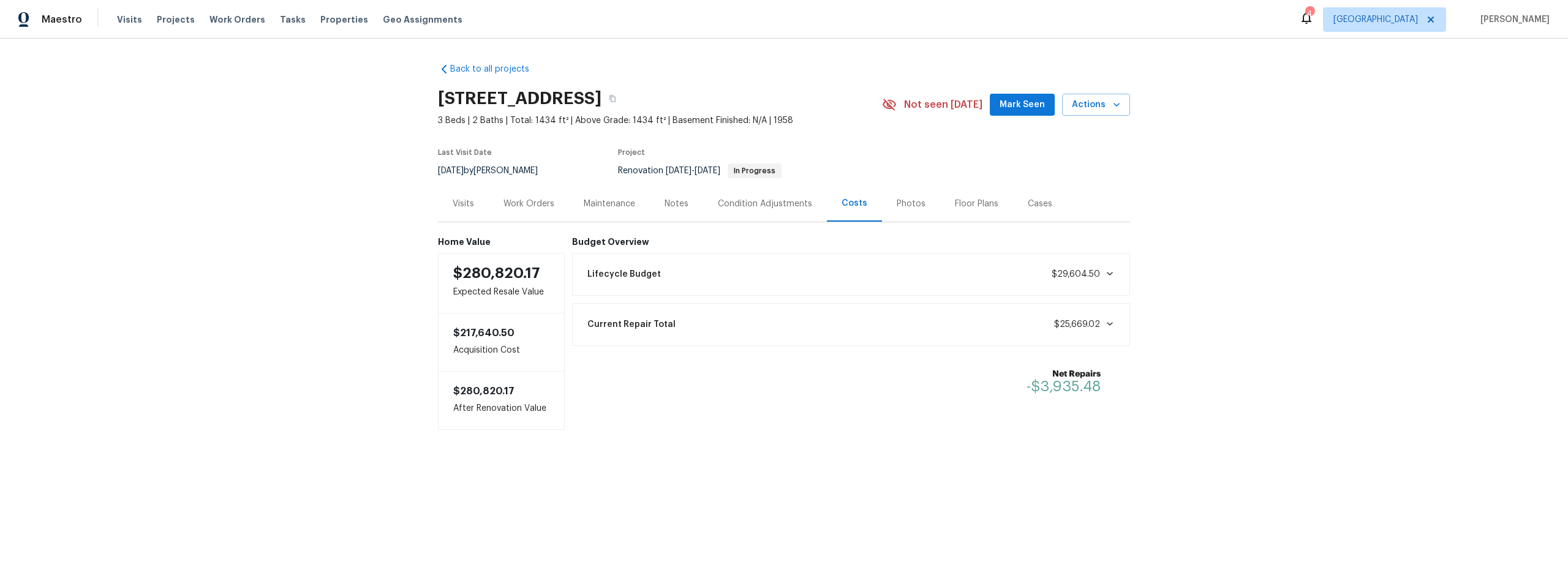
click at [530, 207] on div "Work Orders" at bounding box center [529, 204] width 51 height 12
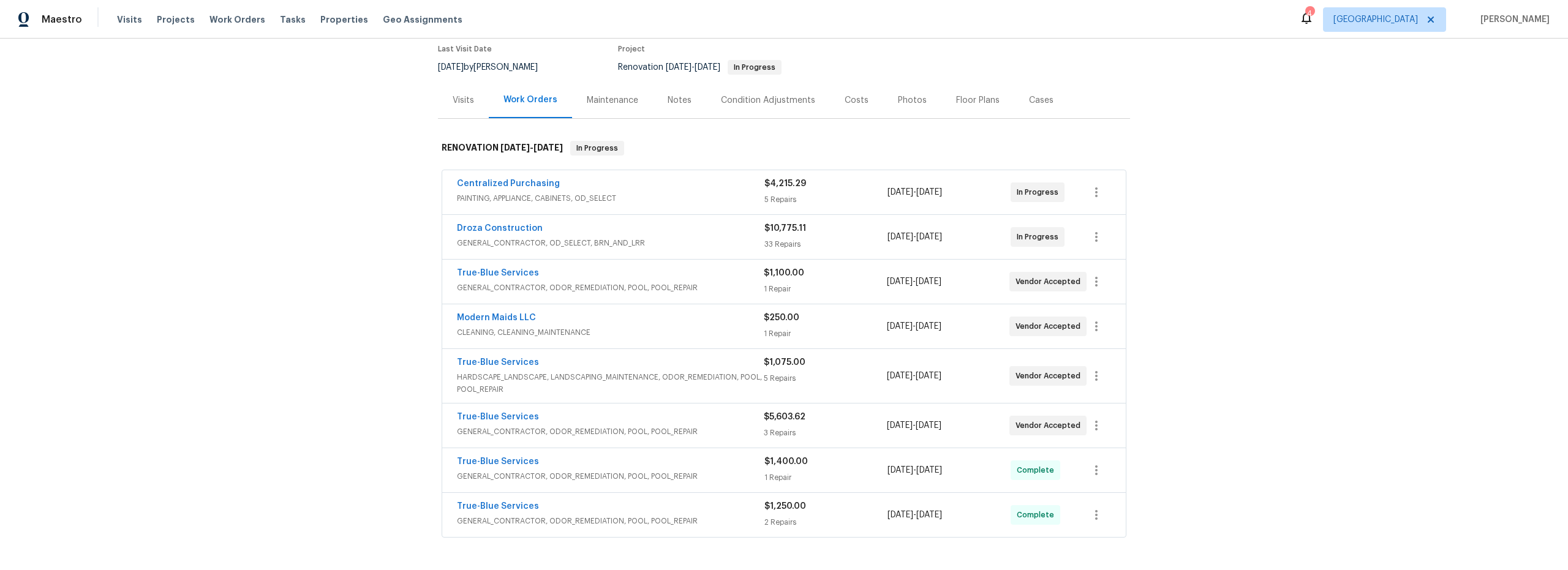
scroll to position [178, 0]
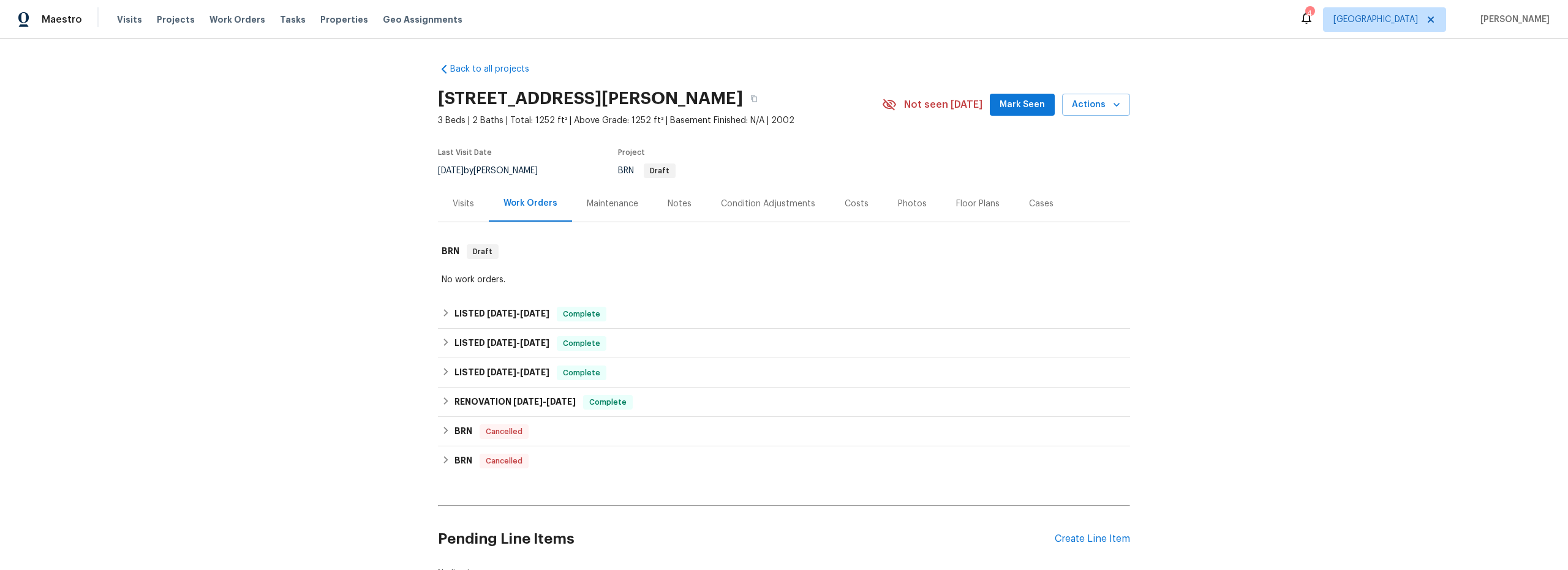
click at [849, 205] on div "Costs" at bounding box center [856, 204] width 24 height 12
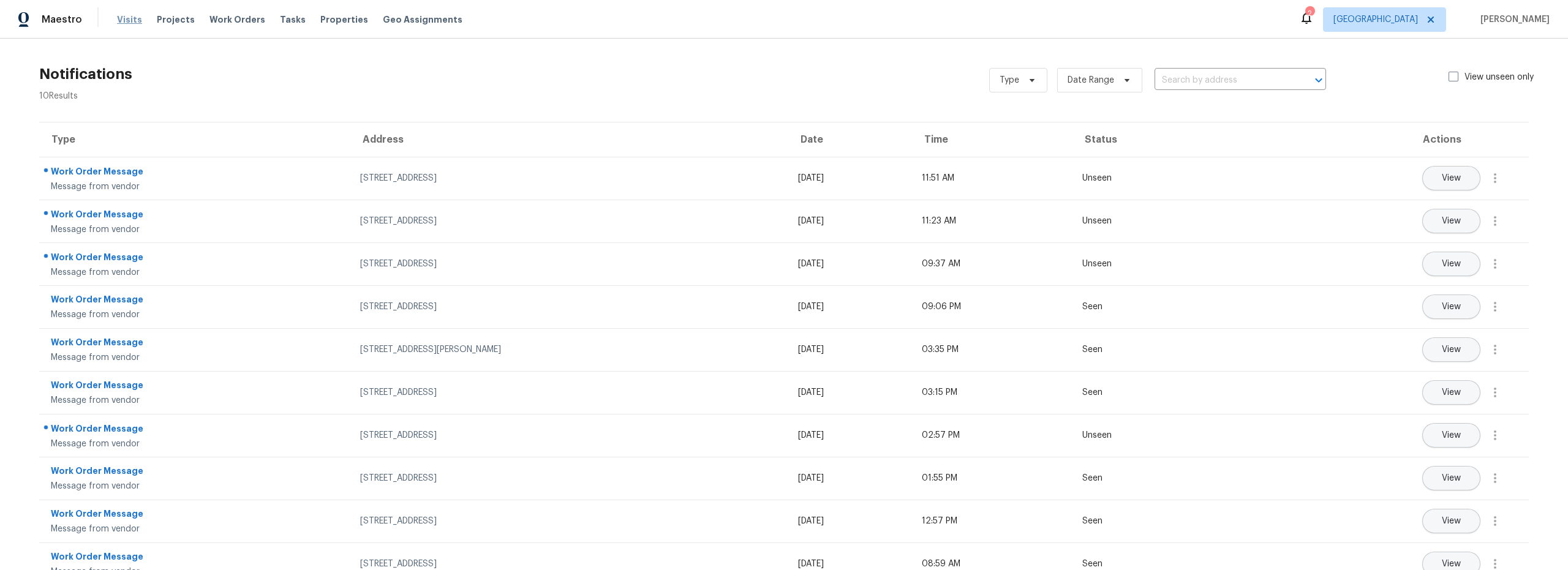
click at [117, 15] on span "Visits" at bounding box center [129, 19] width 25 height 12
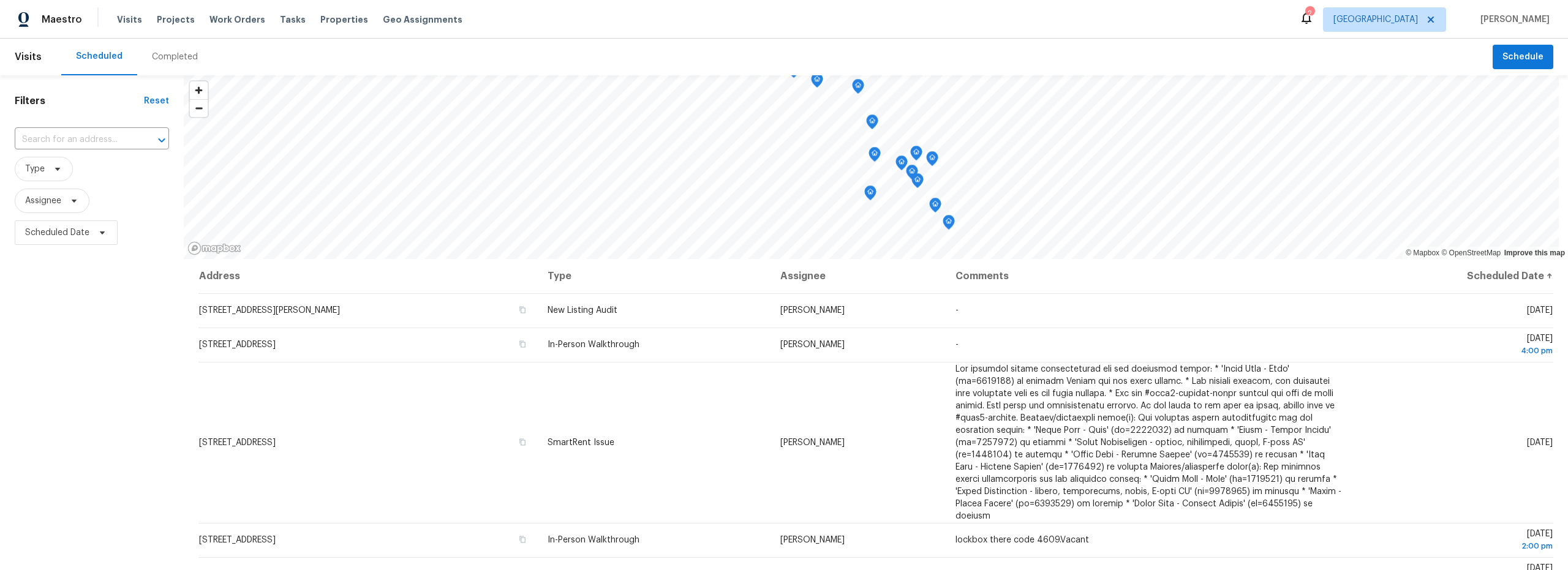
click at [184, 55] on div "Completed" at bounding box center [174, 57] width 46 height 12
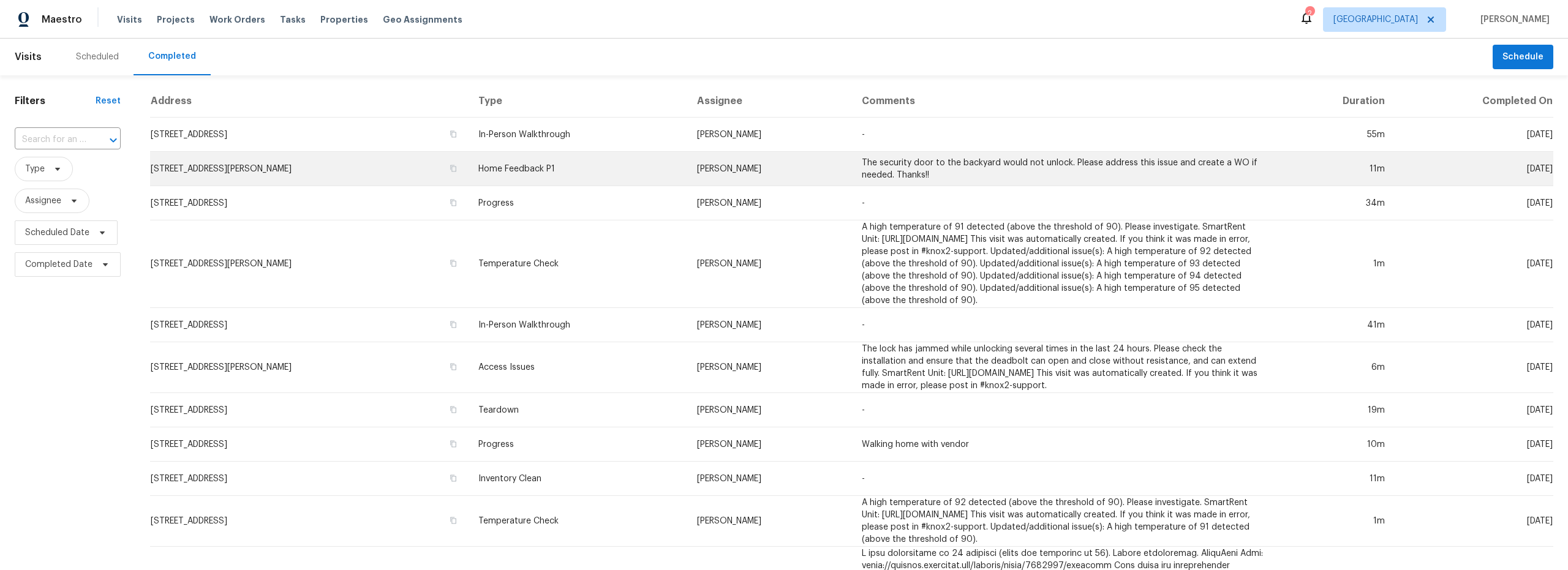
click at [687, 173] on td "Home Feedback P1" at bounding box center [578, 169] width 219 height 34
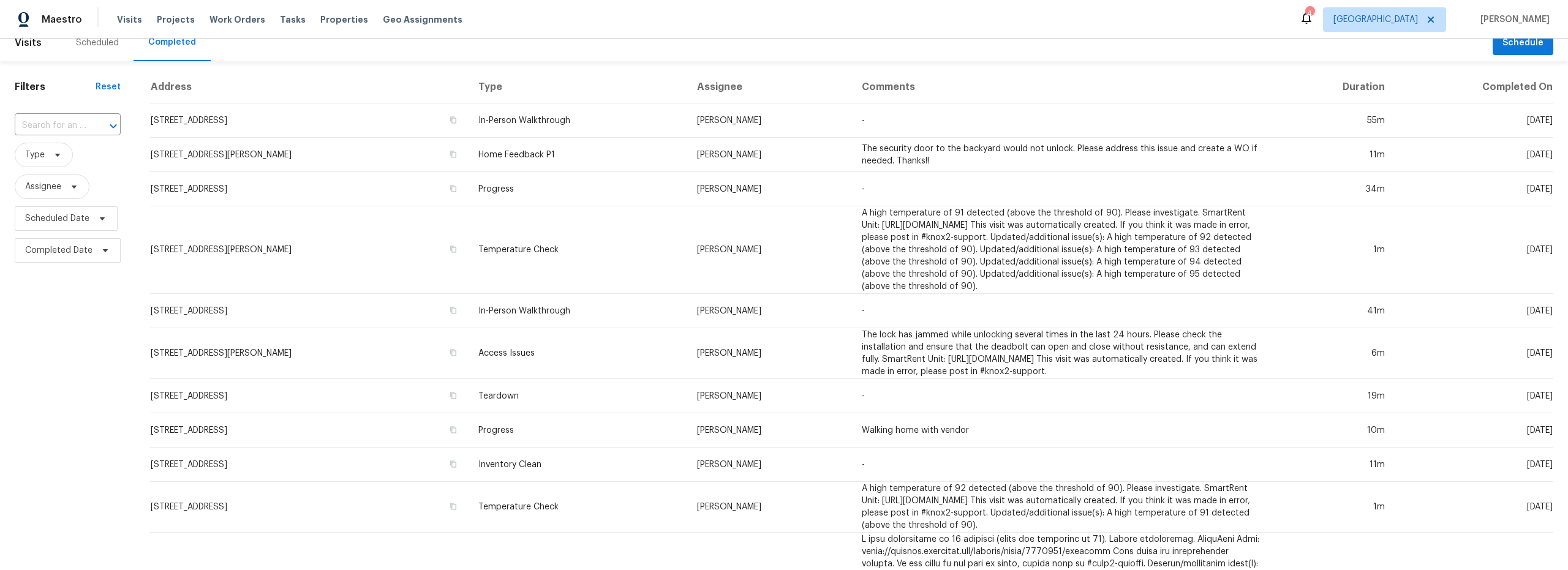
scroll to position [17, 0]
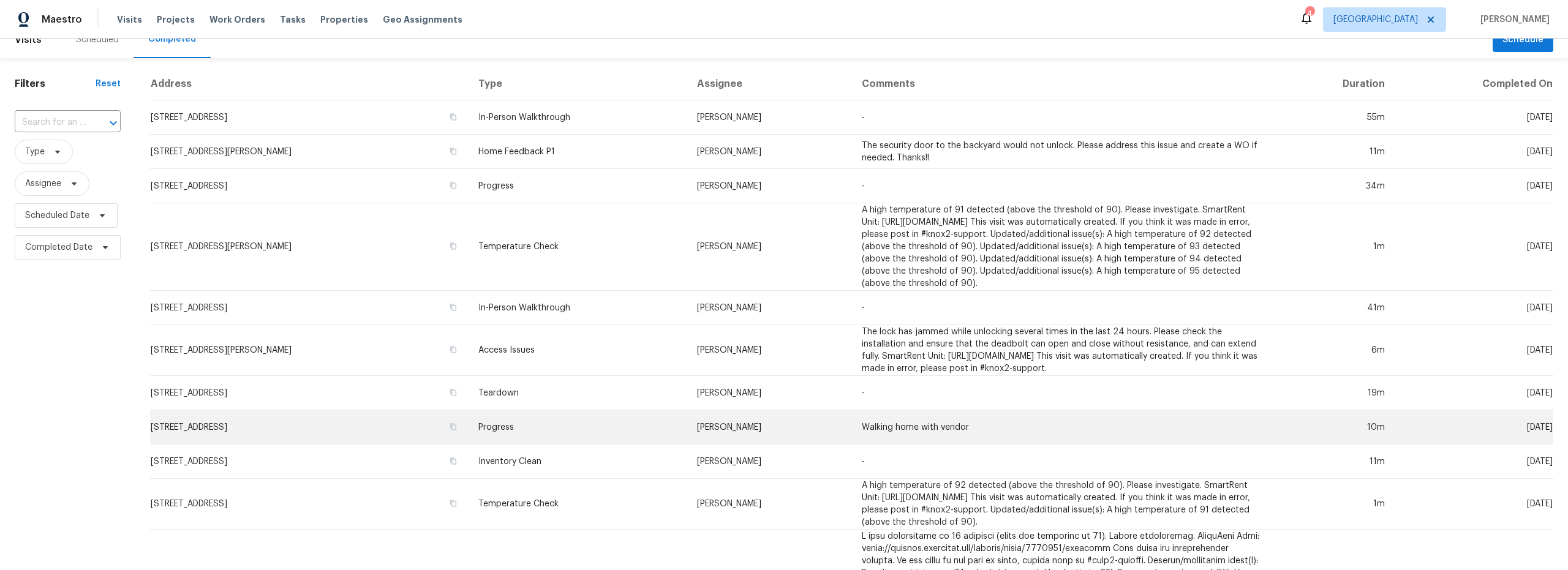
click at [386, 433] on td "[STREET_ADDRESS]" at bounding box center [309, 427] width 319 height 34
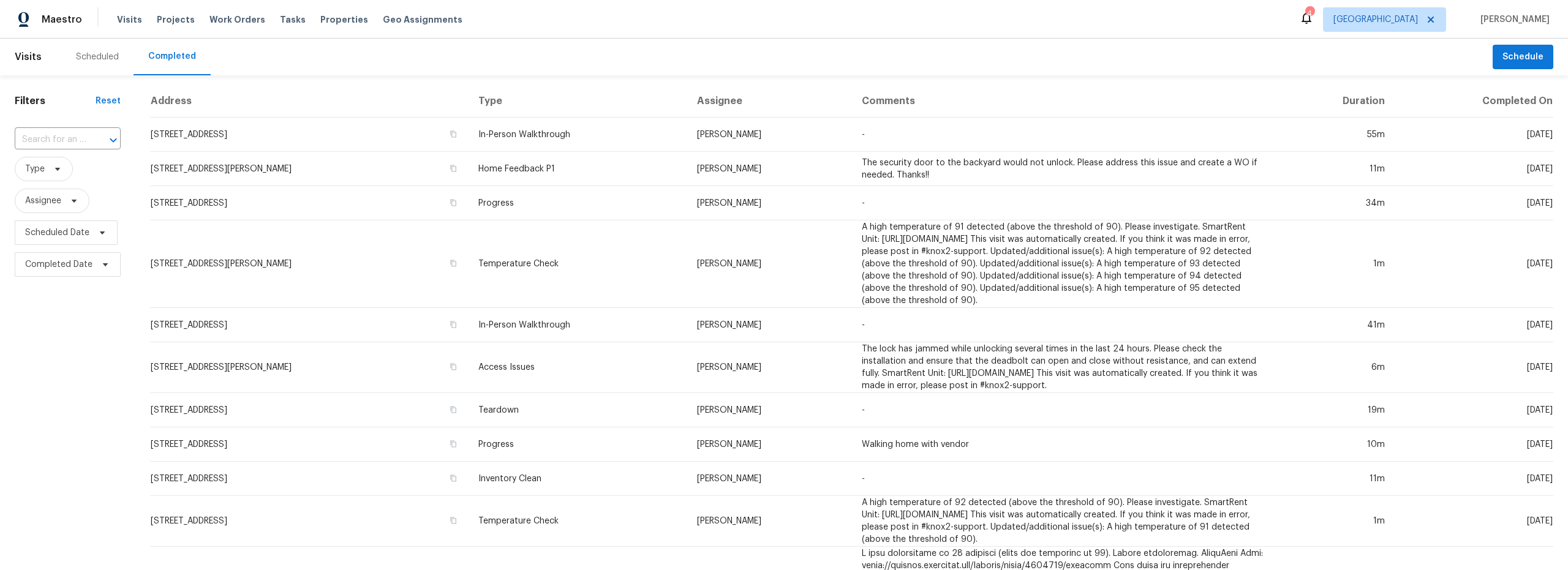
click at [1313, 22] on icon at bounding box center [1307, 18] width 15 height 15
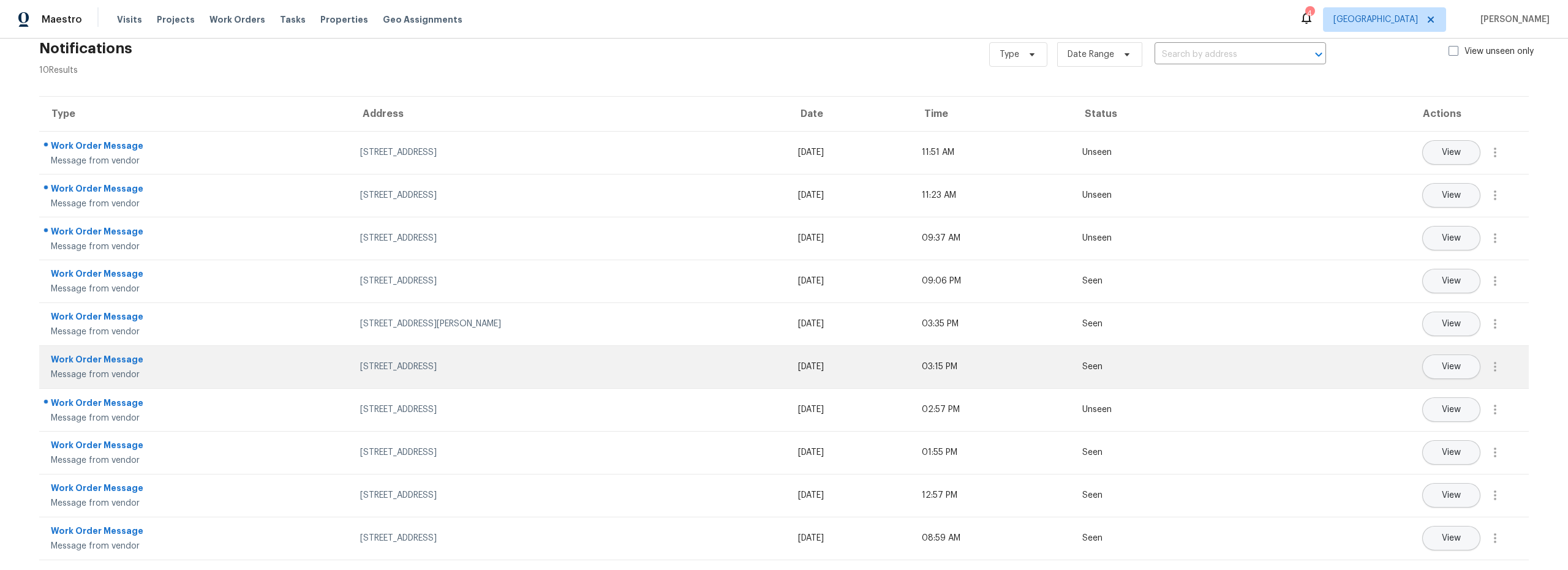
scroll to position [35, 0]
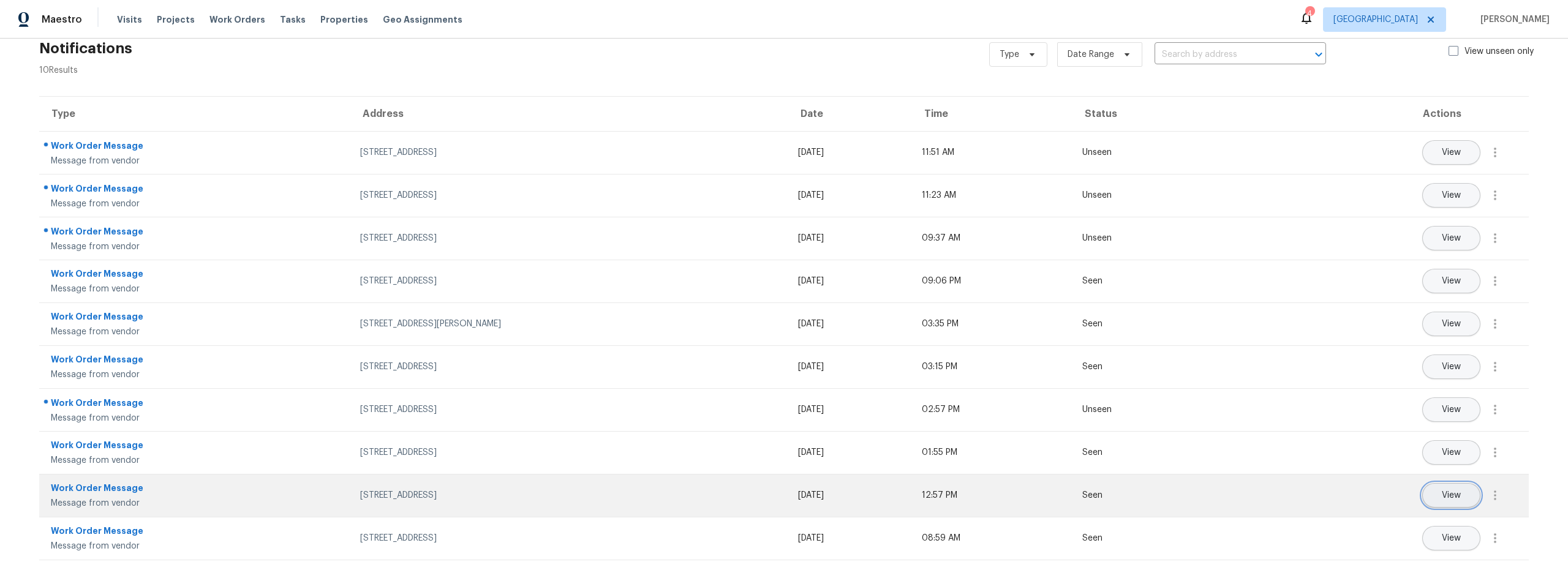
click at [1445, 491] on span "View" at bounding box center [1451, 496] width 19 height 9
